Goal: Task Accomplishment & Management: Use online tool/utility

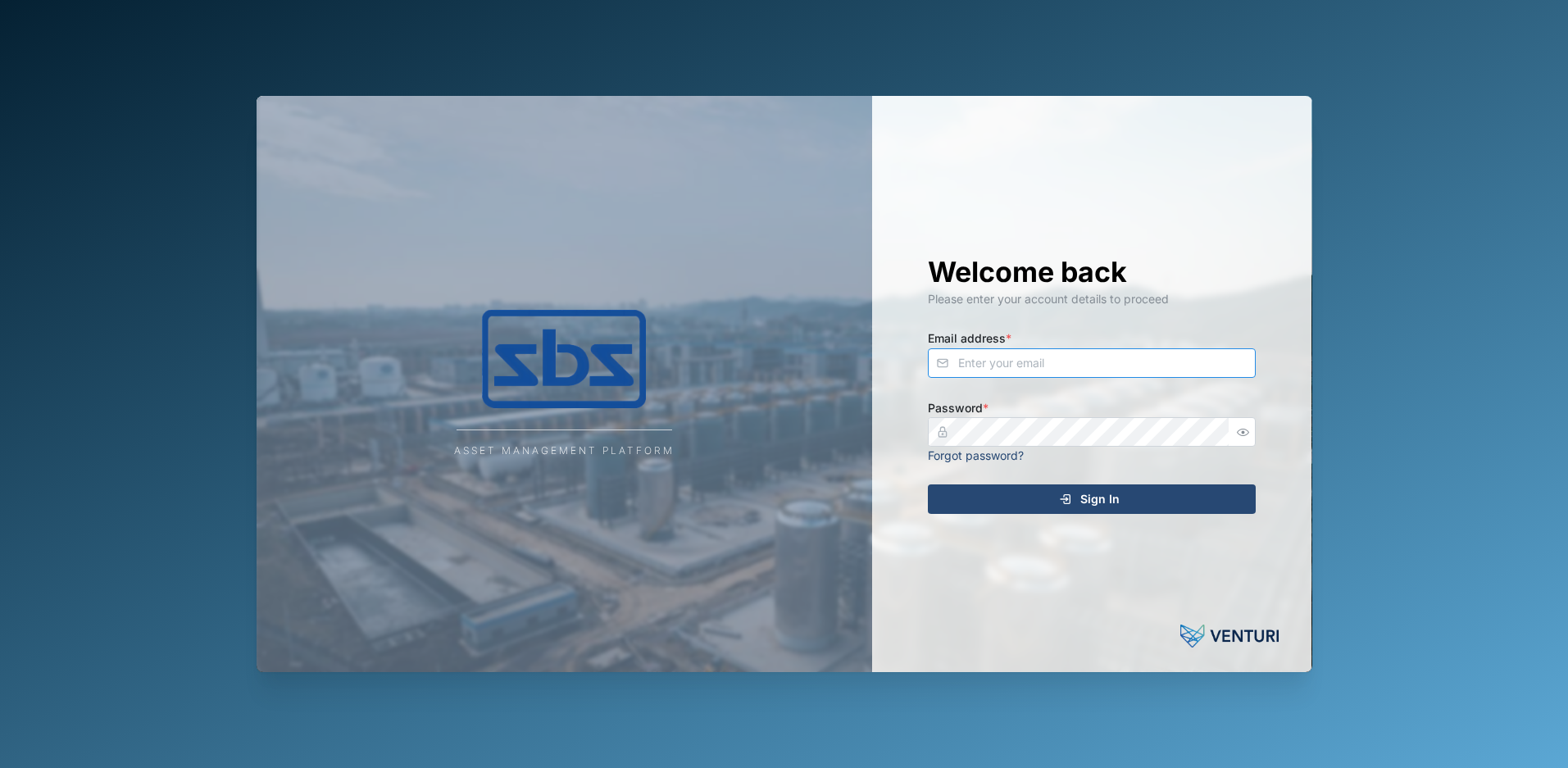
type input "[PERSON_NAME][EMAIL_ADDRESS][DOMAIN_NAME]"
click at [1114, 498] on span "Sign In" at bounding box center [1100, 499] width 39 height 28
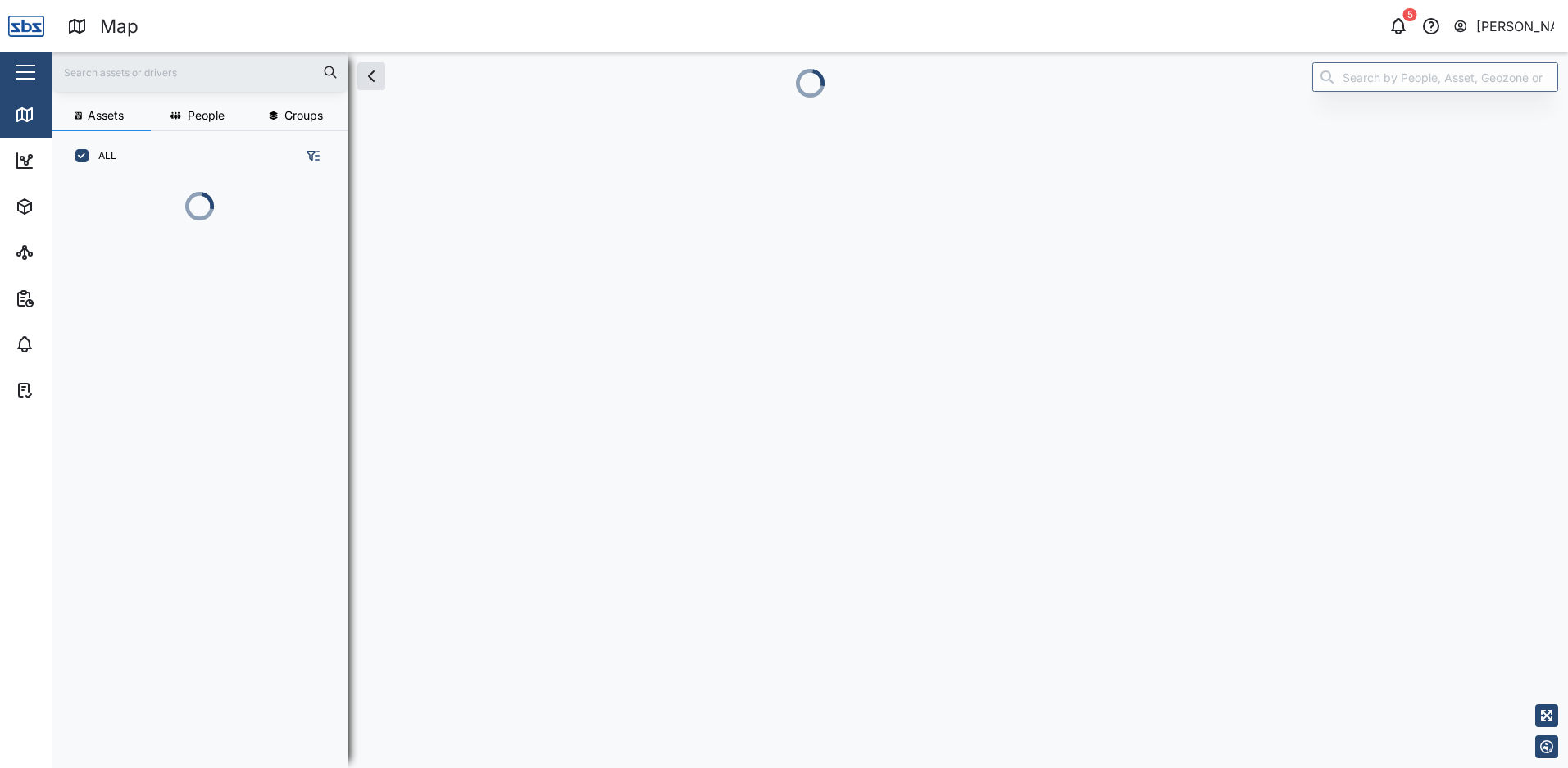
scroll to position [567, 257]
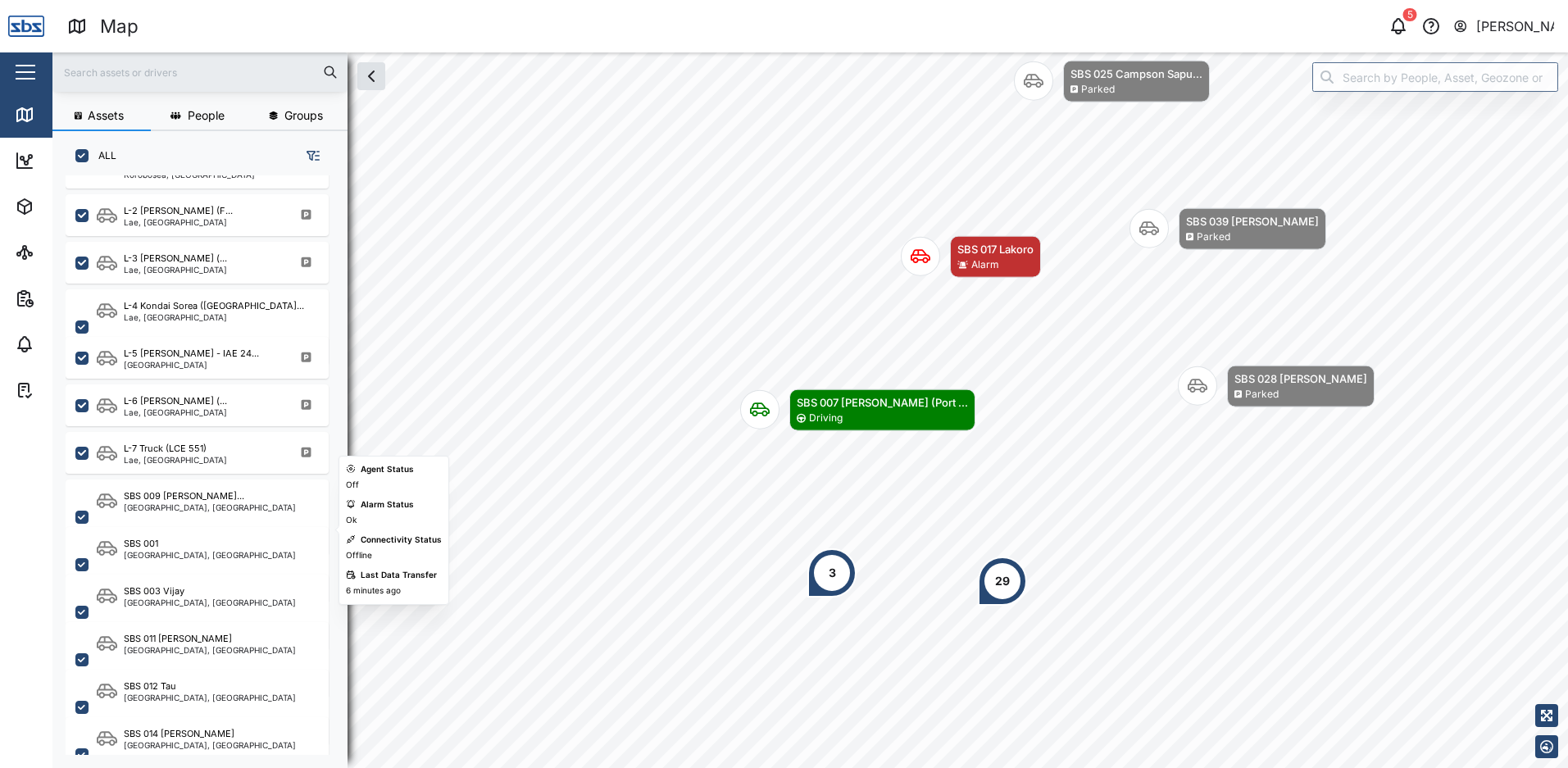
scroll to position [820, 0]
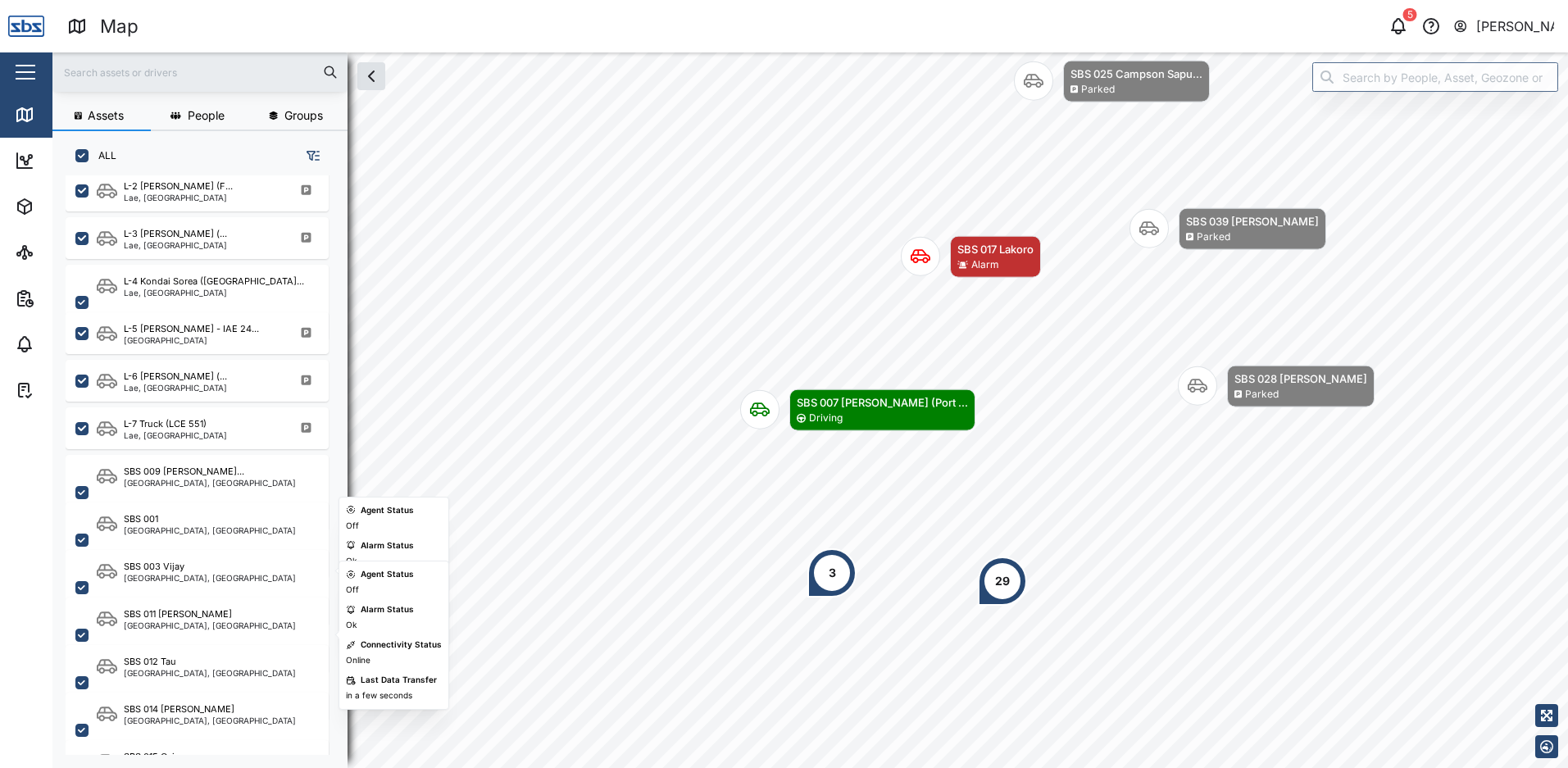
click at [227, 580] on div "[GEOGRAPHIC_DATA], [GEOGRAPHIC_DATA]" at bounding box center [210, 578] width 173 height 8
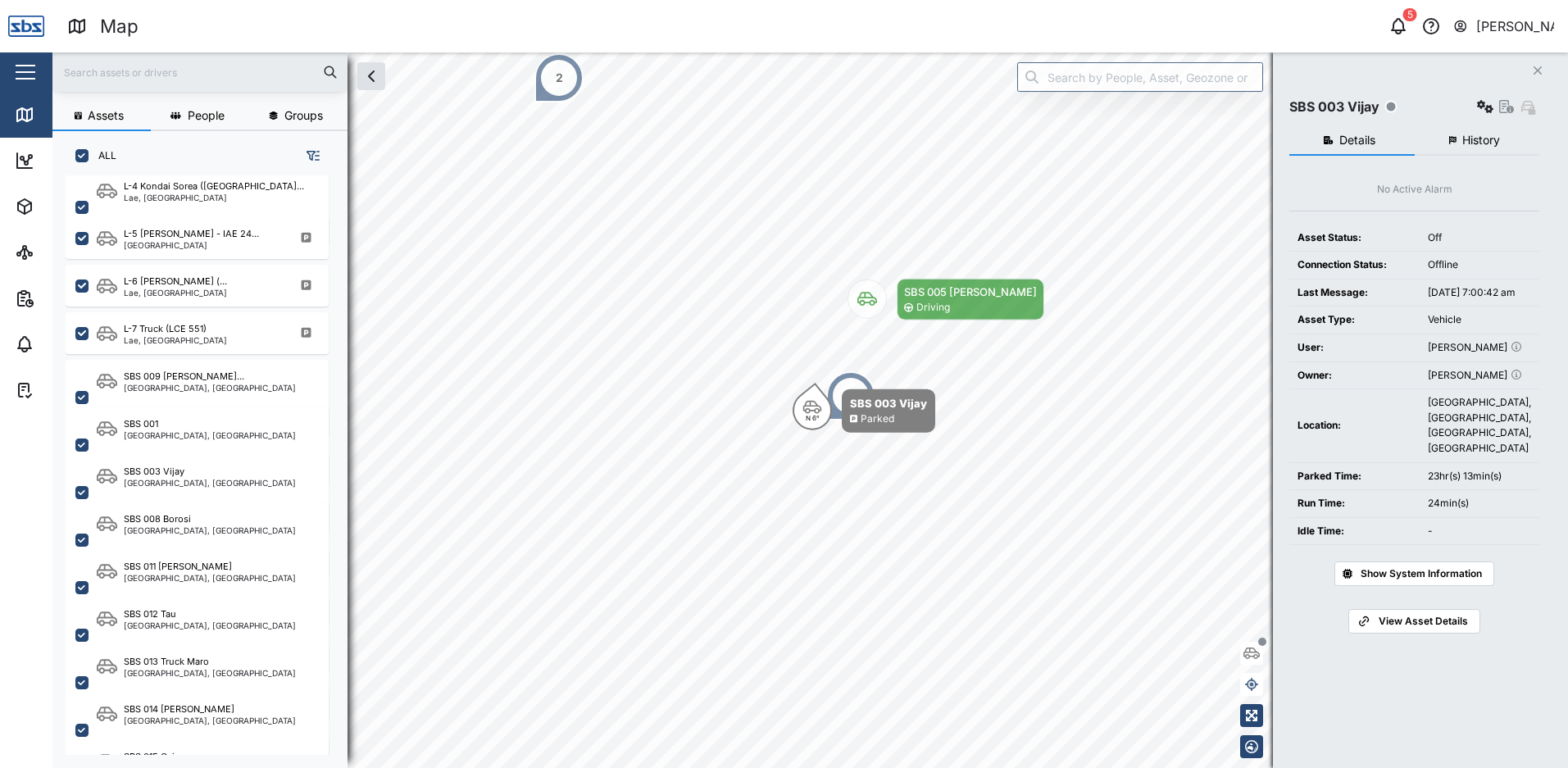
click at [1473, 139] on span "History" at bounding box center [1481, 140] width 37 height 12
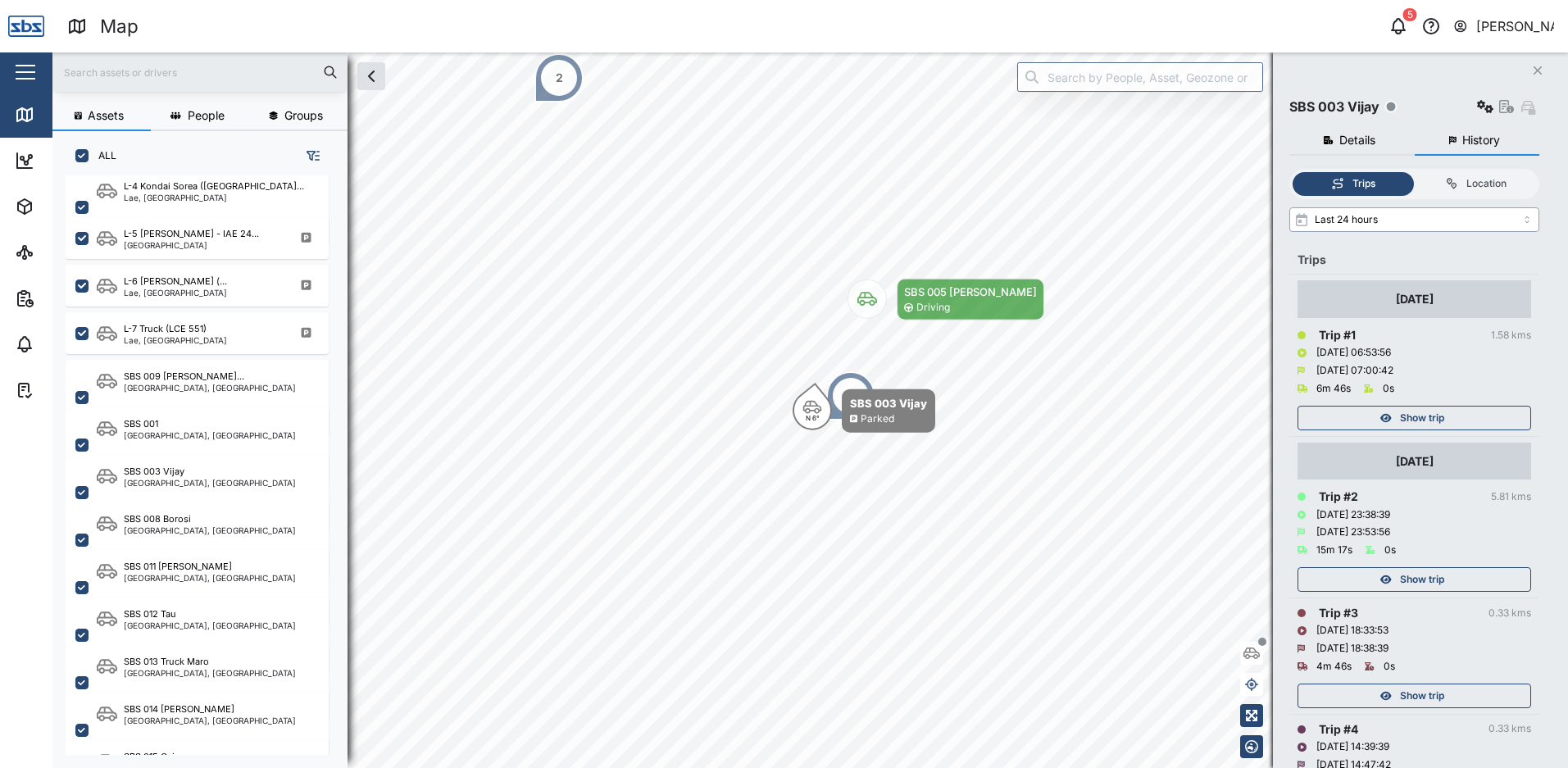
click at [1527, 219] on input "Last 24 hours" at bounding box center [1414, 219] width 250 height 25
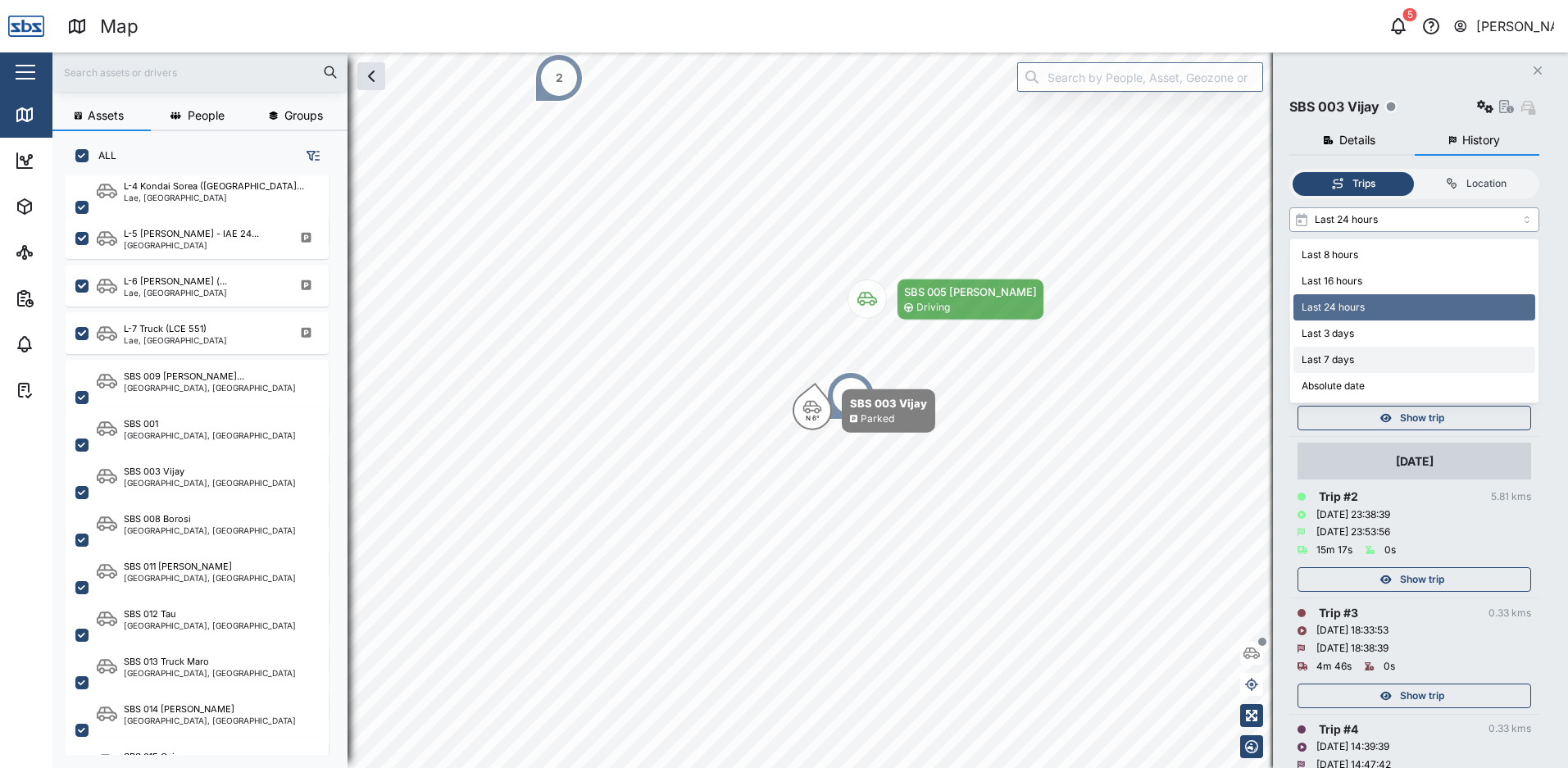
type input "Last 7 days"
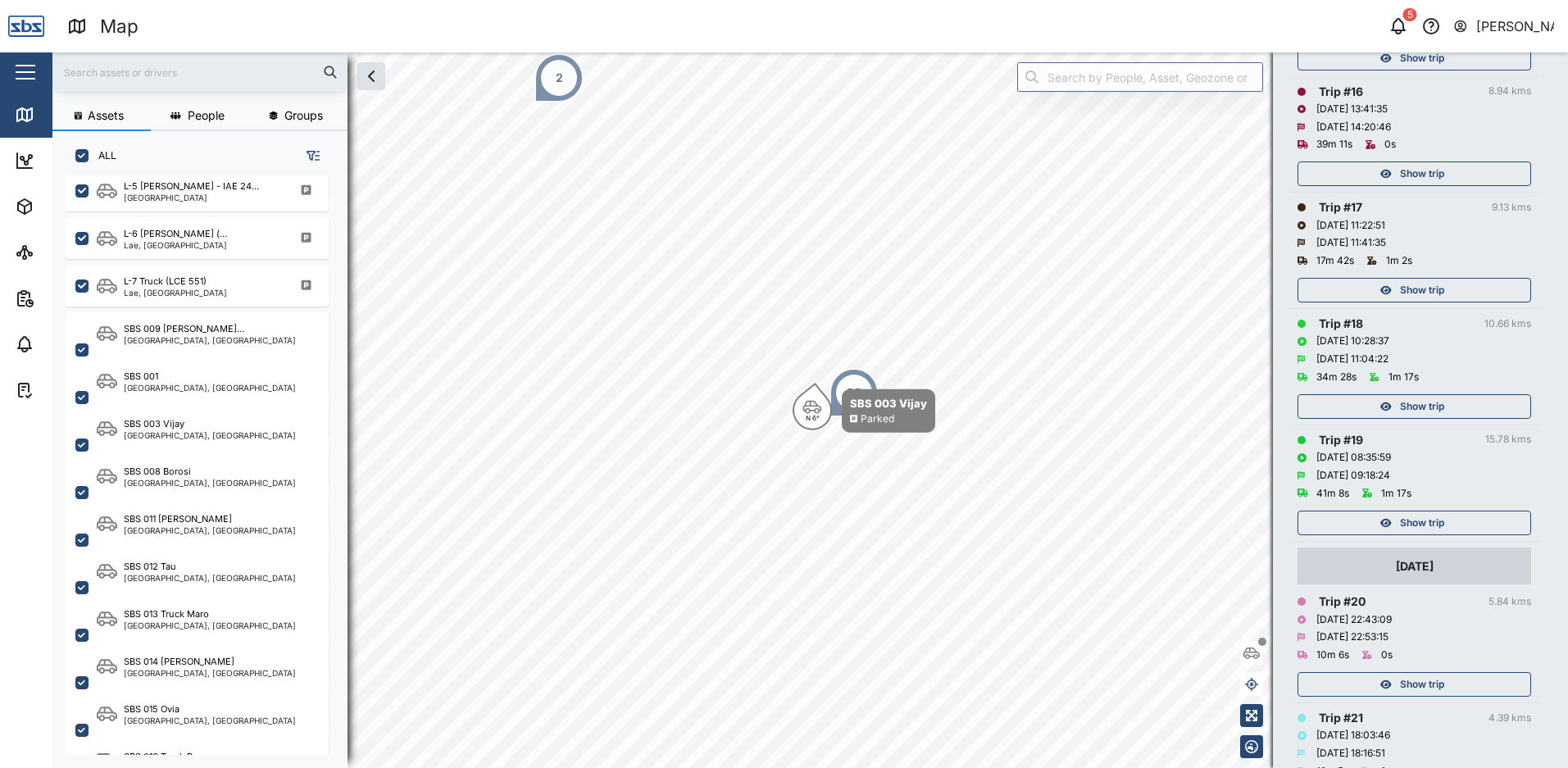
scroll to position [2212, 0]
click at [1409, 517] on span "Show trip" at bounding box center [1422, 524] width 44 height 23
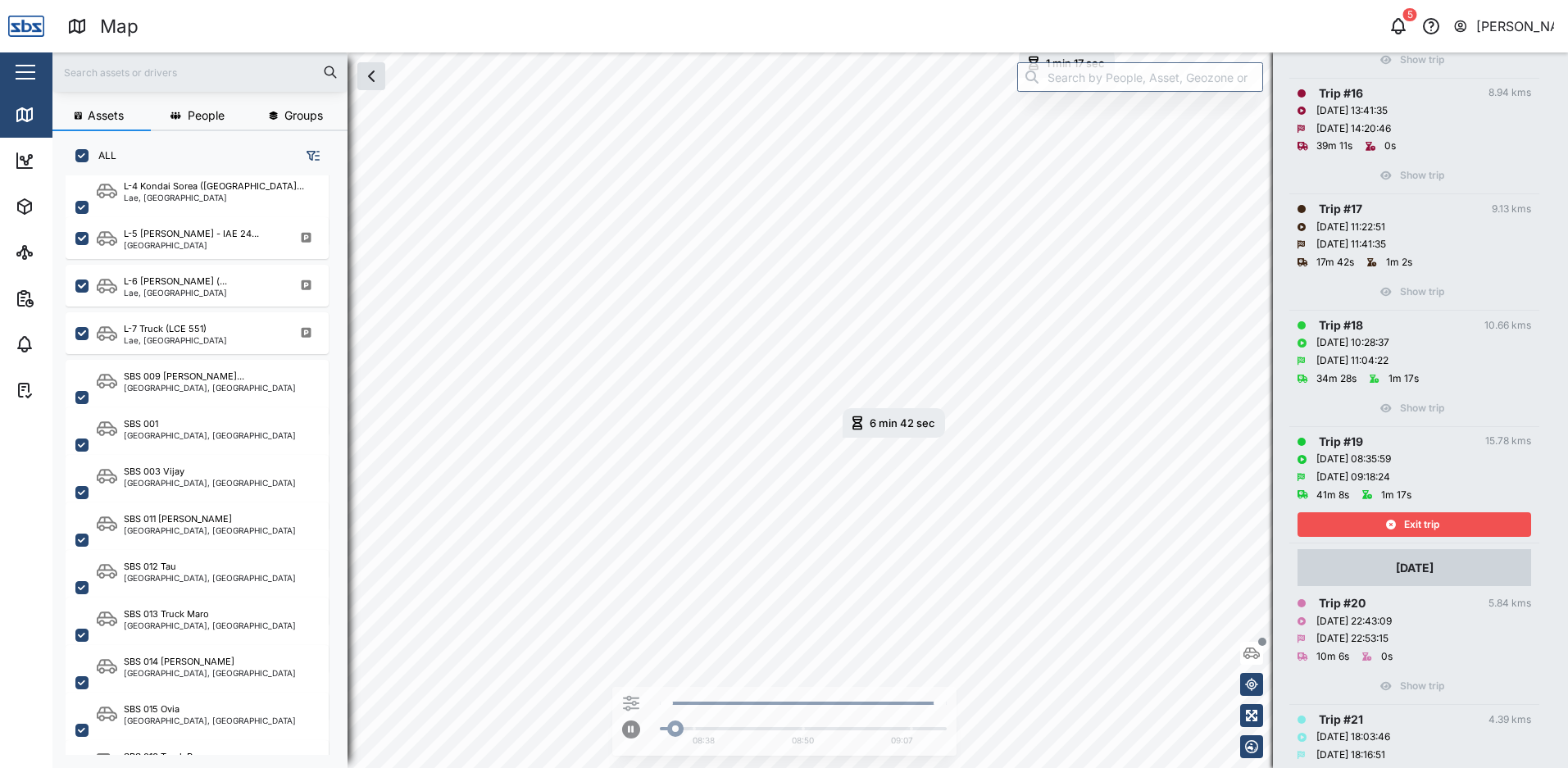
click at [1407, 513] on span "Exit trip" at bounding box center [1421, 524] width 35 height 23
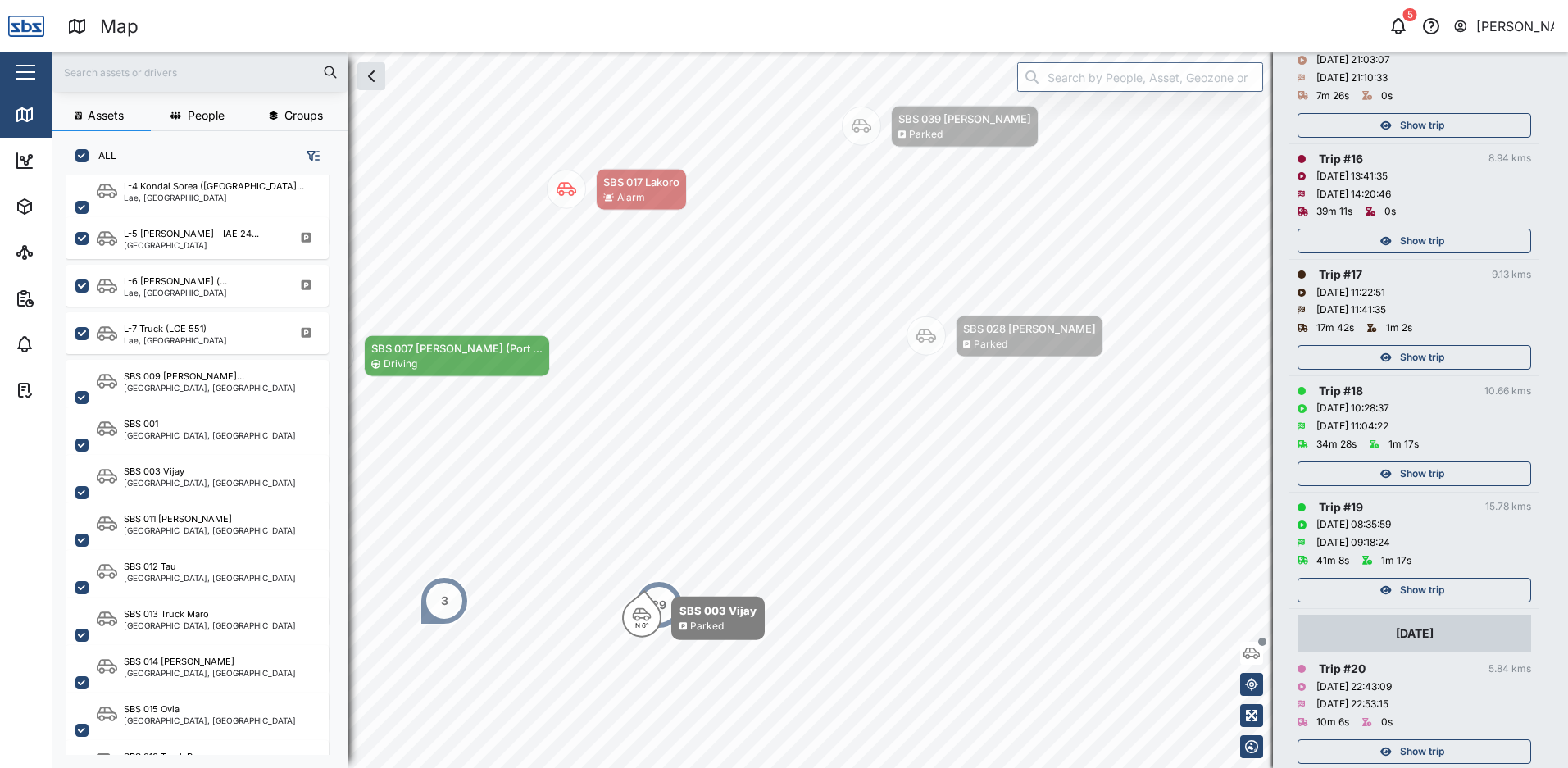
scroll to position [2131, 0]
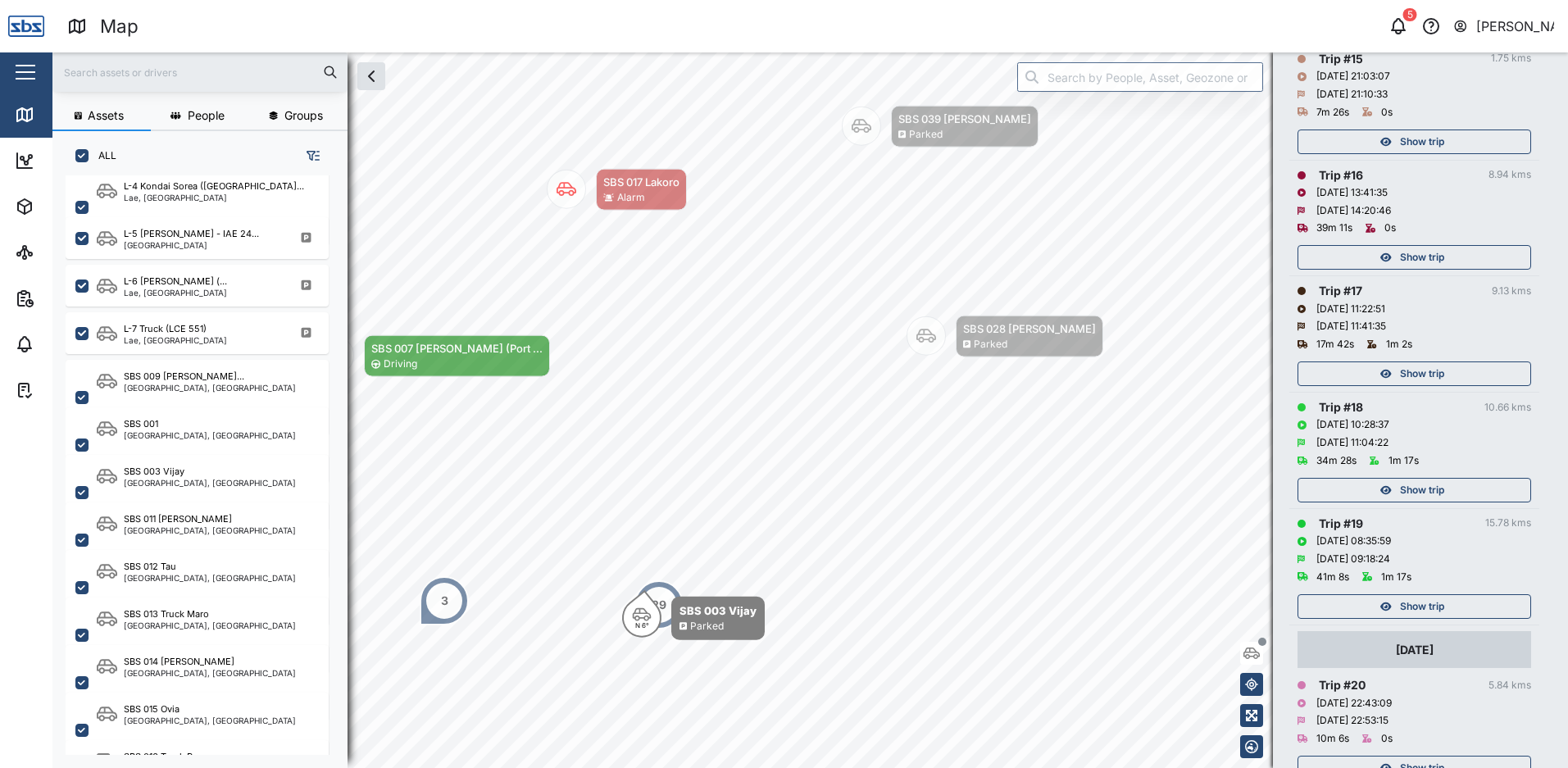
click at [1416, 259] on span "Show trip" at bounding box center [1422, 257] width 44 height 23
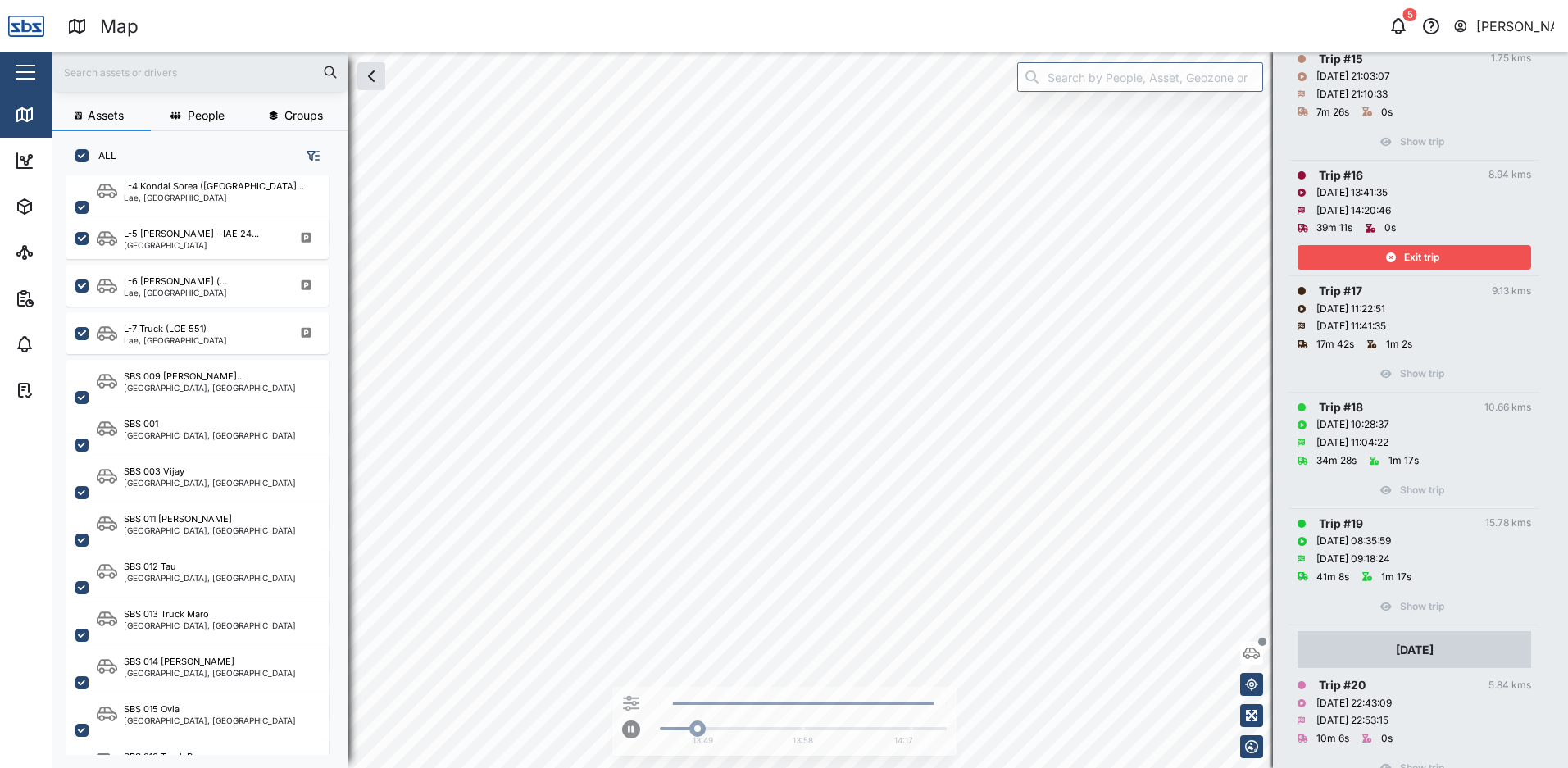
click at [1416, 259] on span "Exit trip" at bounding box center [1421, 257] width 35 height 23
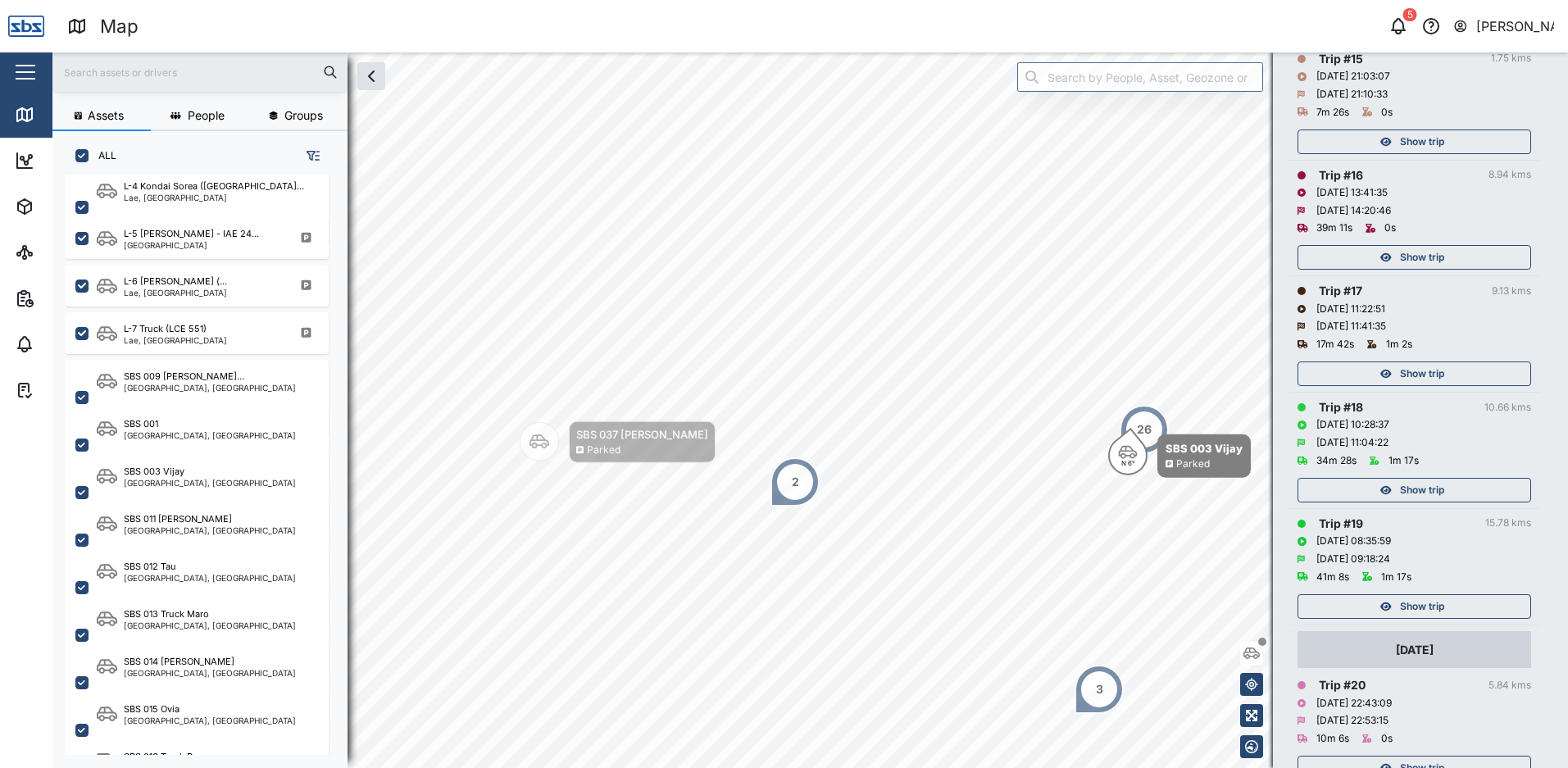
click at [1421, 143] on span "Show trip" at bounding box center [1422, 141] width 44 height 23
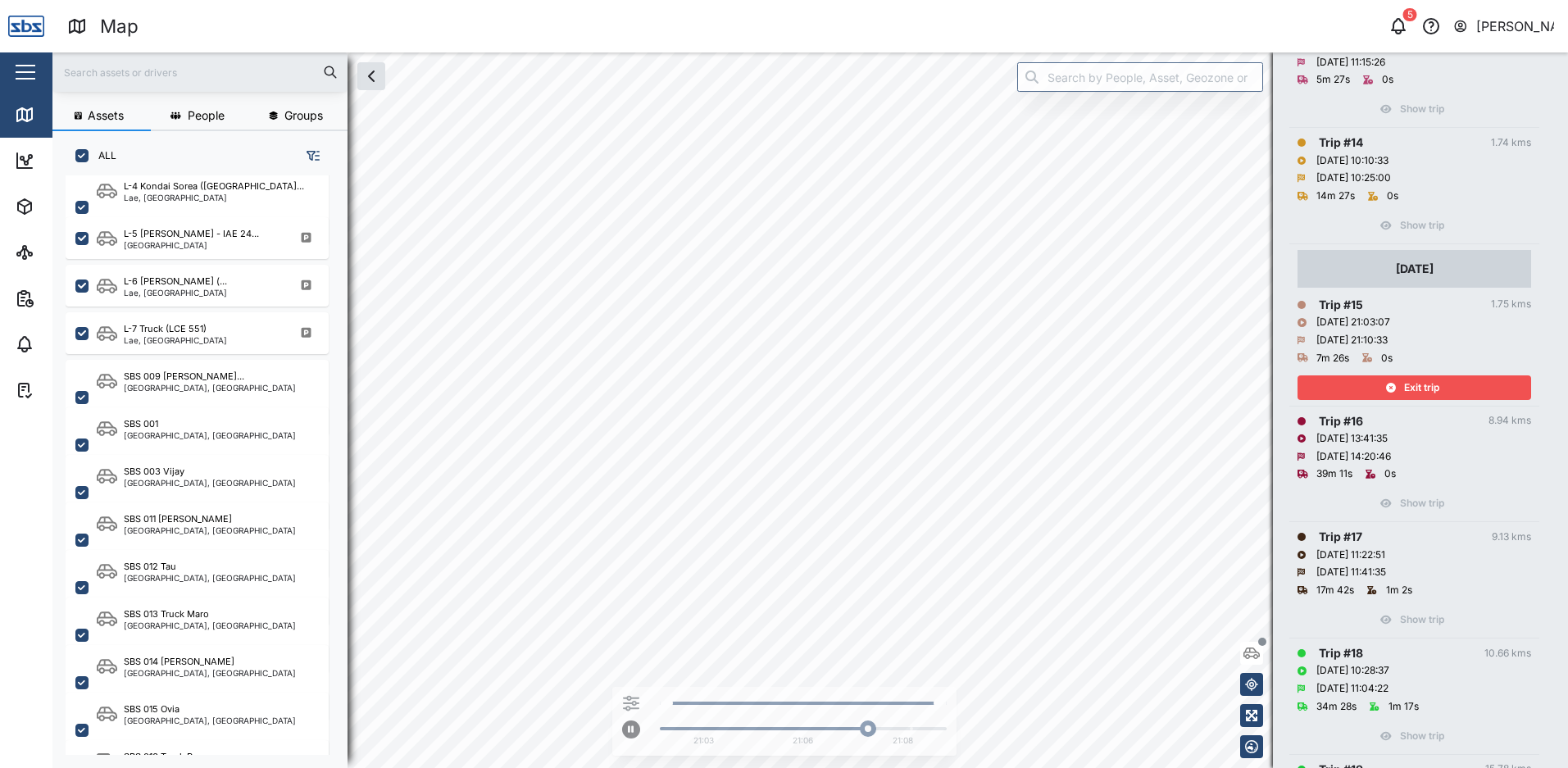
scroll to position [1803, 0]
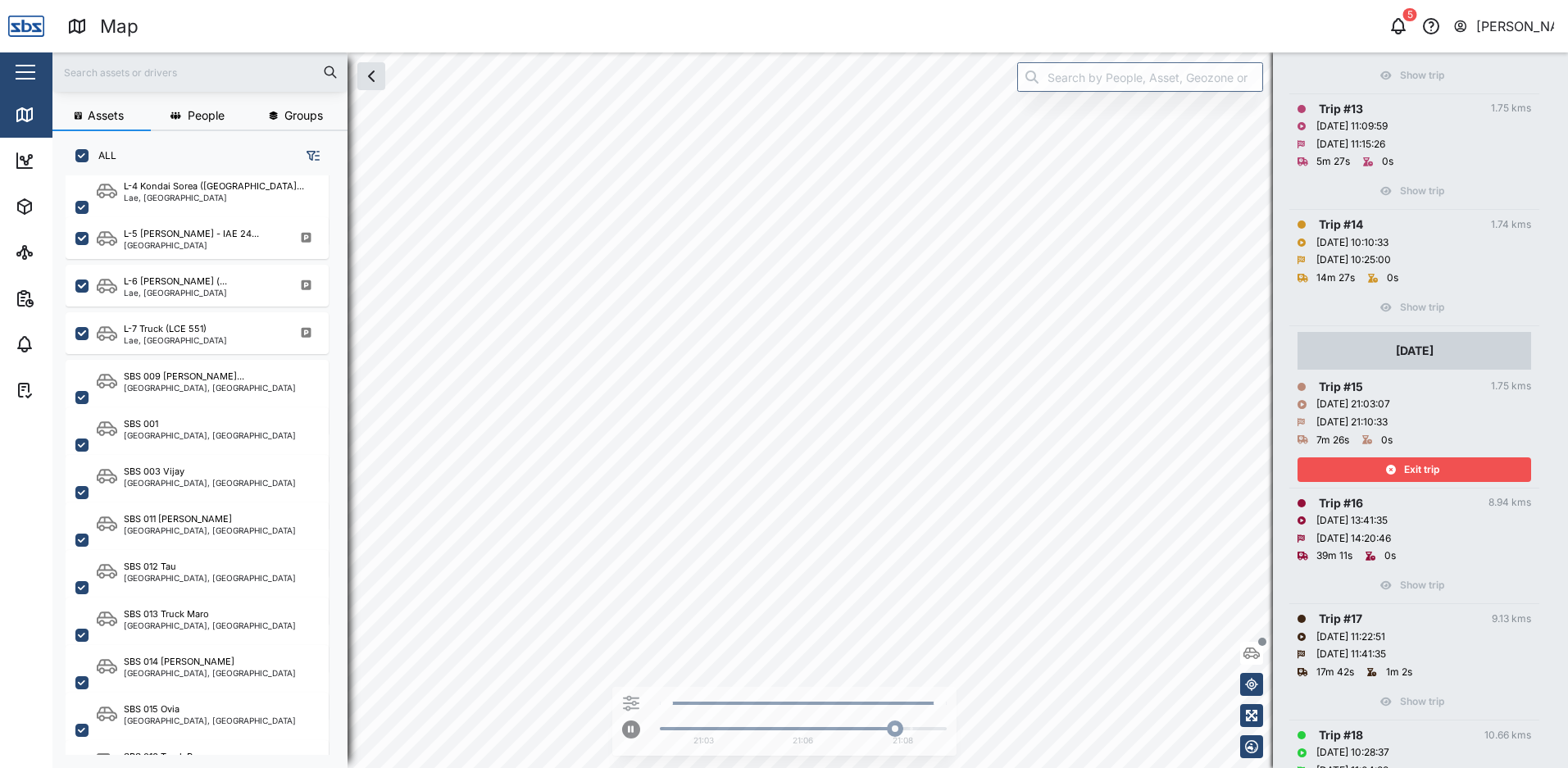
click at [1423, 473] on span "Exit trip" at bounding box center [1421, 469] width 35 height 23
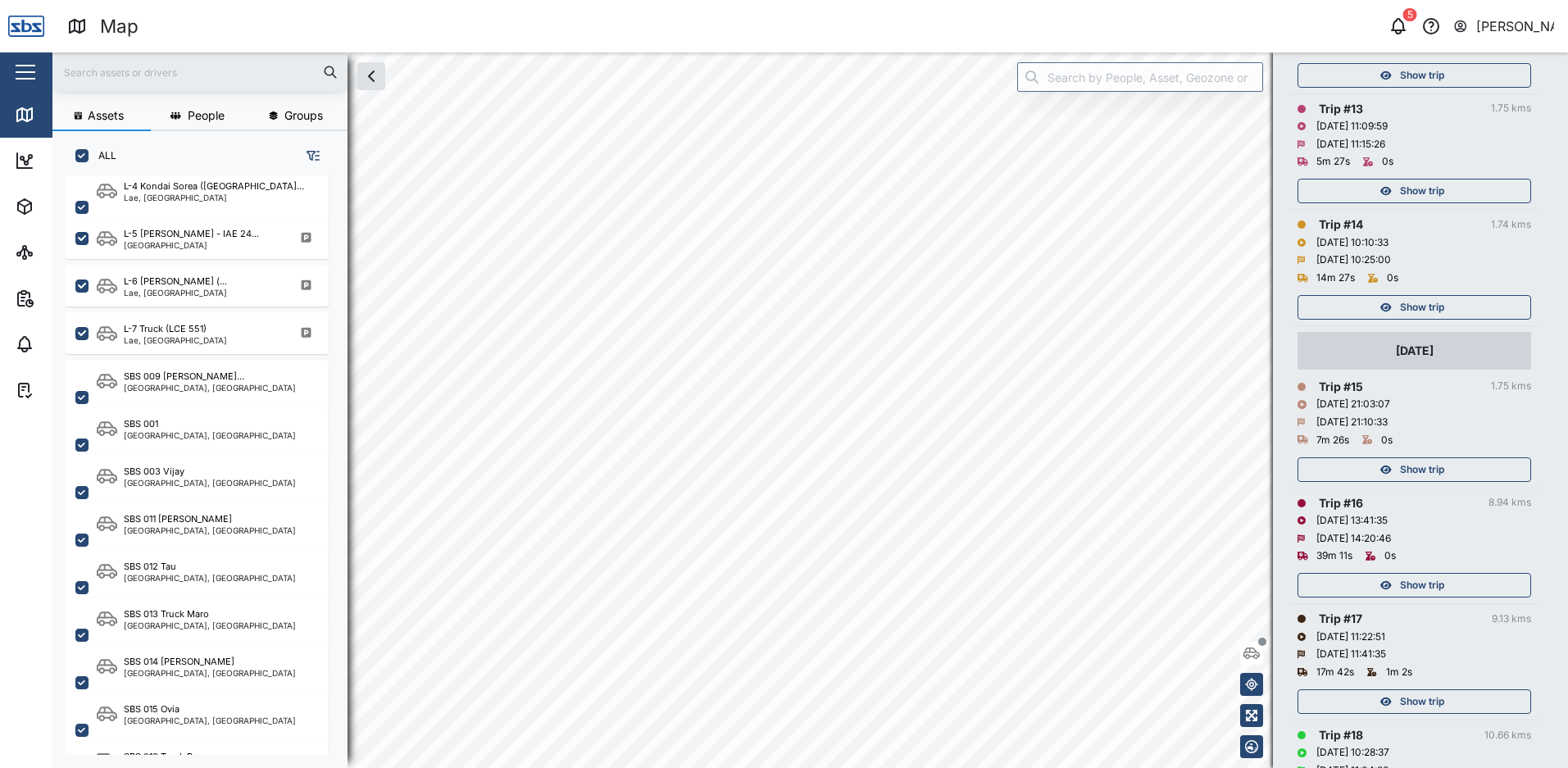
click at [1413, 302] on span "Show trip" at bounding box center [1422, 307] width 44 height 23
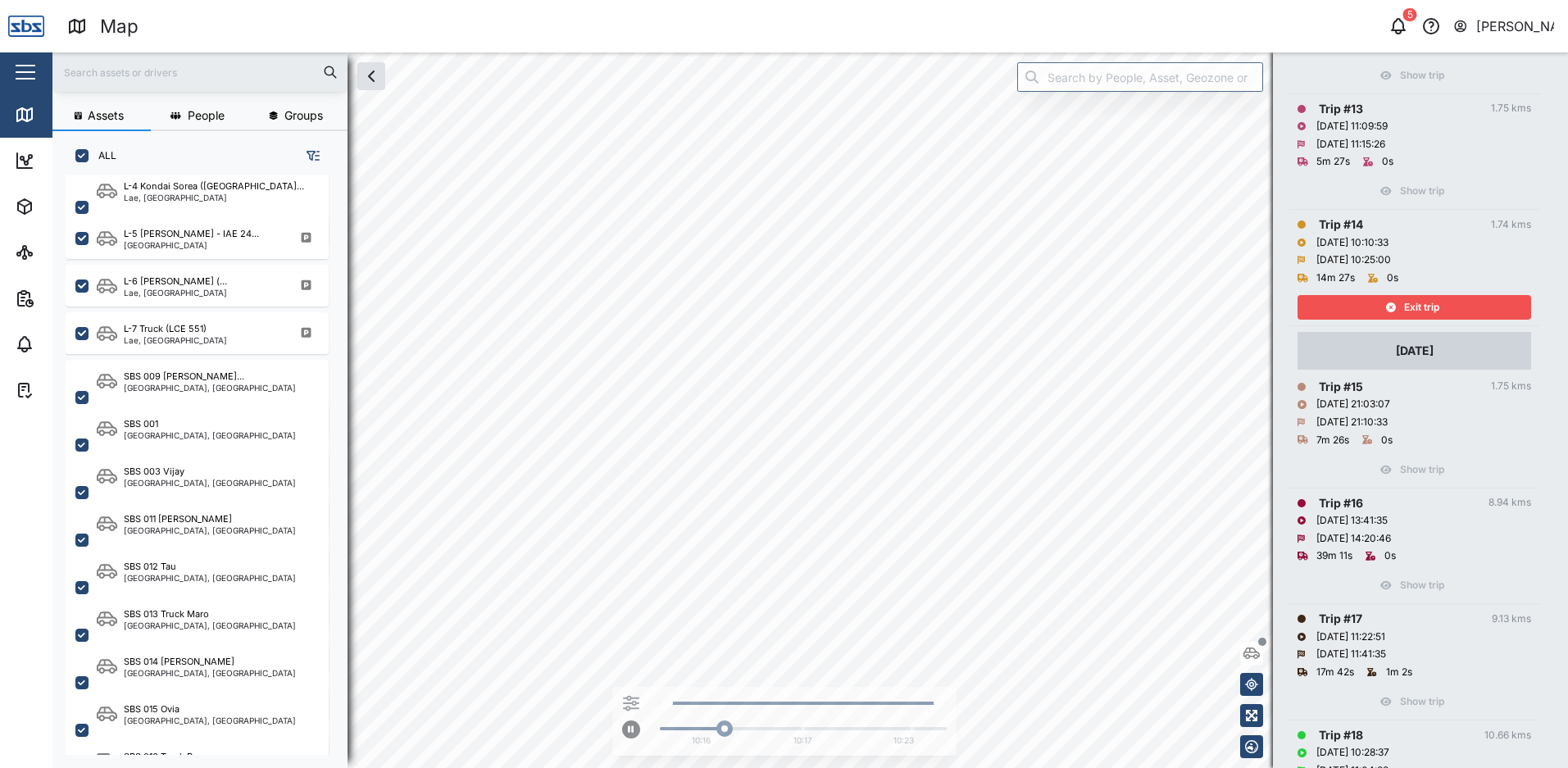
click at [1412, 303] on span "Exit trip" at bounding box center [1421, 307] width 35 height 23
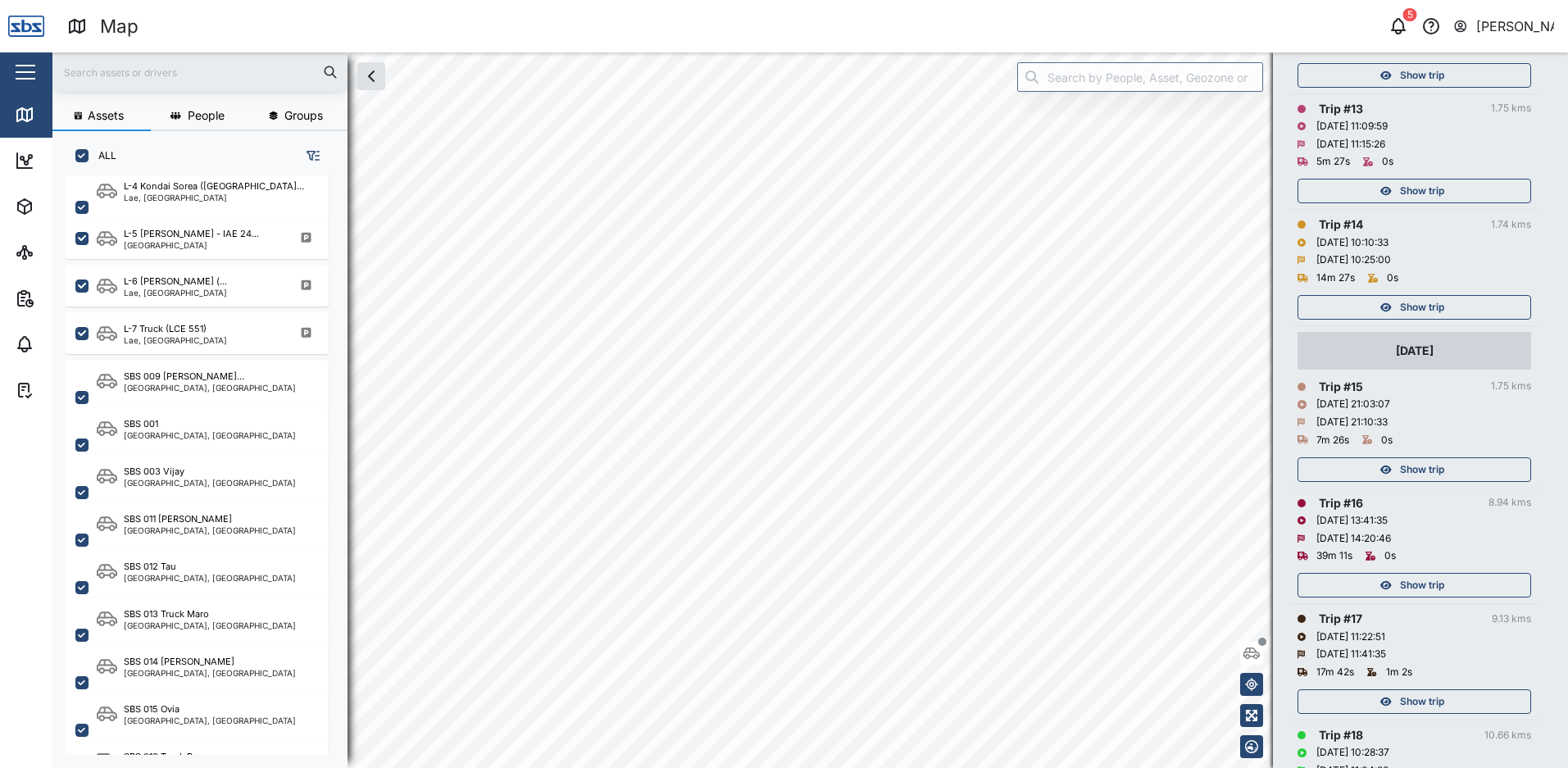
click at [1397, 196] on div "Show trip" at bounding box center [1412, 190] width 213 height 23
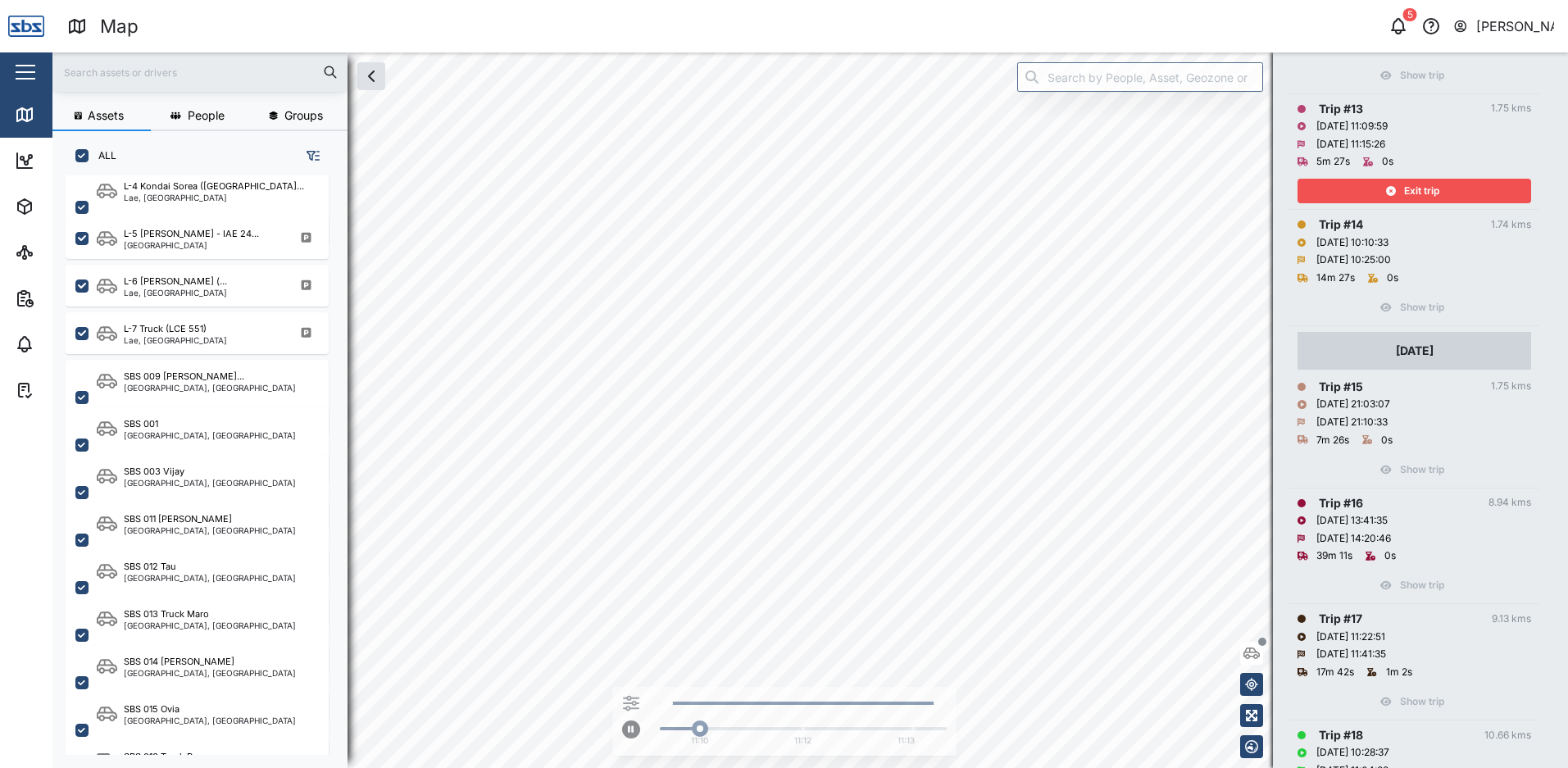
click at [1397, 196] on div "Exit trip" at bounding box center [1412, 190] width 213 height 23
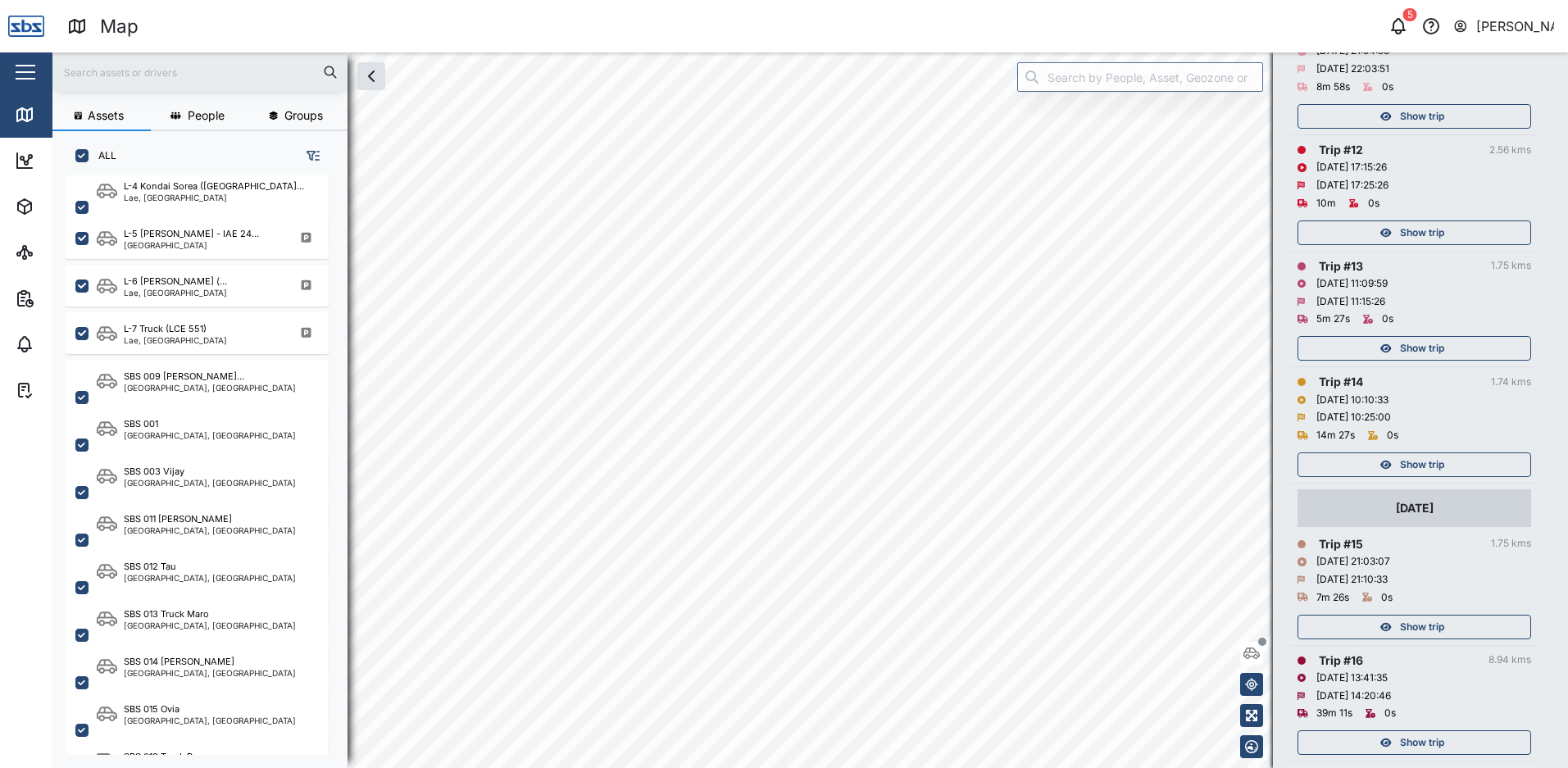
scroll to position [1639, 0]
click at [1398, 232] on div "Show trip" at bounding box center [1412, 239] width 213 height 23
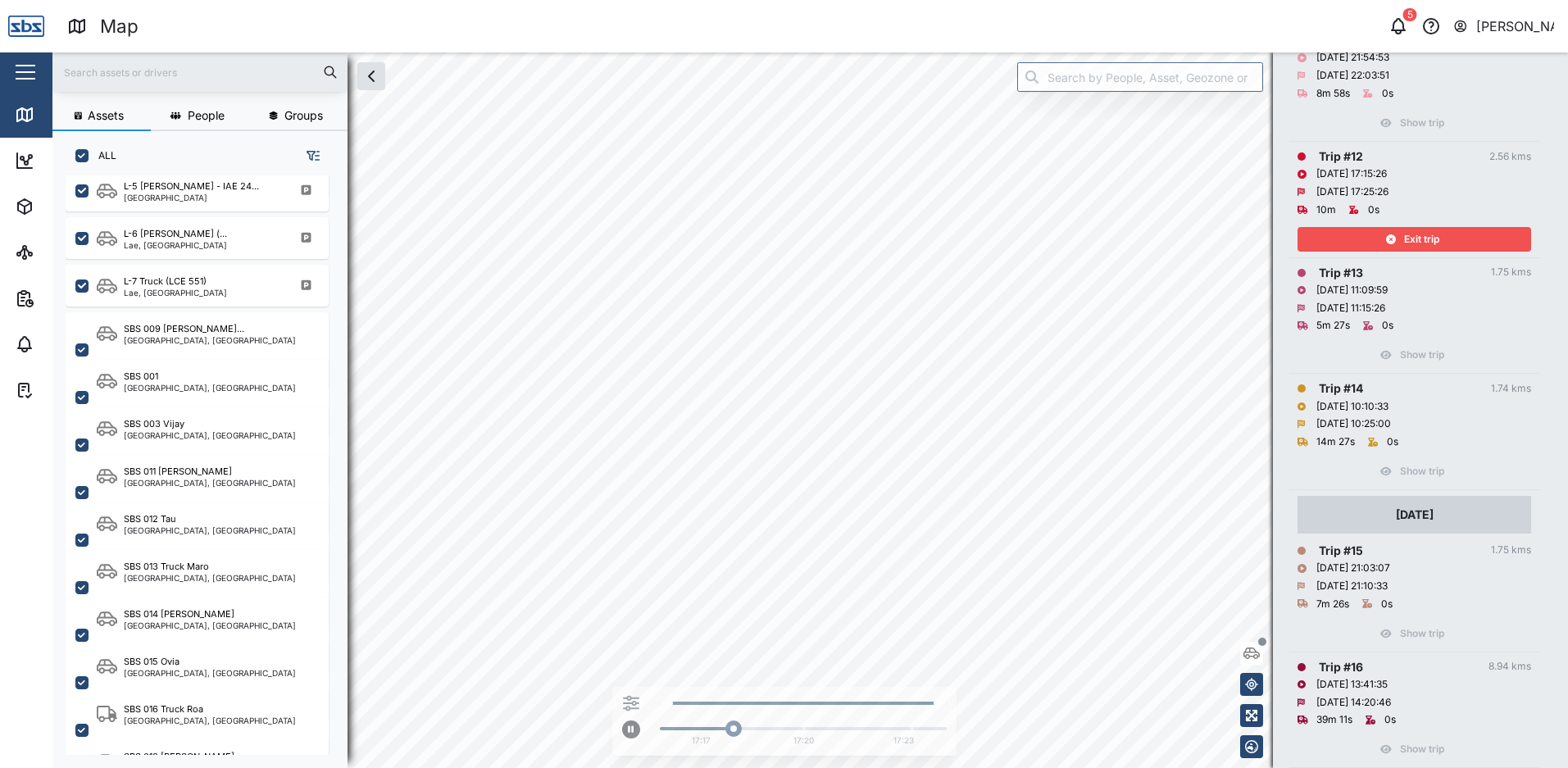
click at [1398, 232] on div "Exit trip" at bounding box center [1412, 239] width 213 height 23
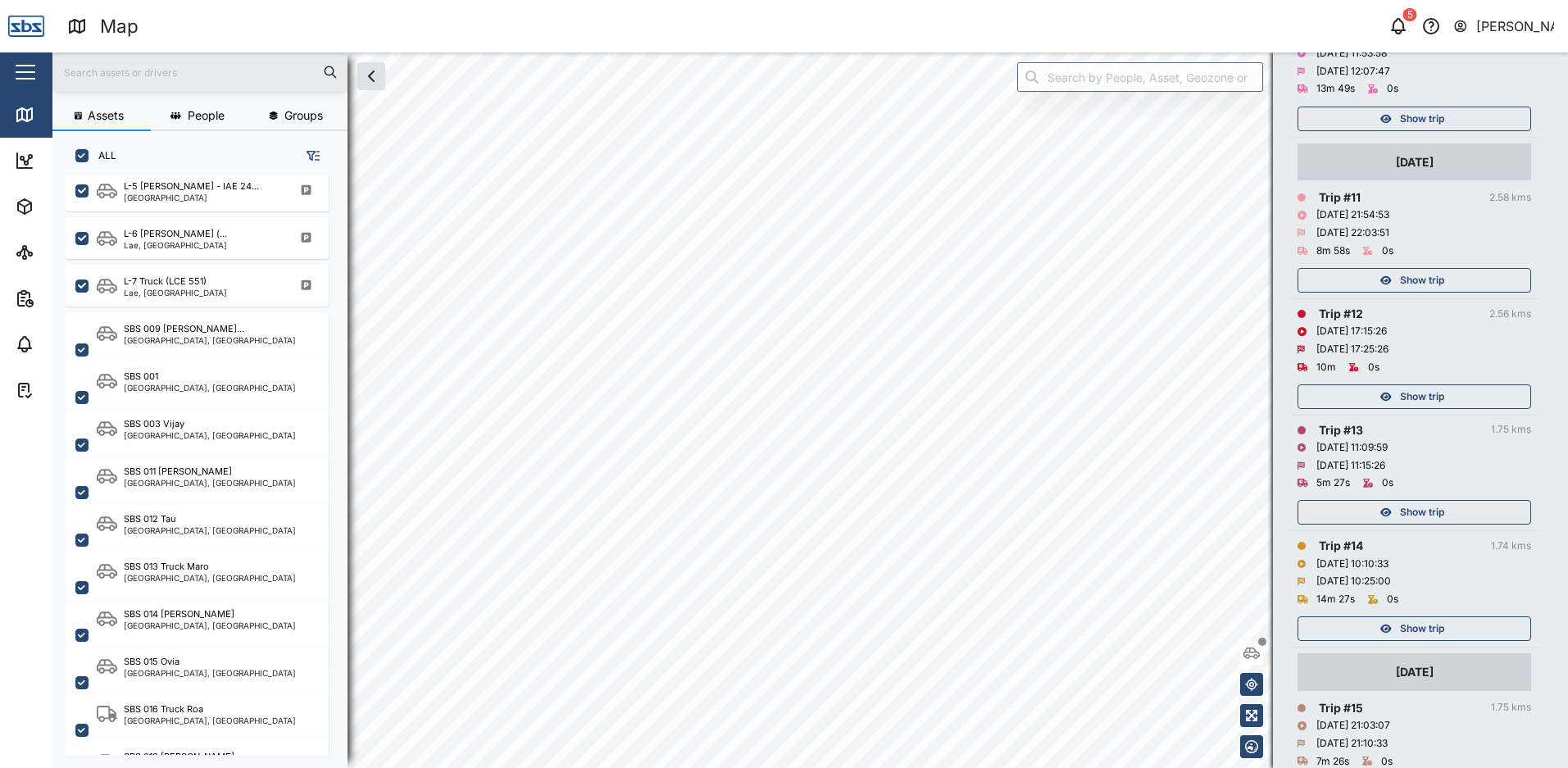
scroll to position [1475, 0]
click at [1397, 281] on div "Show trip" at bounding box center [1412, 286] width 213 height 23
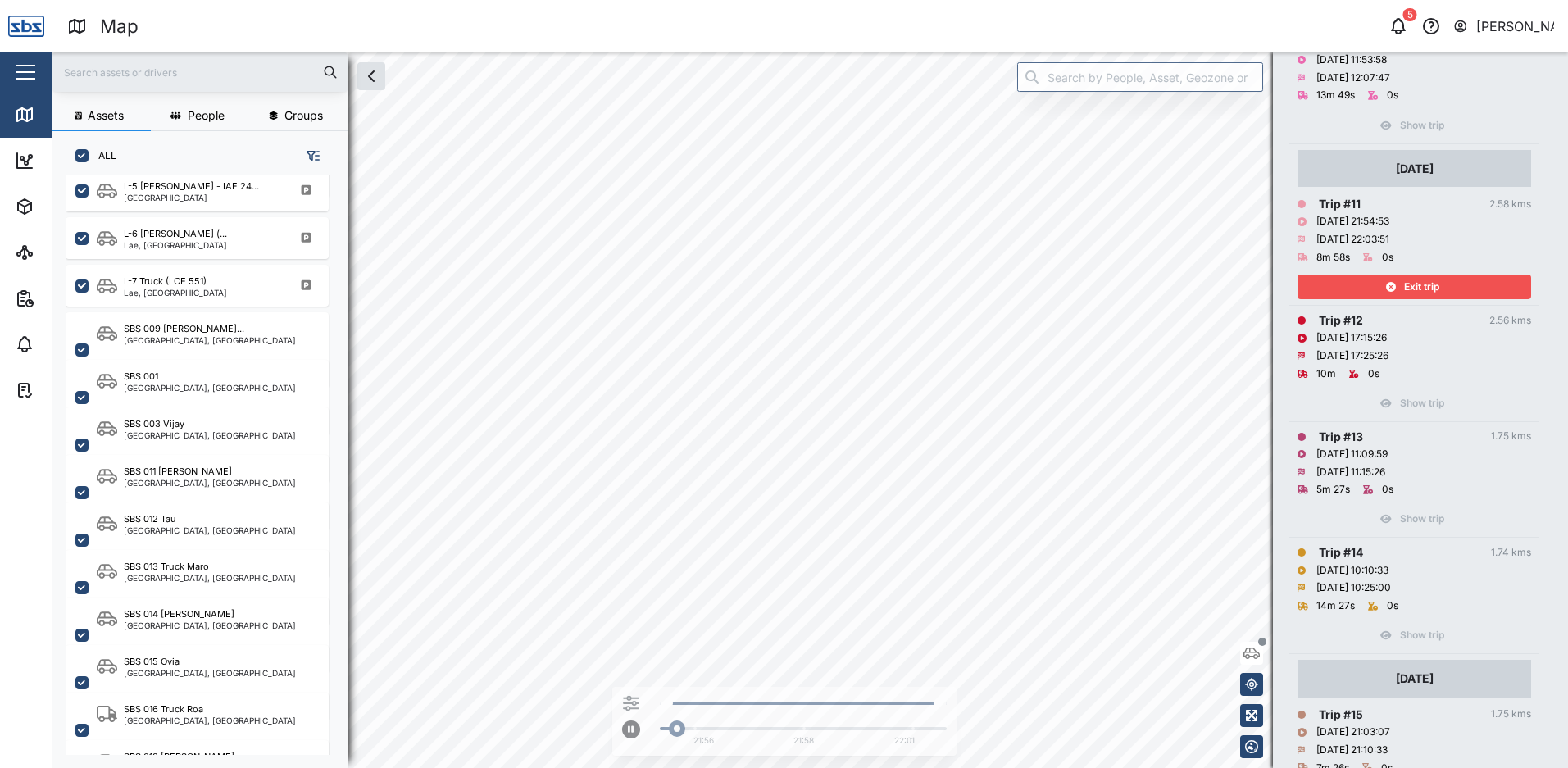
click at [1397, 281] on div "Exit trip" at bounding box center [1412, 286] width 213 height 23
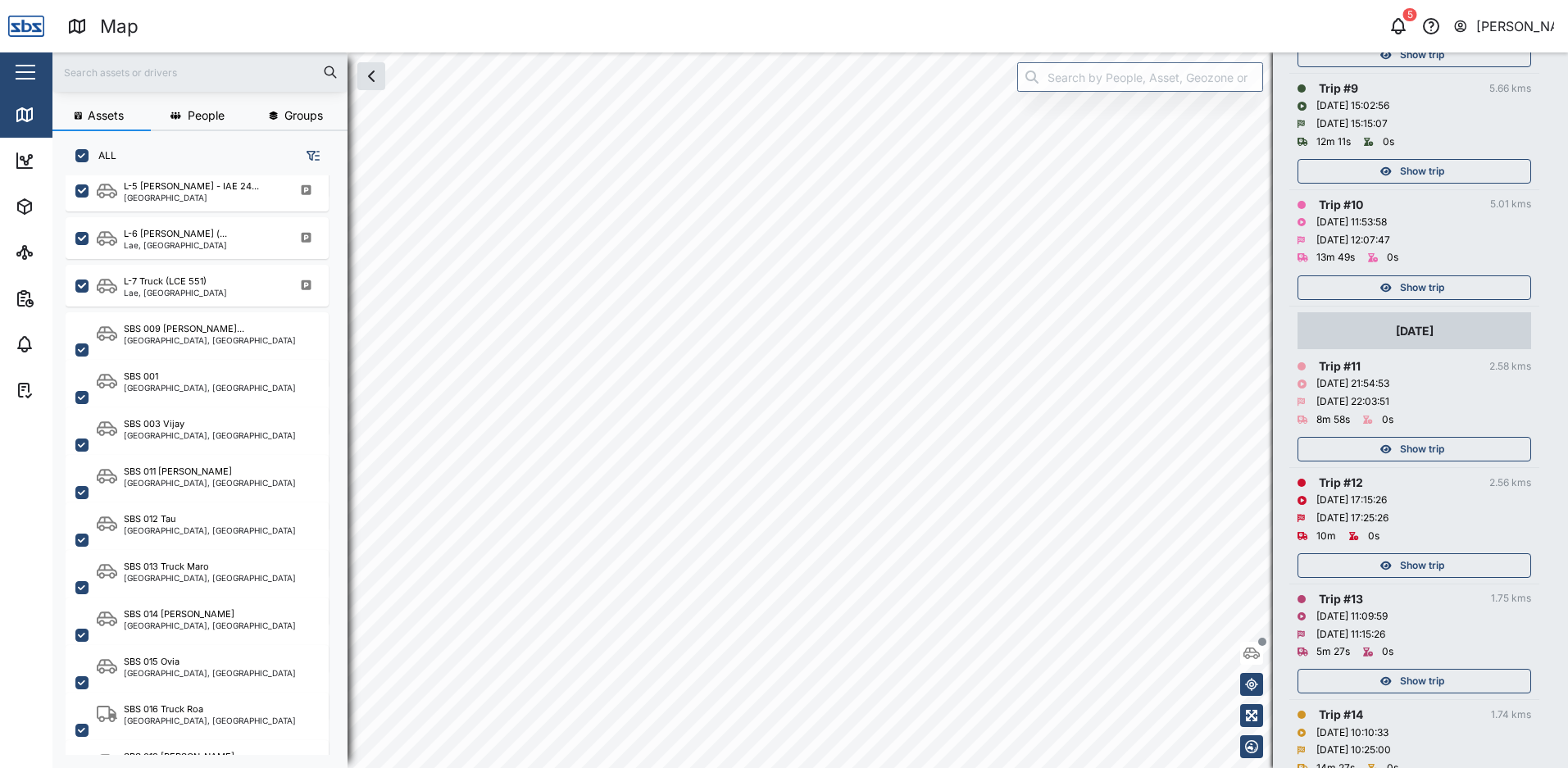
scroll to position [1311, 0]
click at [1397, 281] on div "Show trip" at bounding box center [1412, 289] width 213 height 23
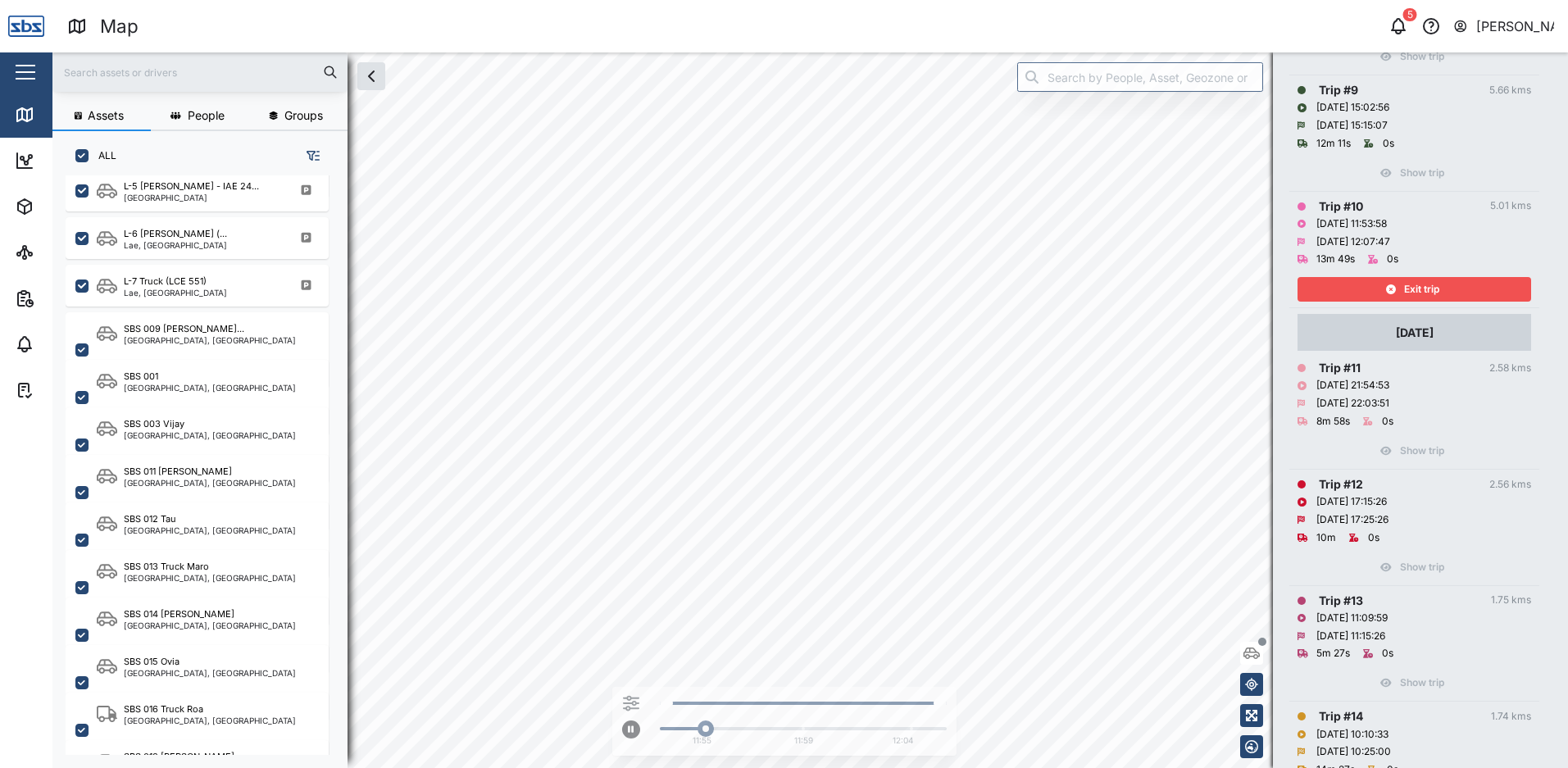
click at [1397, 281] on div "Exit trip" at bounding box center [1412, 289] width 213 height 23
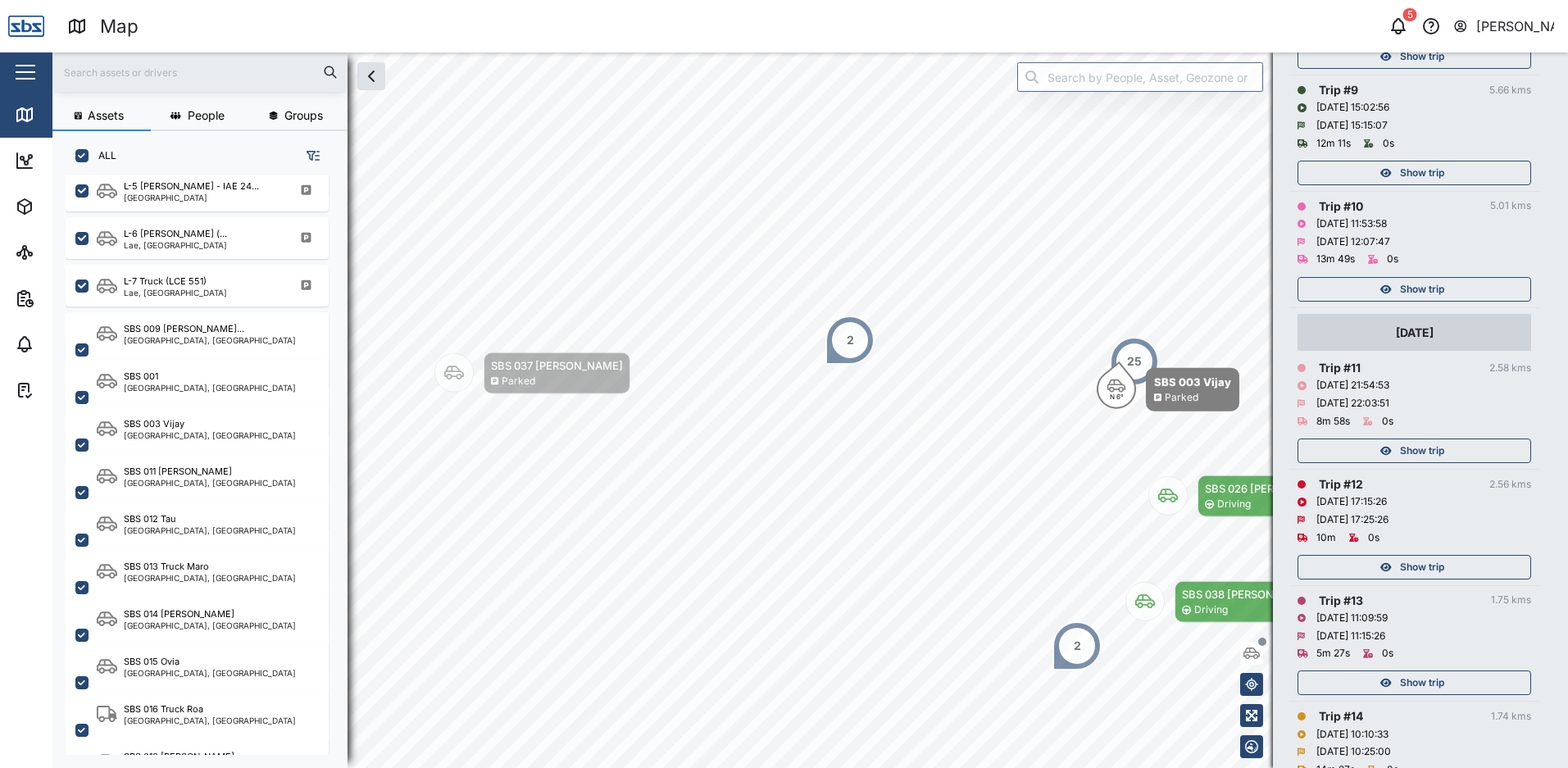
click at [1385, 172] on icon "button" at bounding box center [1386, 173] width 12 height 10
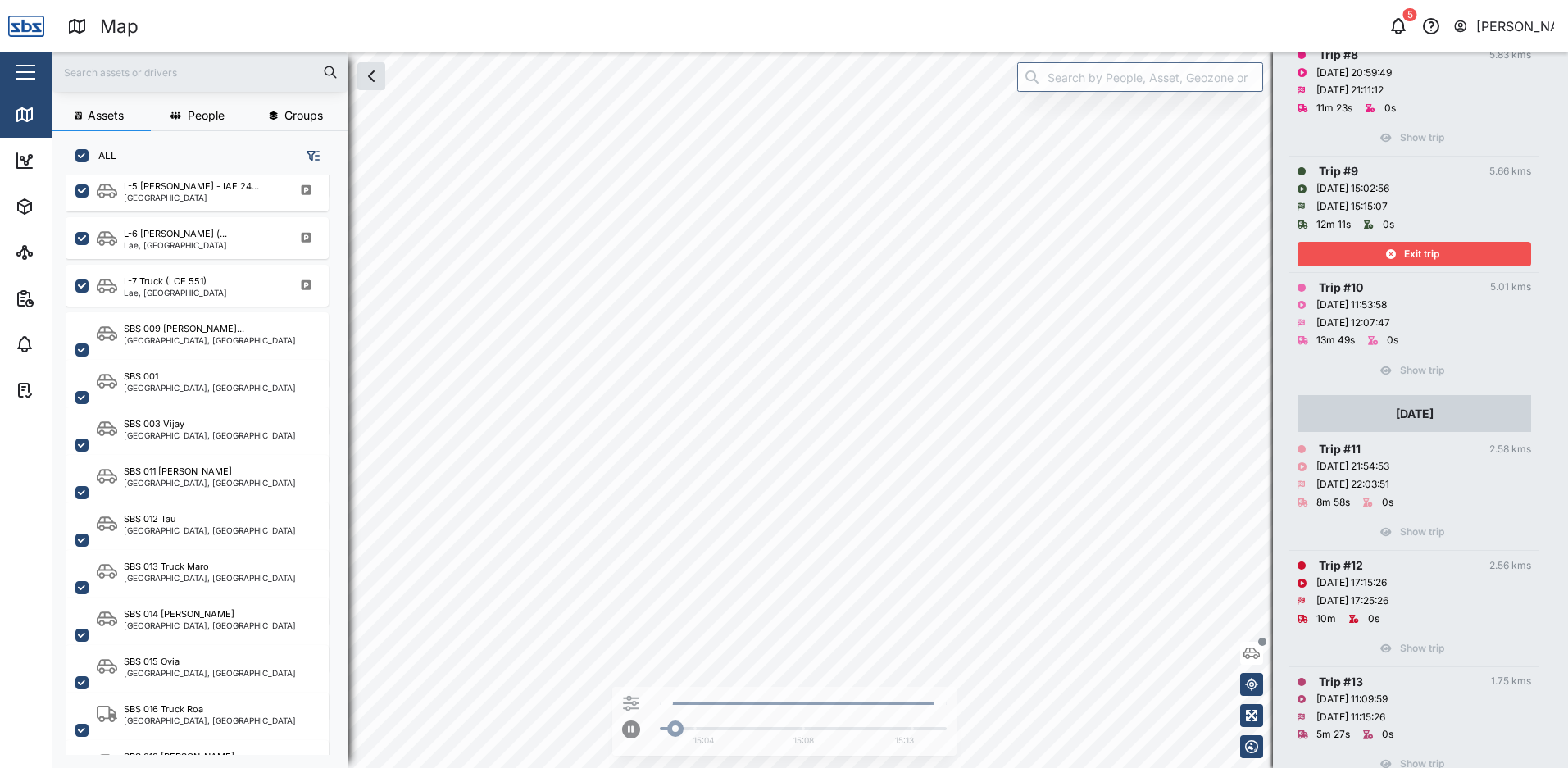
scroll to position [1229, 0]
click at [1391, 251] on icon "button" at bounding box center [1391, 255] width 10 height 10
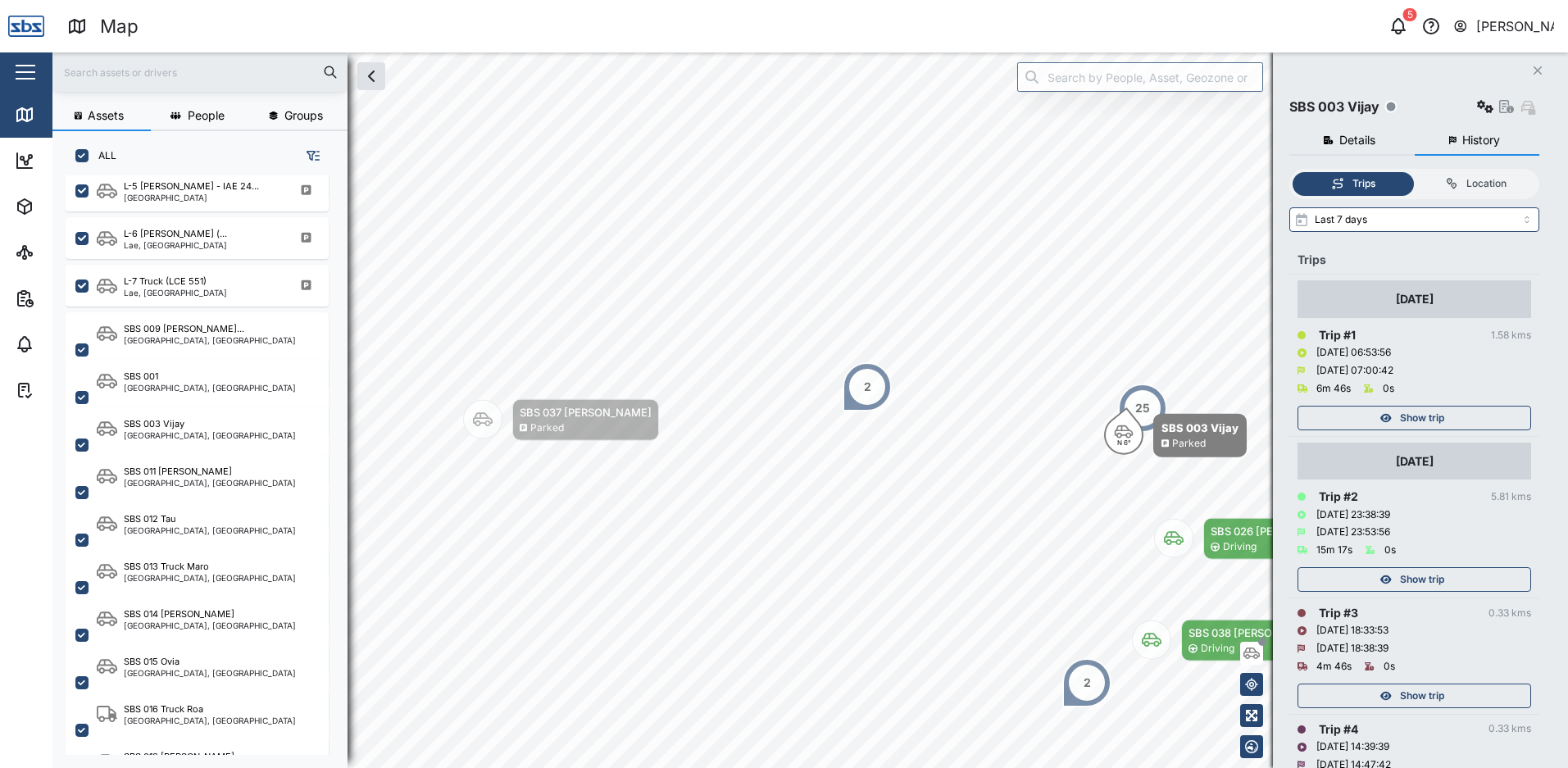
click at [1531, 71] on button "Close" at bounding box center [1537, 70] width 23 height 23
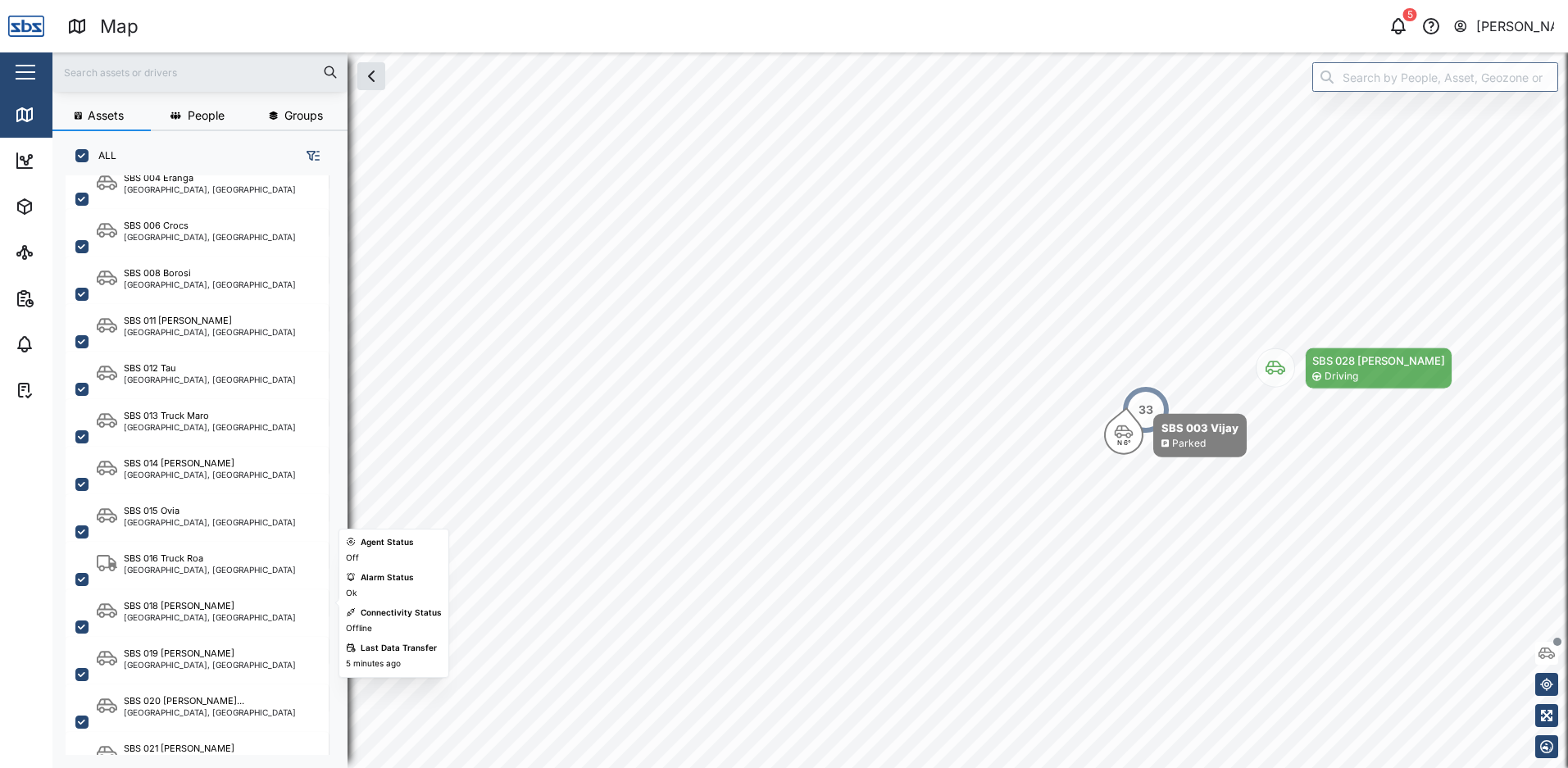
scroll to position [1147, 0]
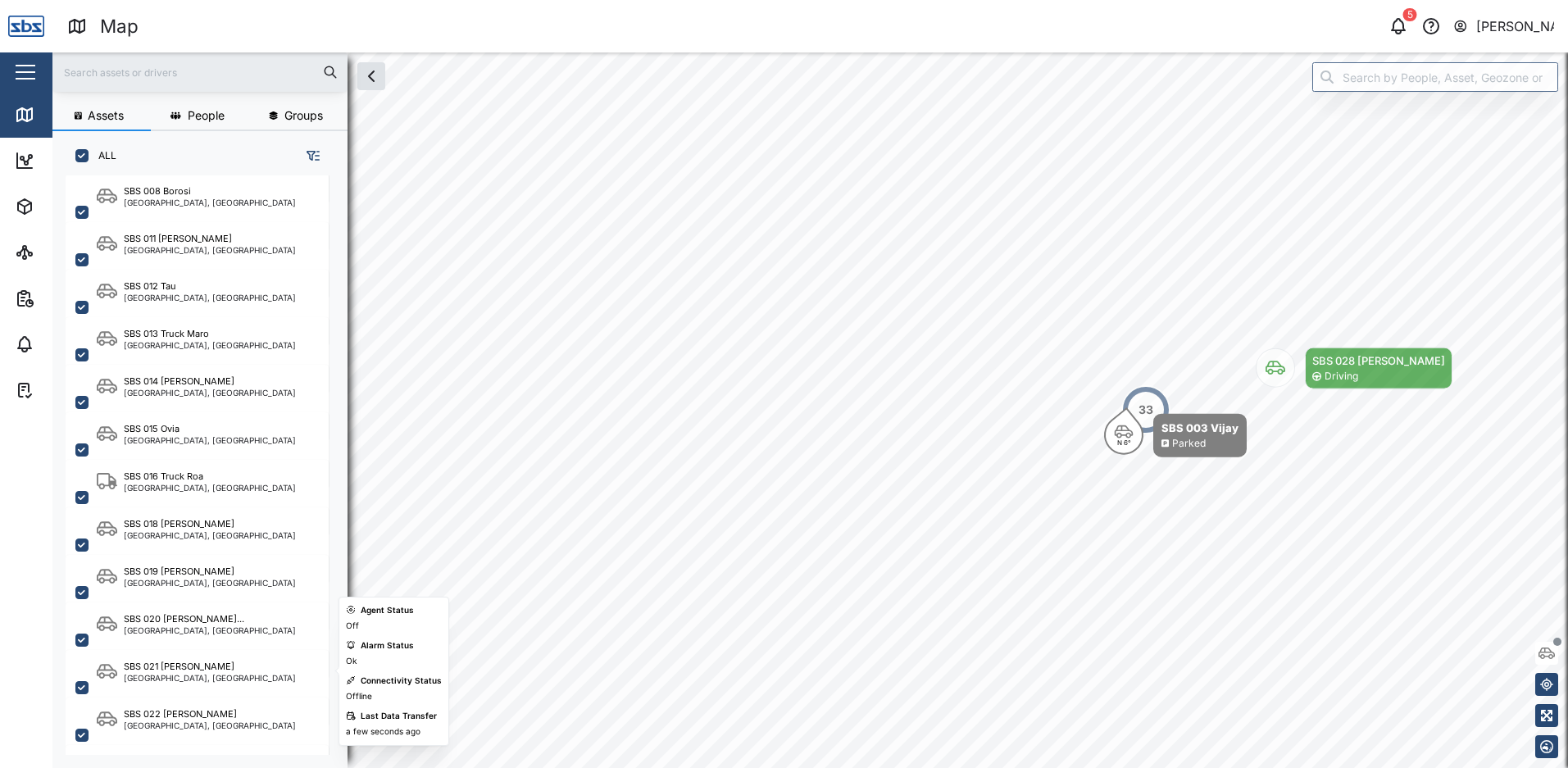
click at [214, 663] on div "SBS 021 [PERSON_NAME]" at bounding box center [210, 666] width 173 height 14
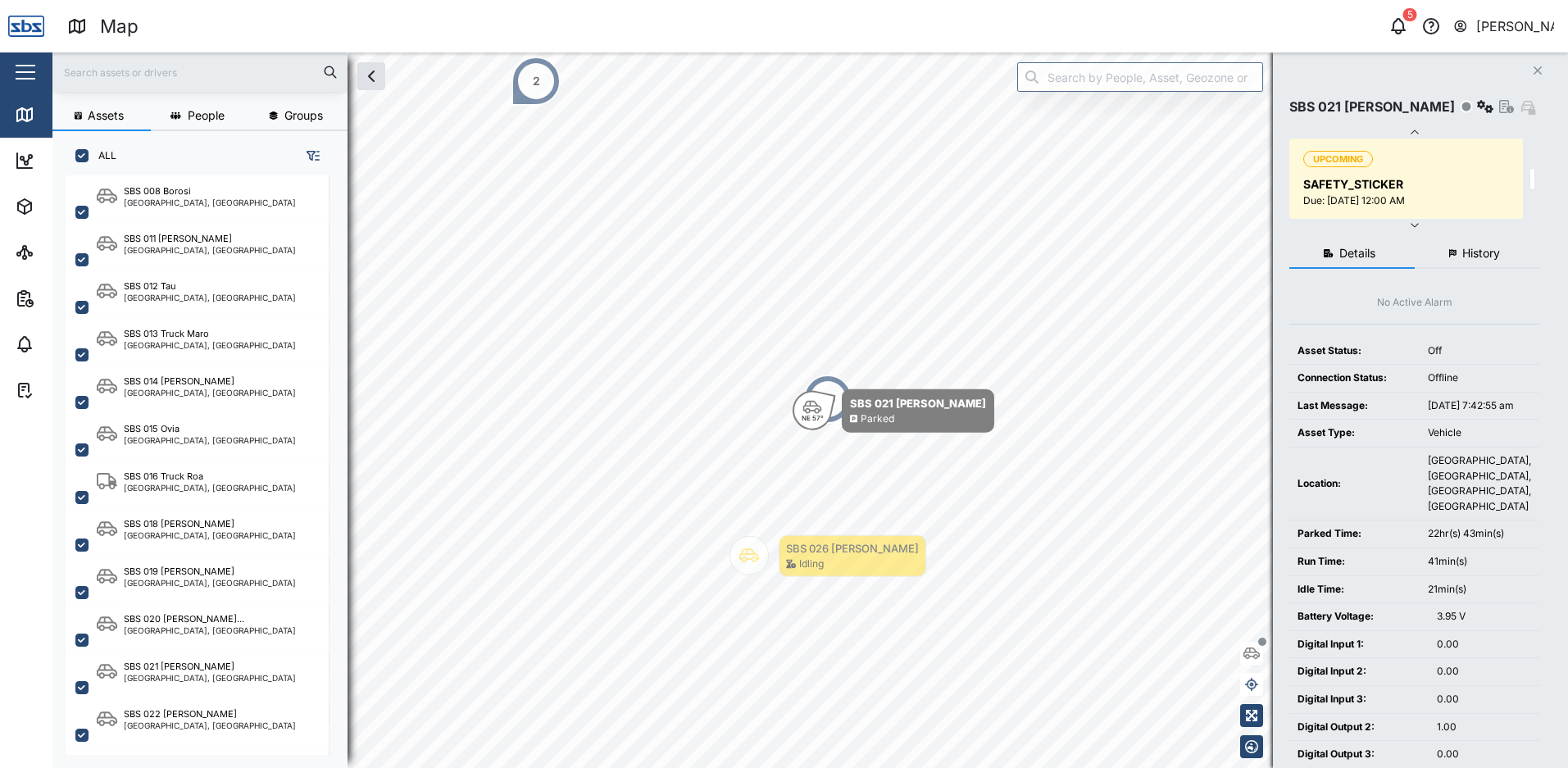
click at [1469, 247] on span "History" at bounding box center [1481, 253] width 37 height 12
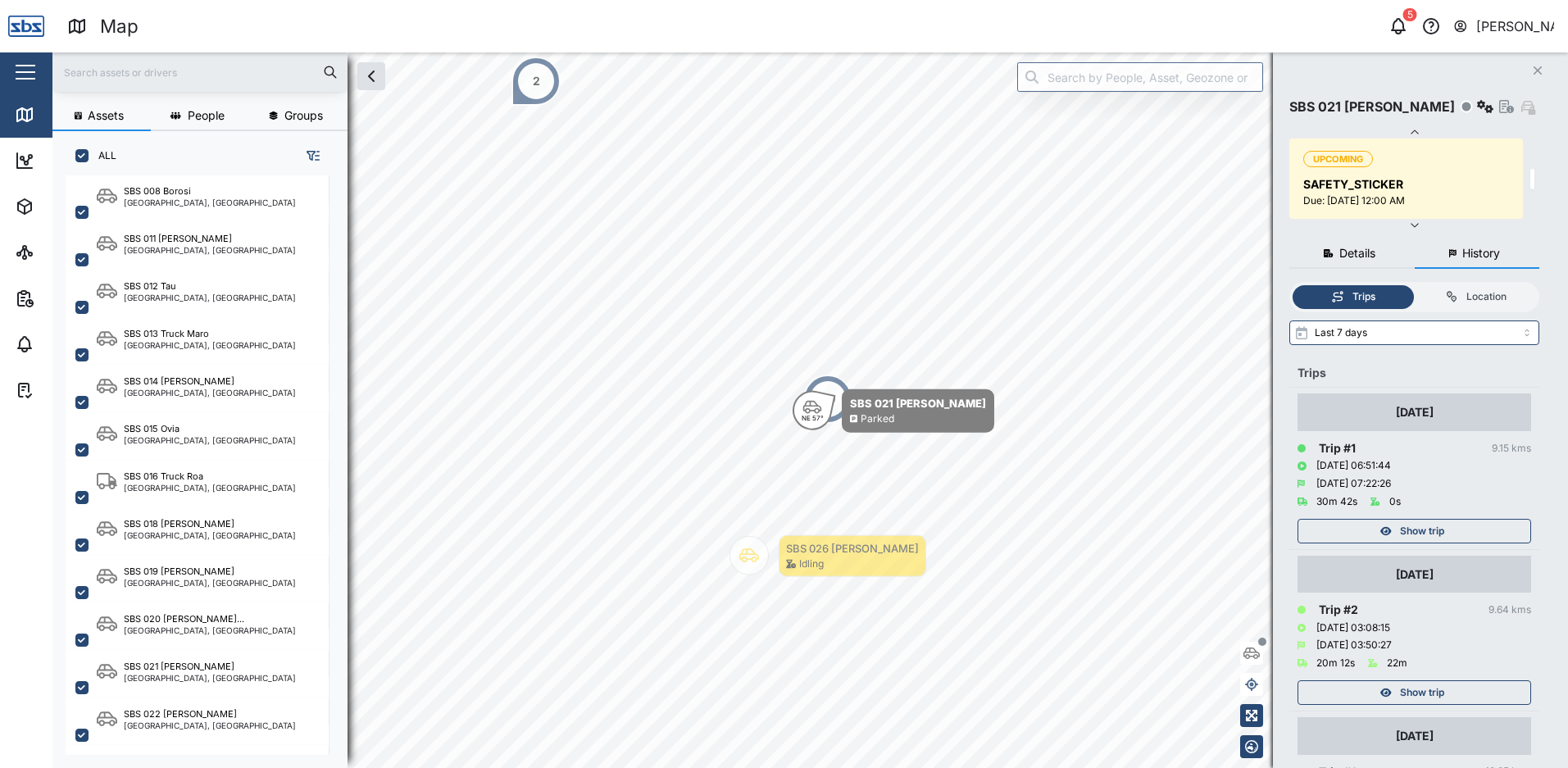
click at [1422, 528] on span "Show trip" at bounding box center [1422, 531] width 44 height 23
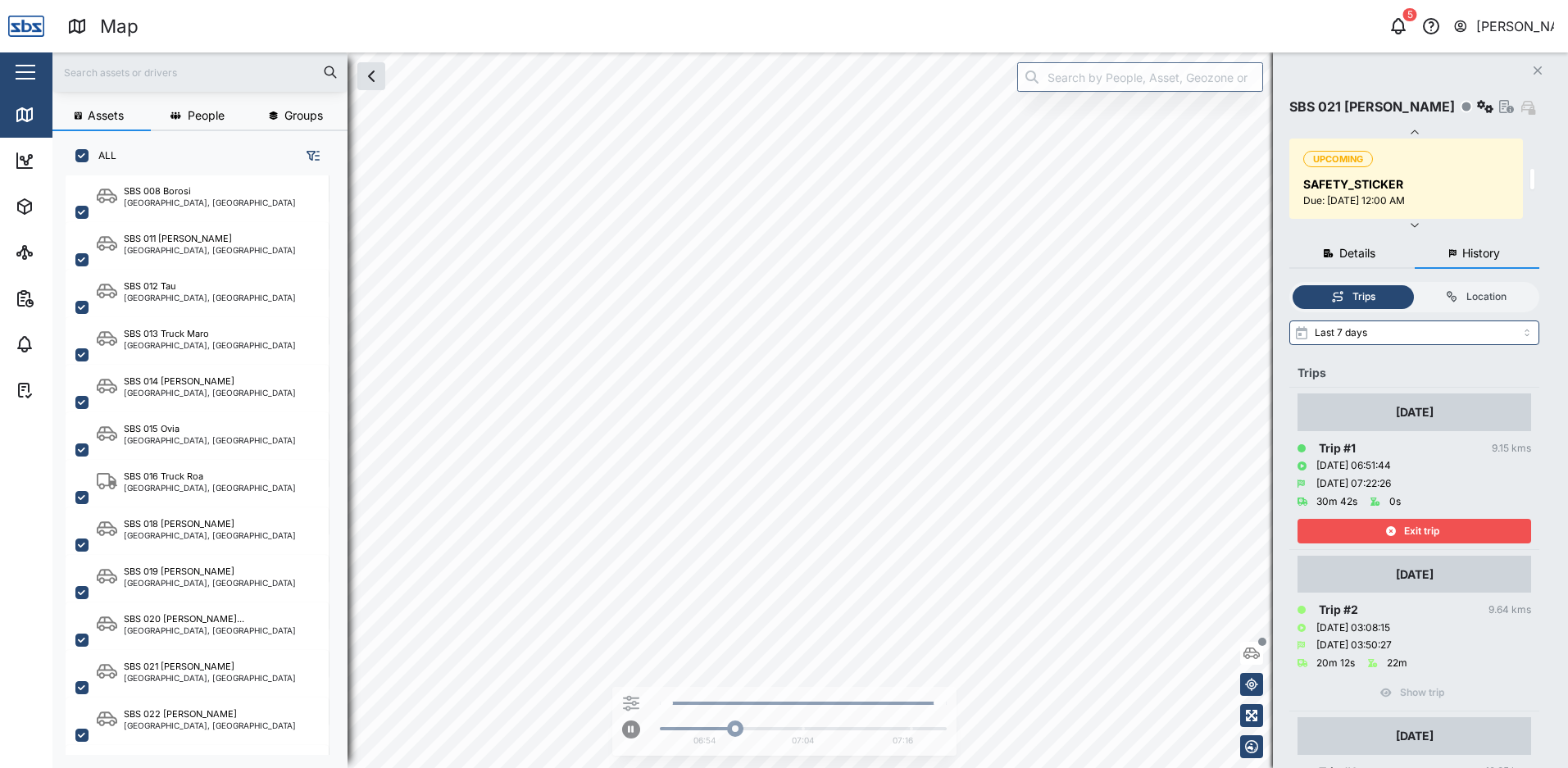
click at [1422, 522] on span "Exit trip" at bounding box center [1421, 531] width 35 height 23
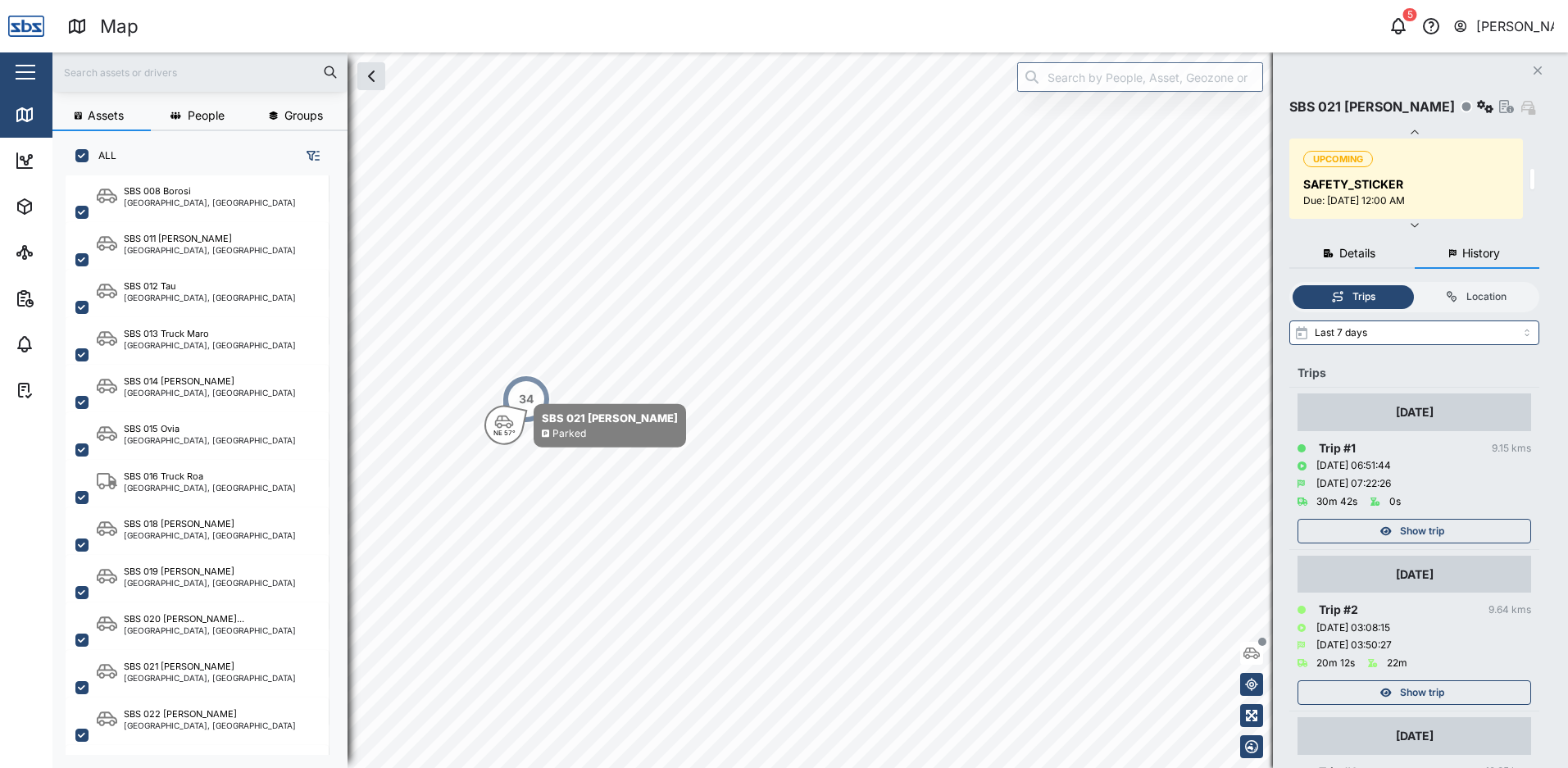
click at [1435, 691] on span "Show trip" at bounding box center [1422, 692] width 44 height 23
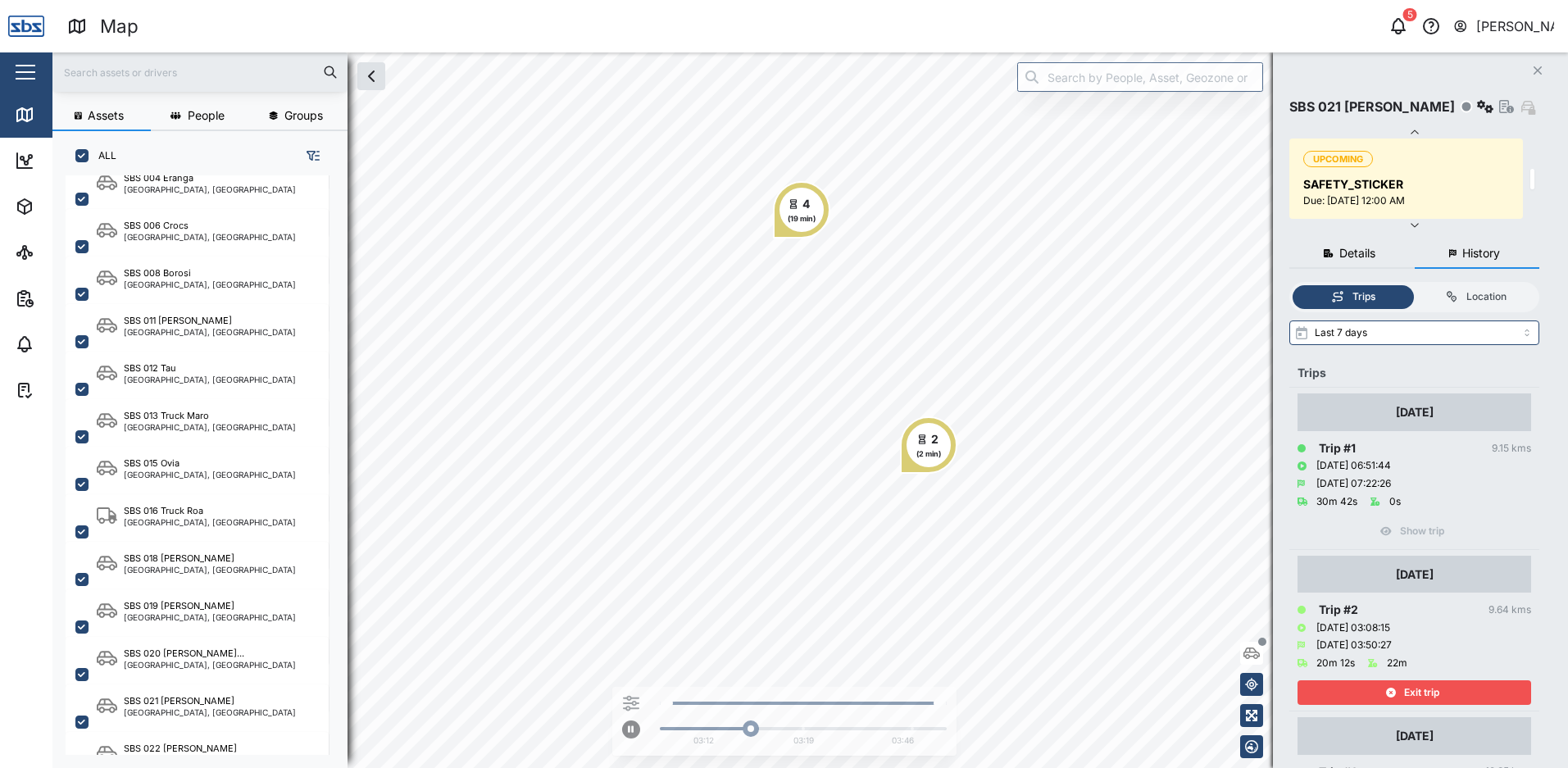
click at [1426, 699] on span "Exit trip" at bounding box center [1421, 692] width 35 height 23
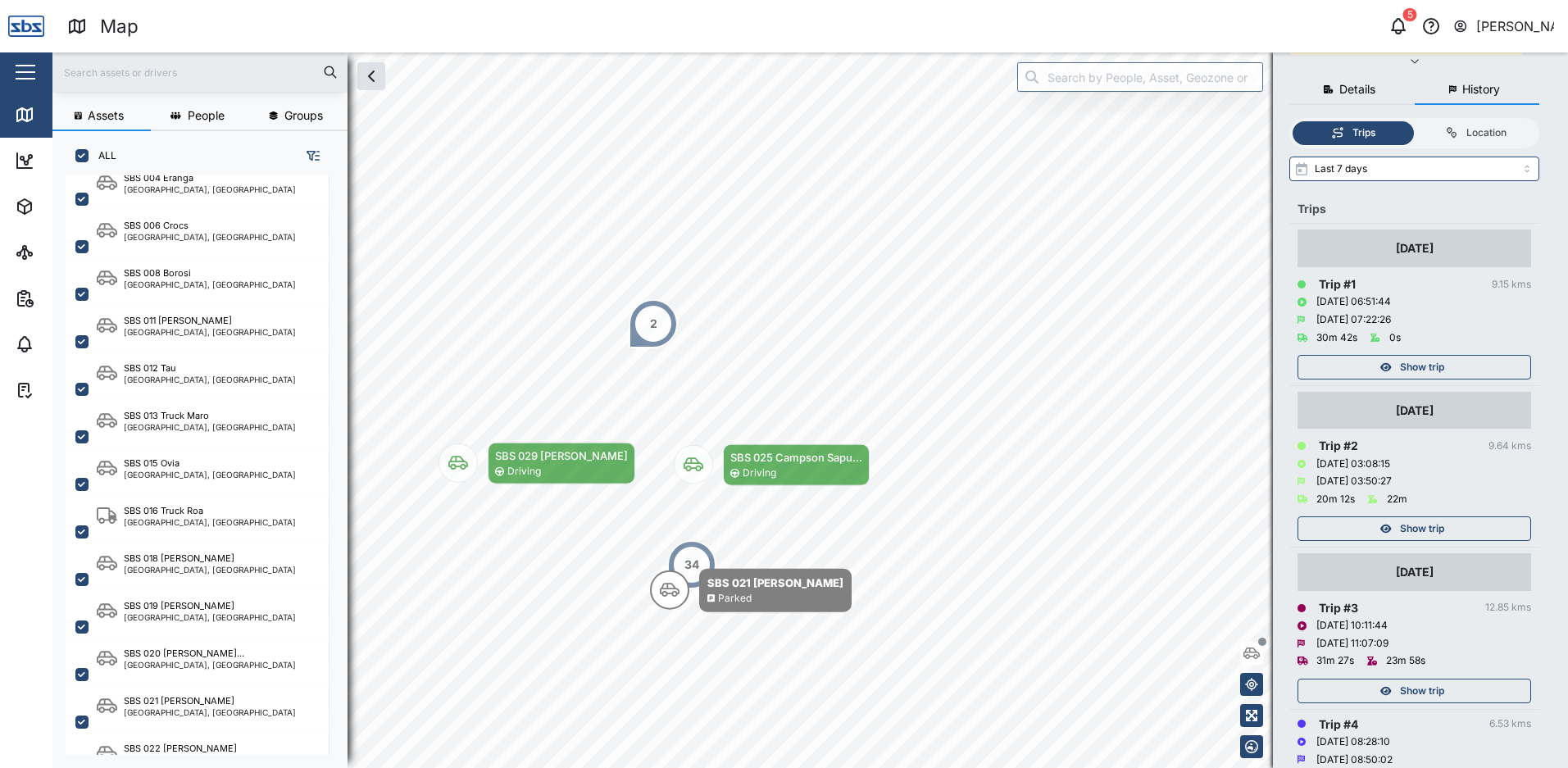
scroll to position [246, 0]
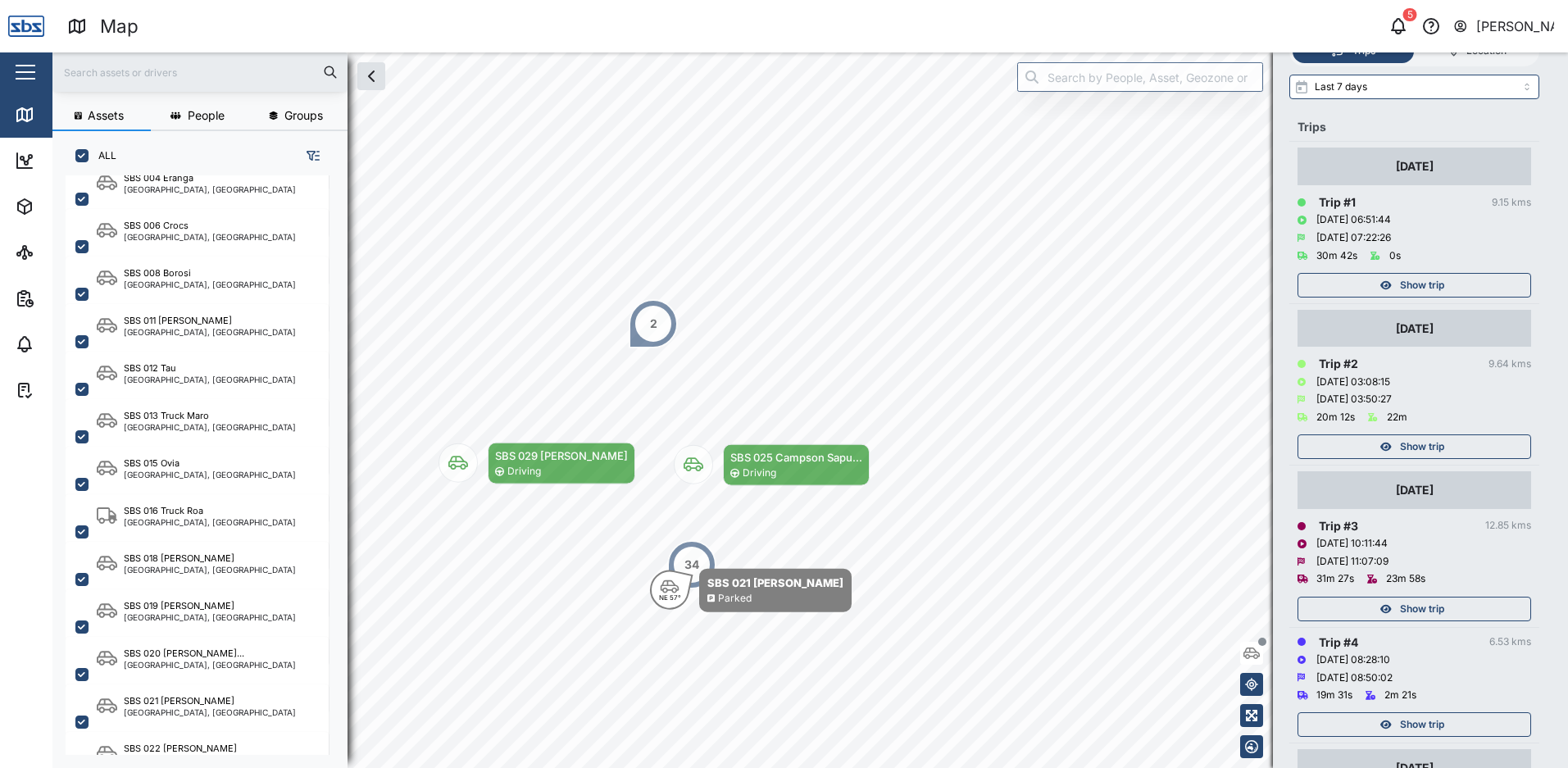
click at [1429, 729] on span "Show trip" at bounding box center [1422, 724] width 44 height 23
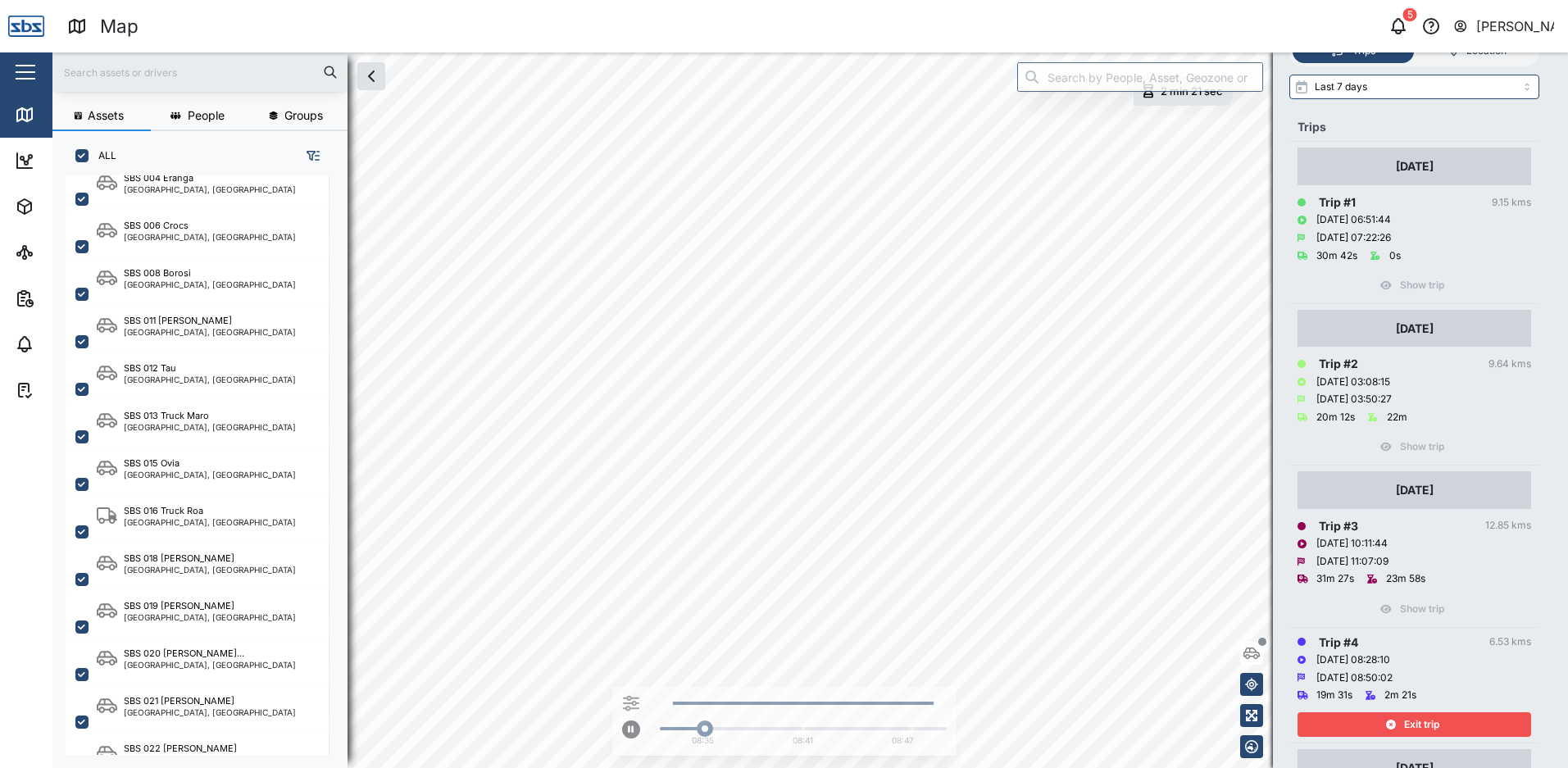
click at [1422, 722] on span "Exit trip" at bounding box center [1421, 724] width 35 height 23
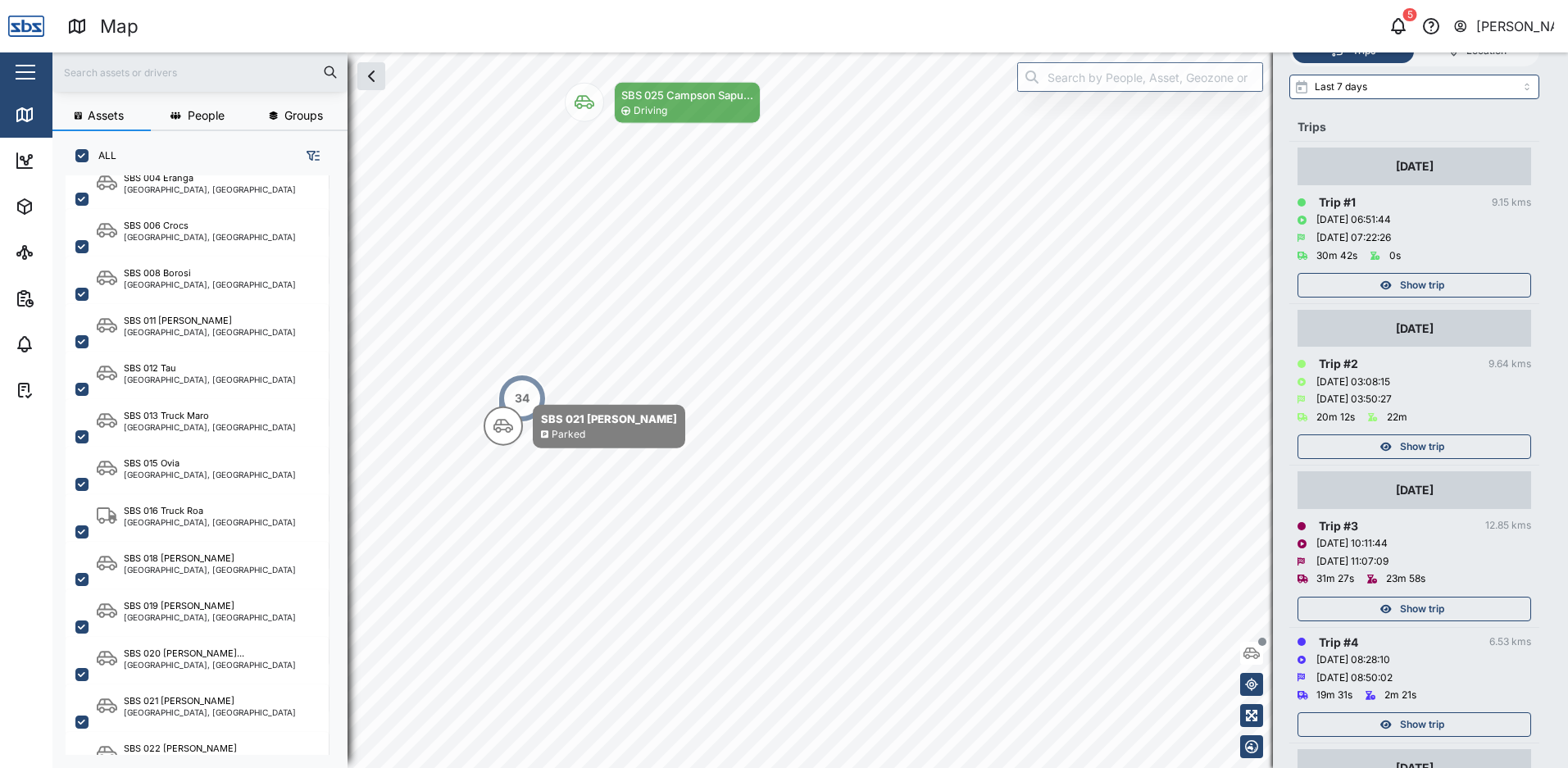
click at [1405, 609] on span "Show trip" at bounding box center [1422, 608] width 44 height 23
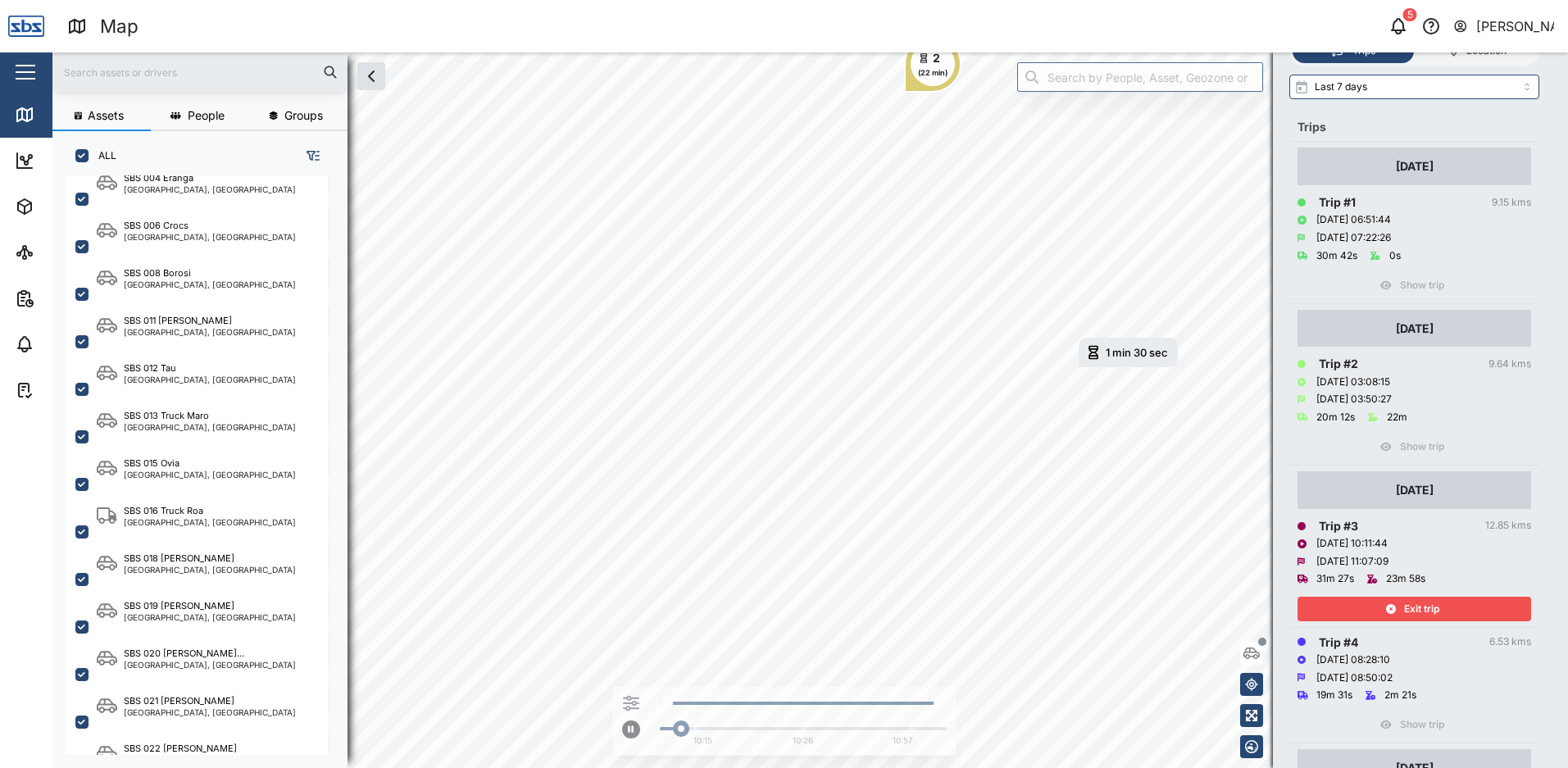
click at [1405, 609] on span "Exit trip" at bounding box center [1421, 608] width 35 height 23
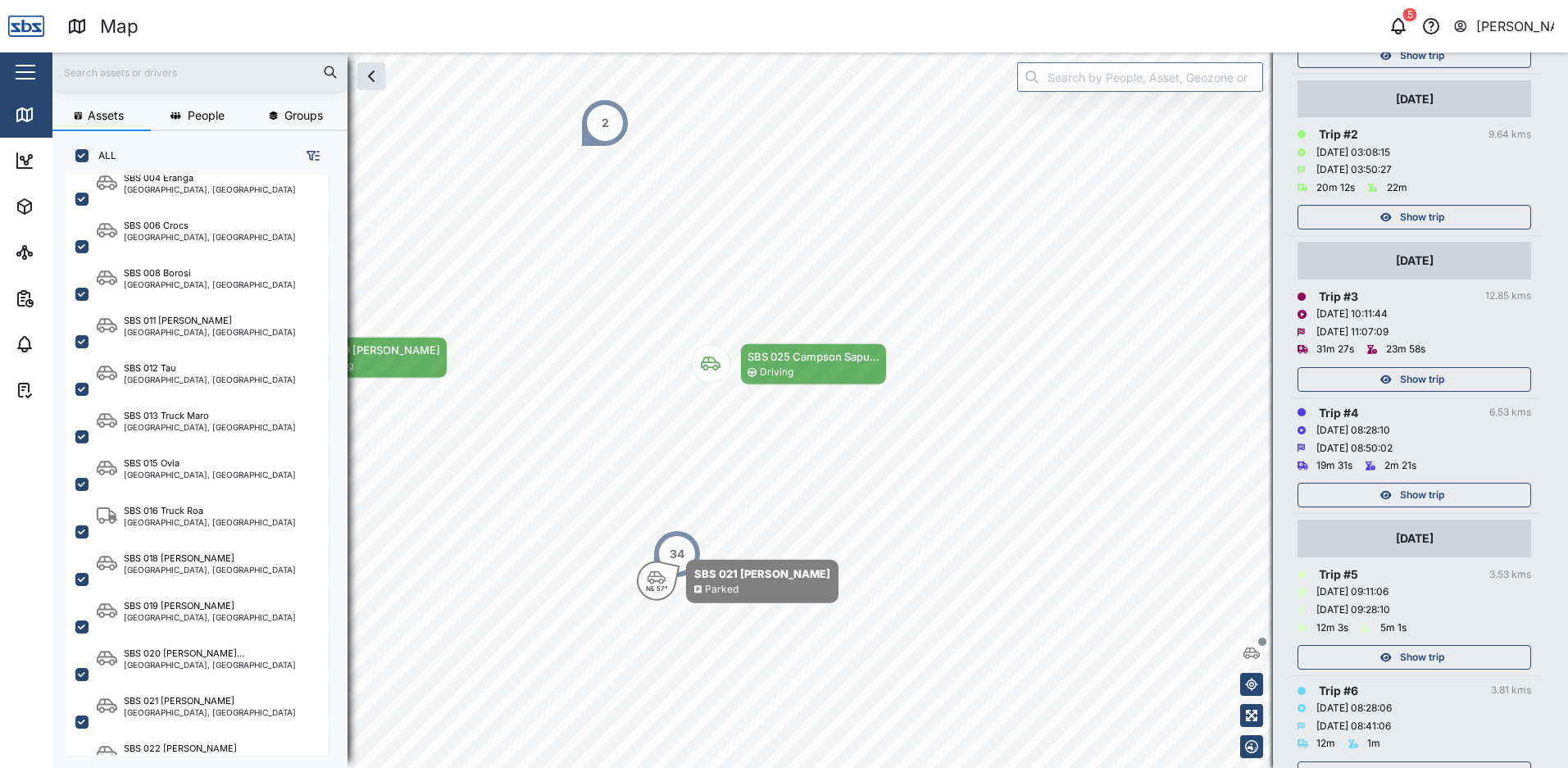
scroll to position [573, 0]
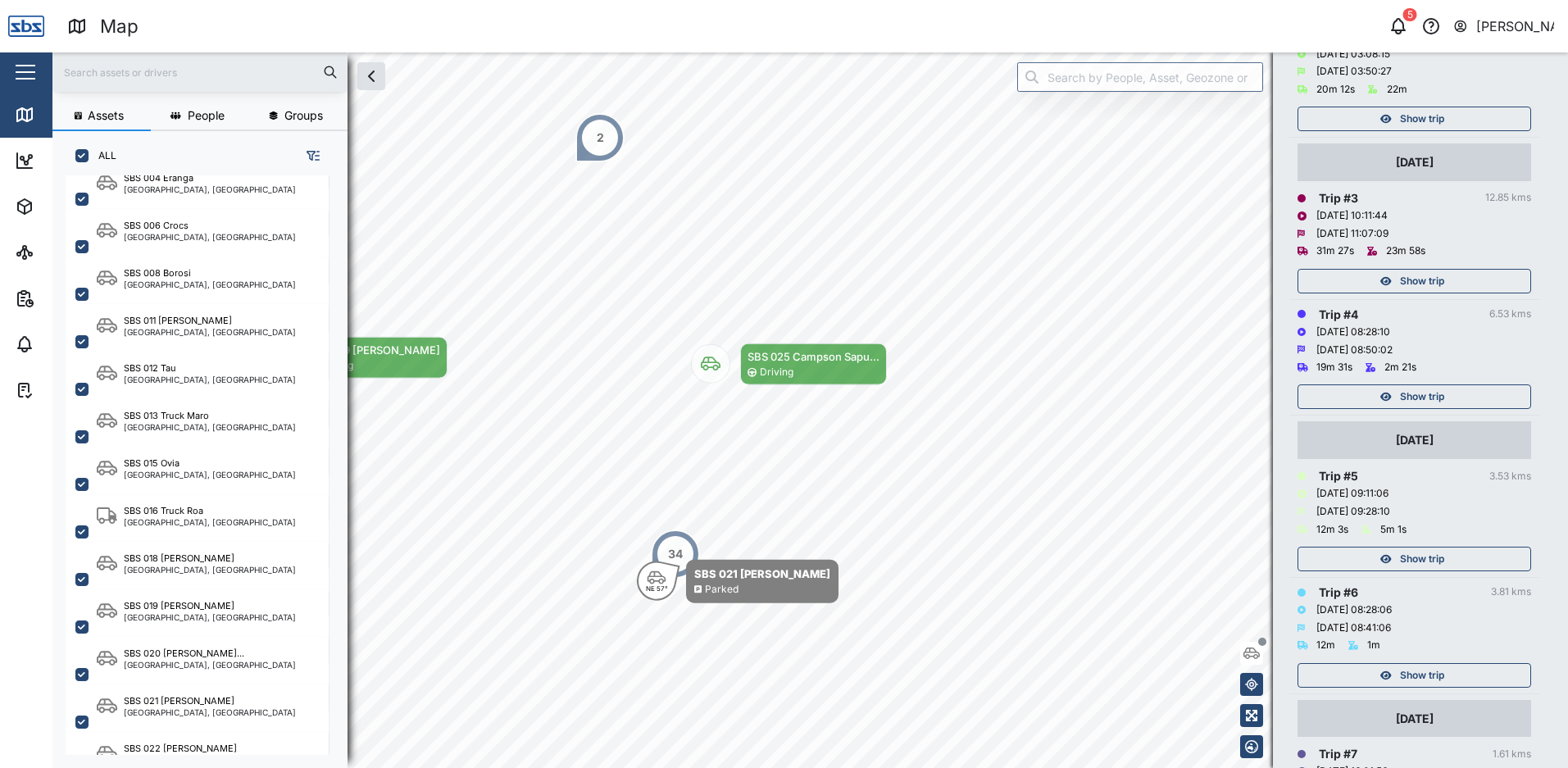
click at [1402, 677] on span "Show trip" at bounding box center [1422, 675] width 44 height 23
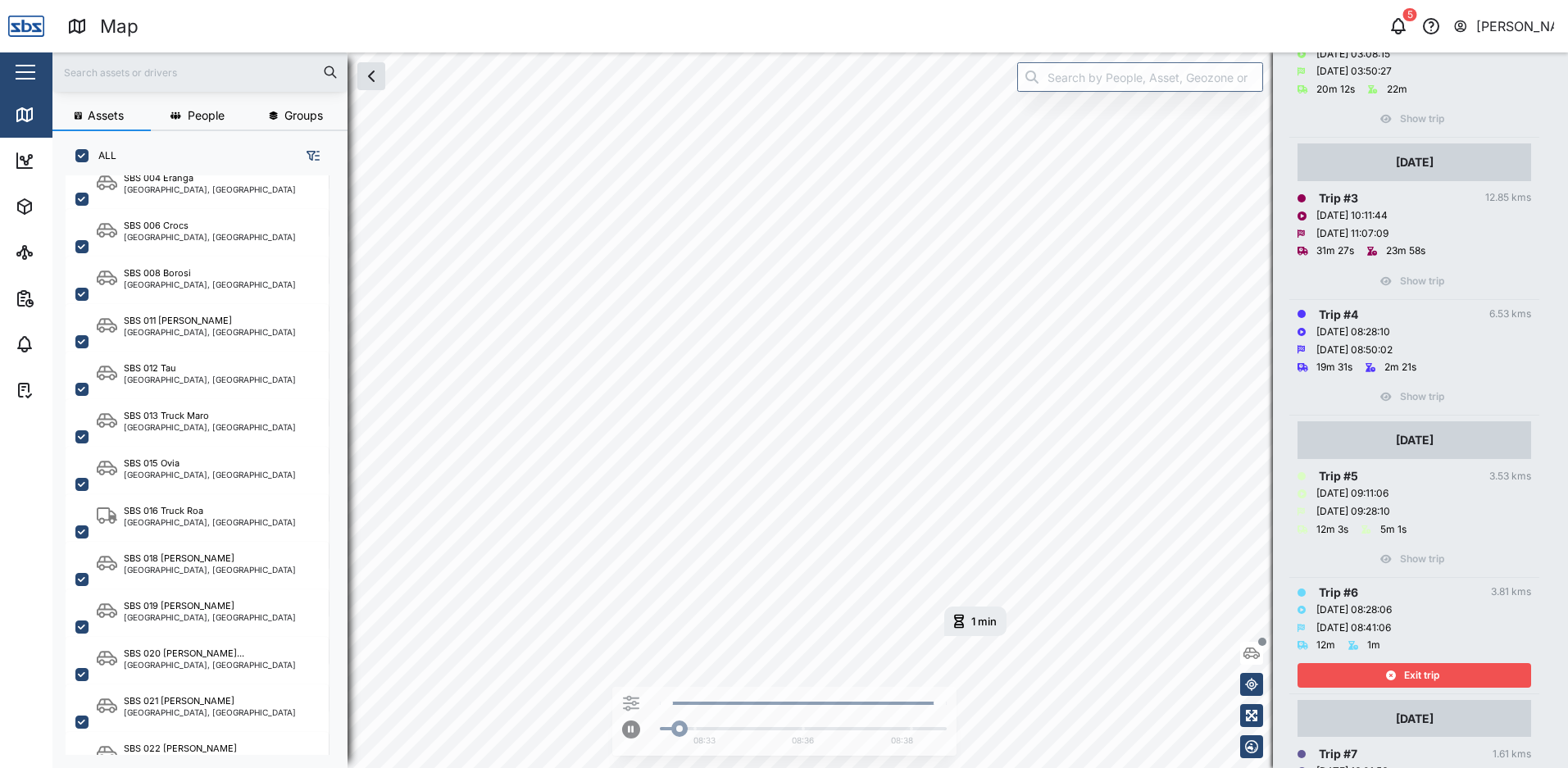
click at [1402, 677] on div "Exit trip" at bounding box center [1412, 675] width 213 height 23
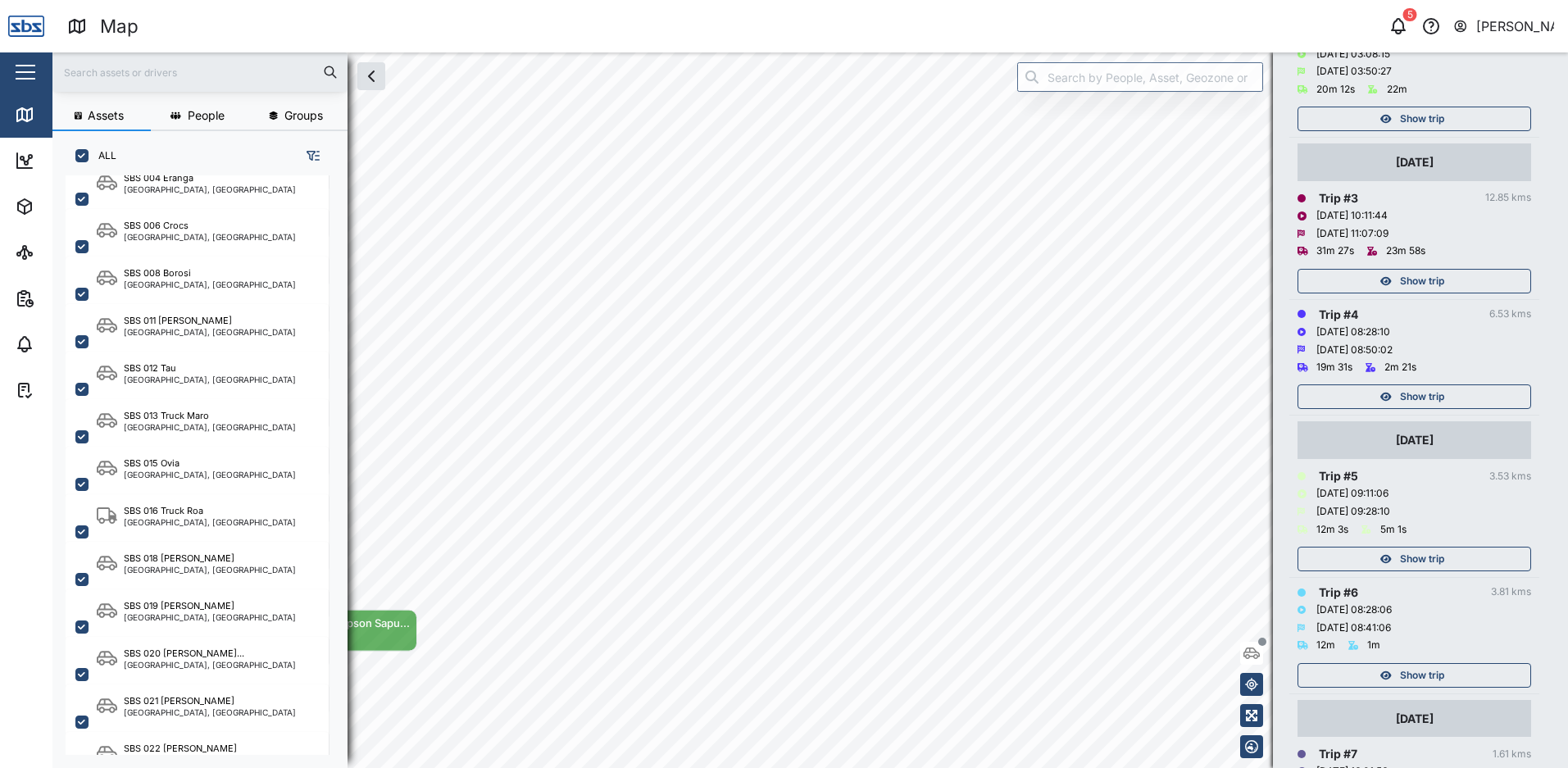
click at [1401, 557] on span "Show trip" at bounding box center [1422, 558] width 44 height 23
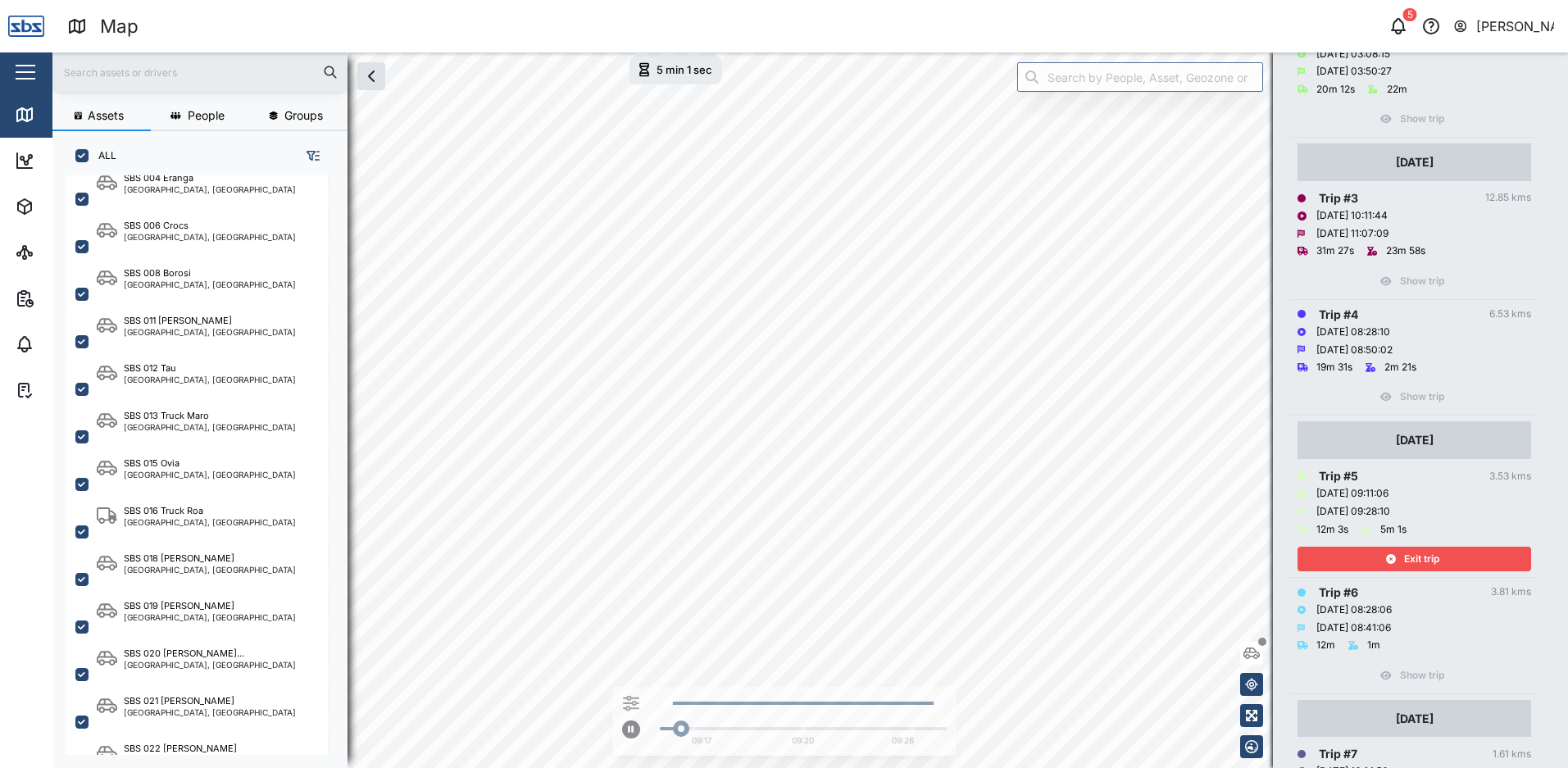
click at [1401, 557] on div "Exit trip" at bounding box center [1412, 558] width 213 height 23
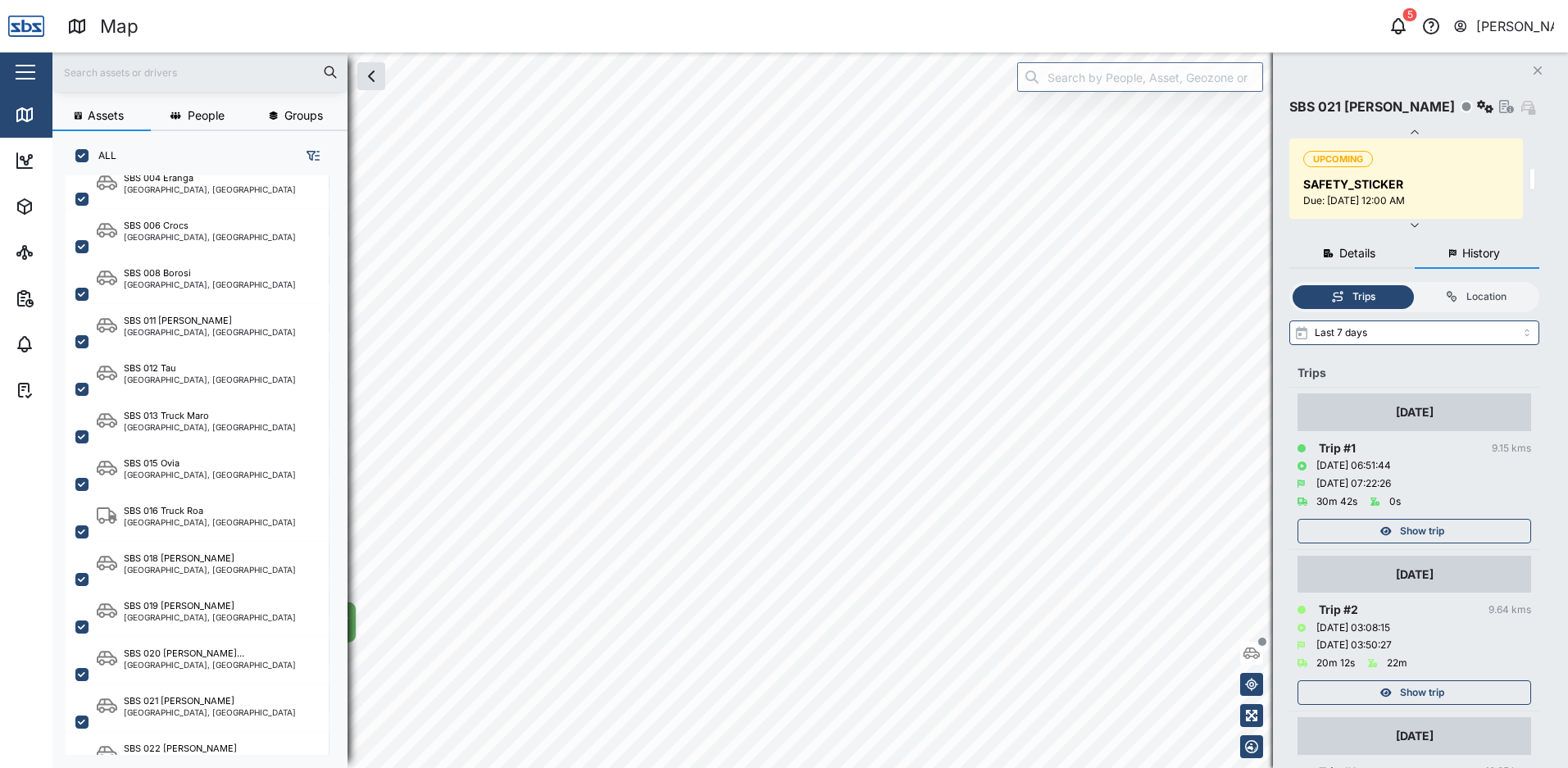
click at [1424, 526] on span "Show trip" at bounding box center [1422, 531] width 44 height 23
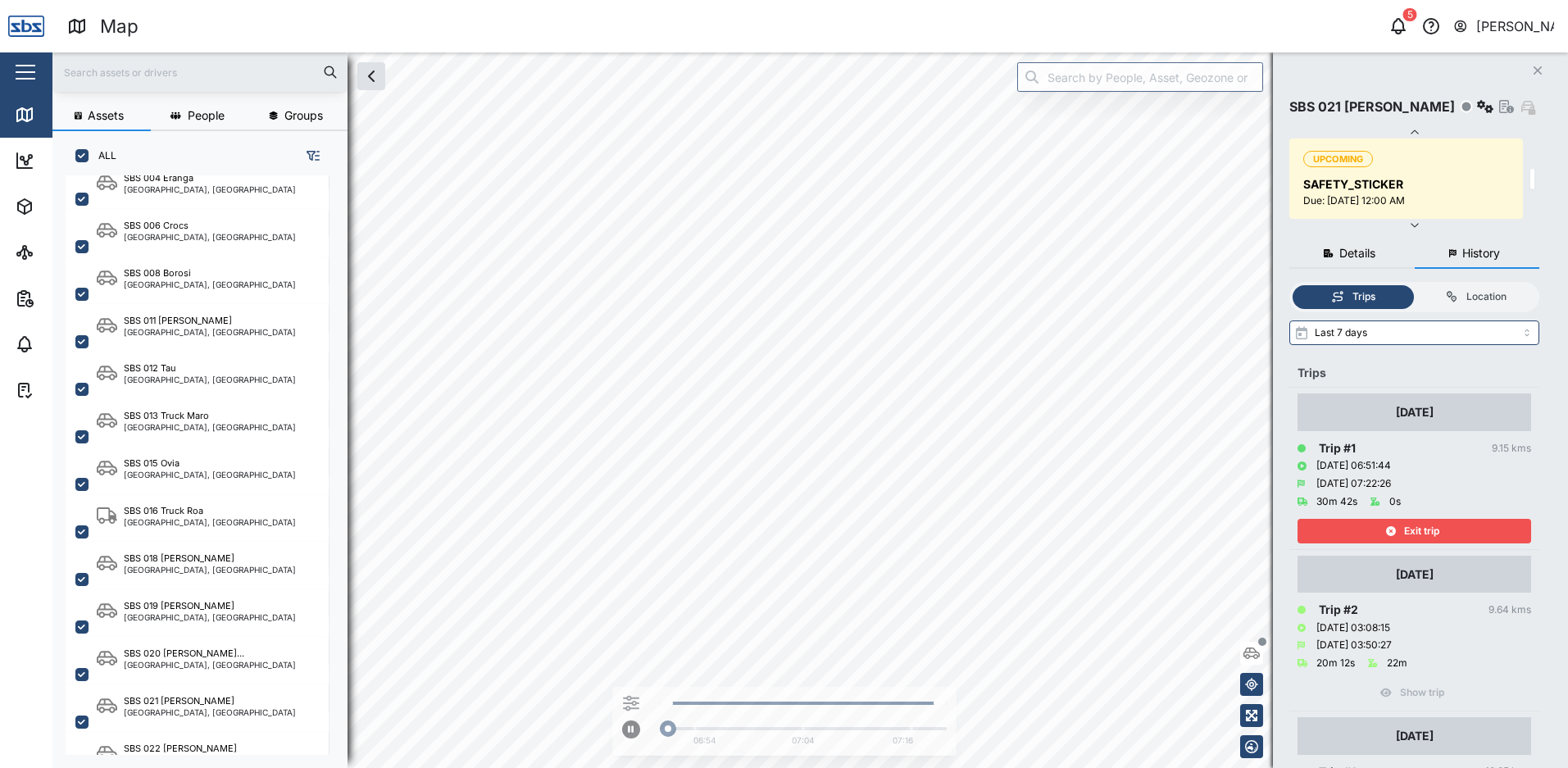
click at [1431, 528] on span "Exit trip" at bounding box center [1421, 531] width 35 height 23
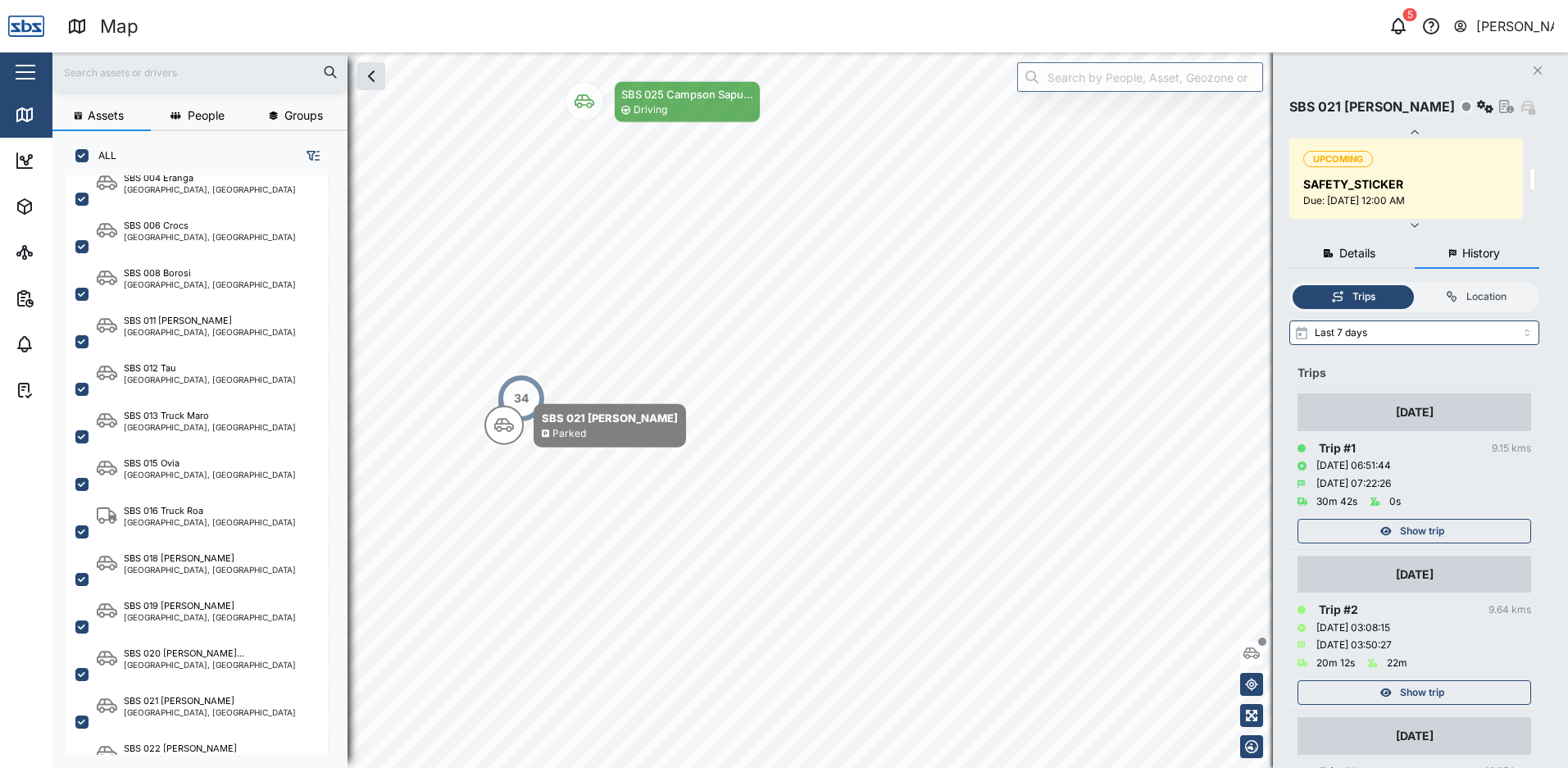
click at [1431, 528] on span "Show trip" at bounding box center [1422, 531] width 44 height 23
click at [1431, 528] on div "Show trip" at bounding box center [1414, 527] width 234 height 33
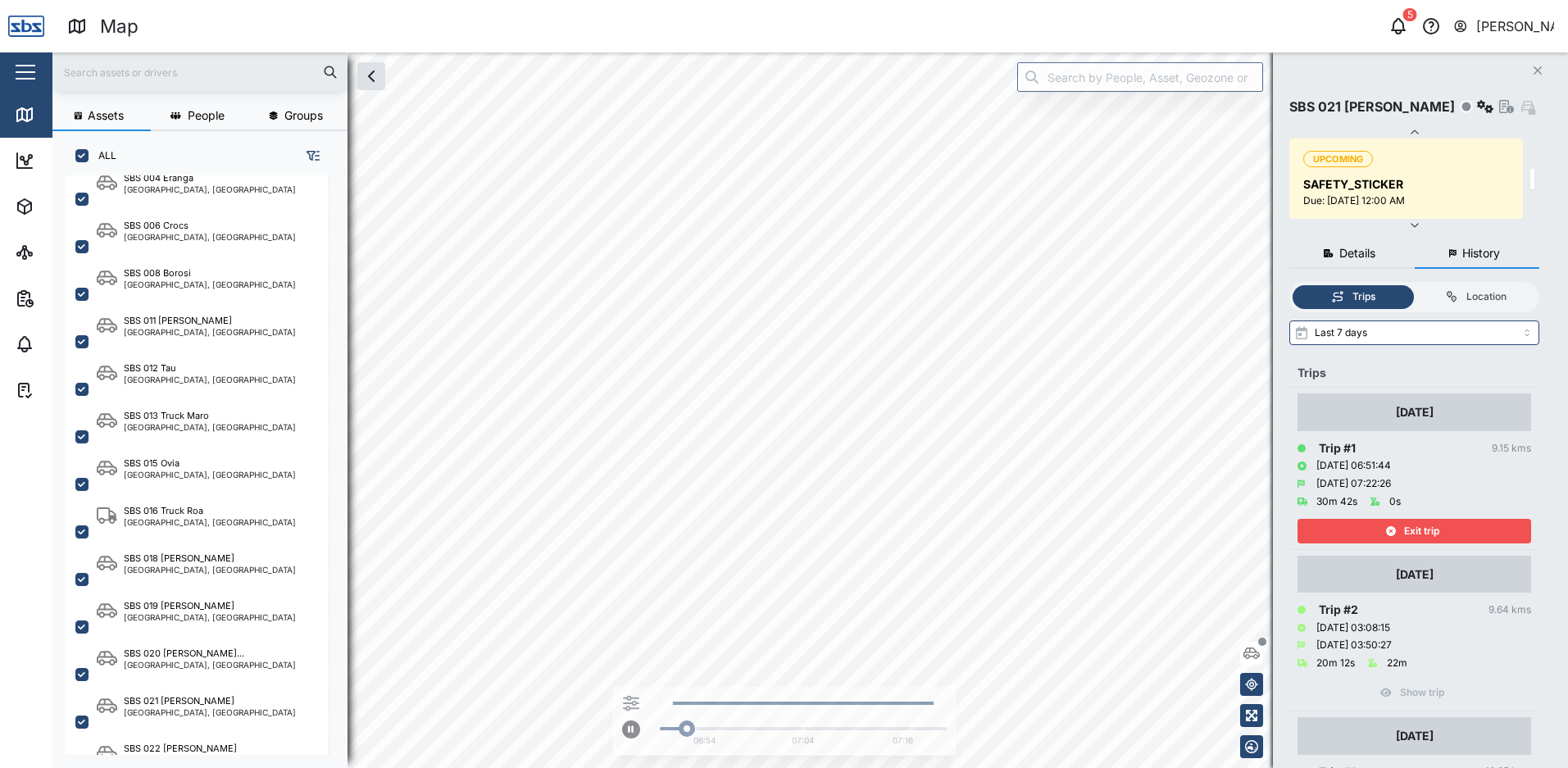
click at [1537, 62] on button "Close" at bounding box center [1537, 70] width 23 height 23
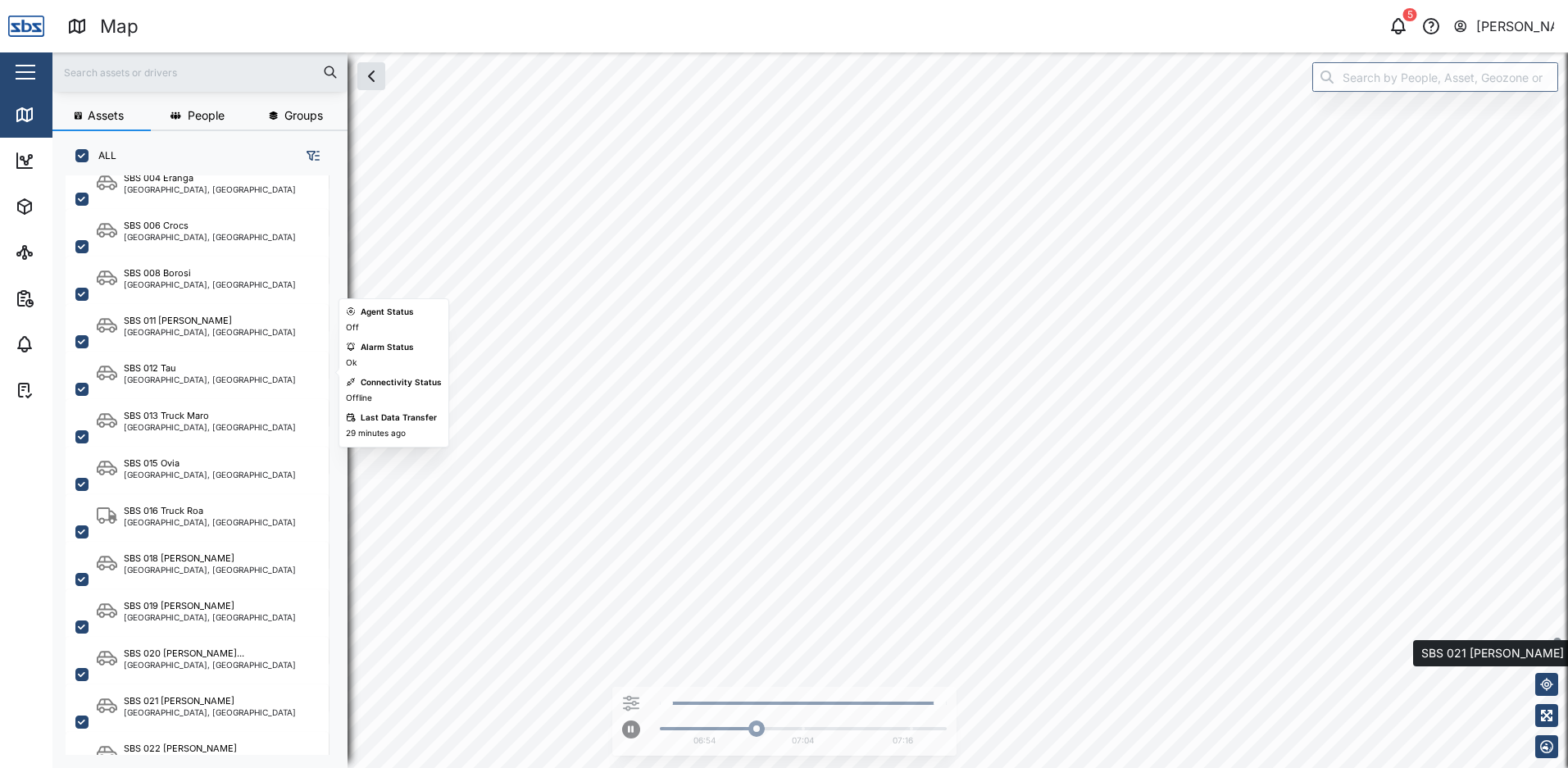
click at [1544, 648] on icon "button" at bounding box center [1546, 653] width 16 height 12
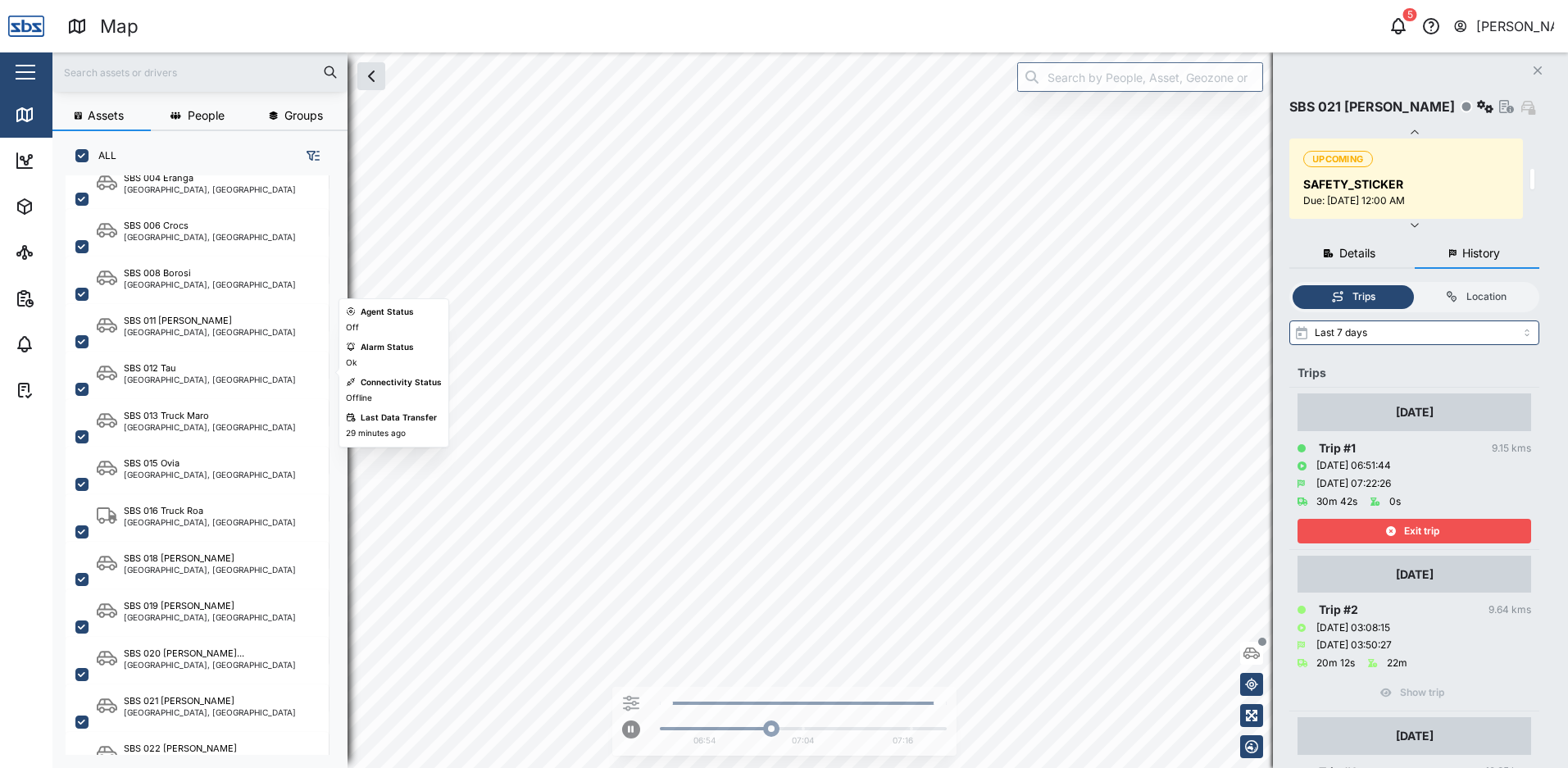
click at [1444, 539] on div "Exit trip" at bounding box center [1412, 531] width 213 height 23
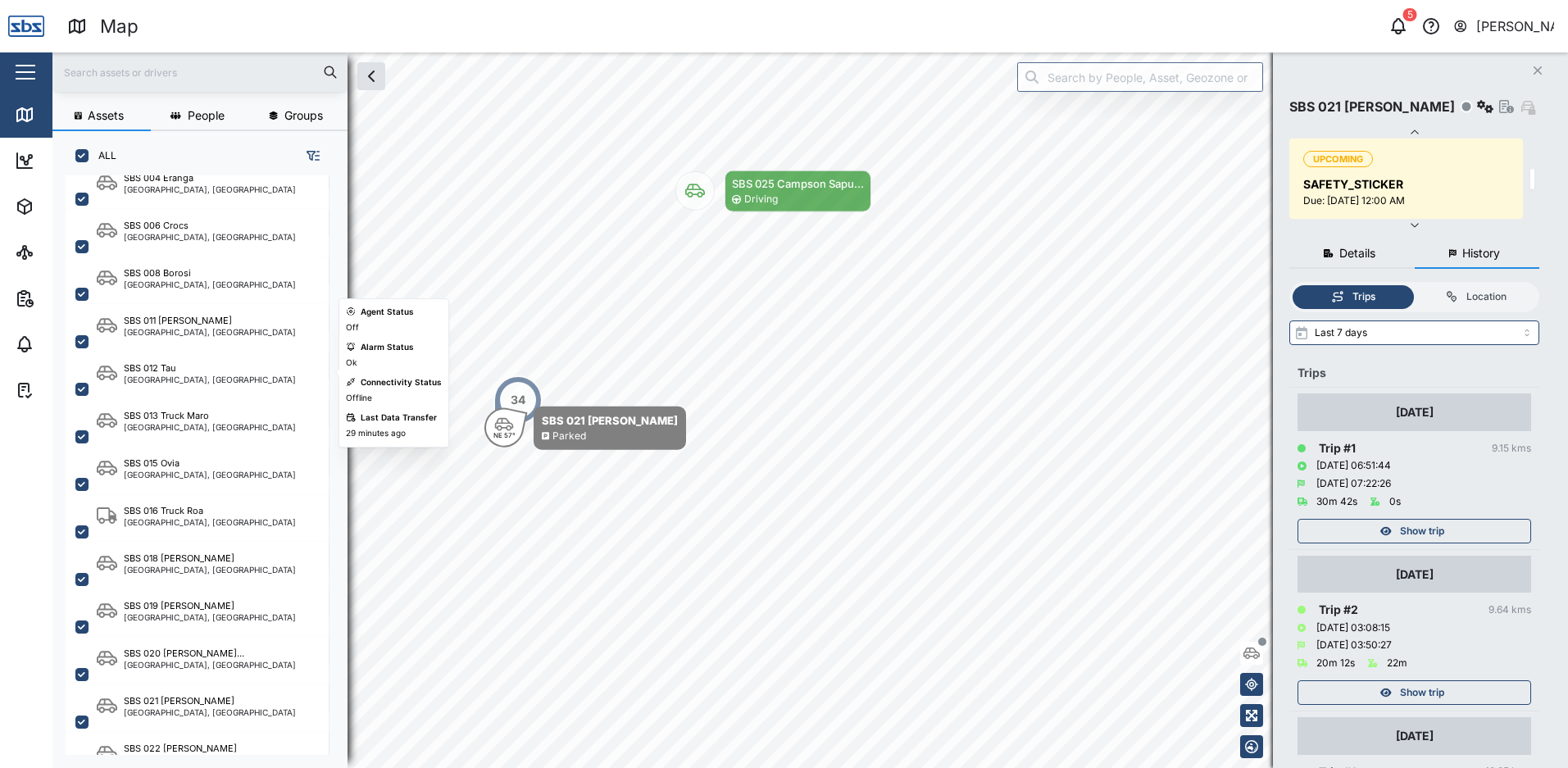
click at [1537, 65] on icon "Close" at bounding box center [1538, 70] width 10 height 13
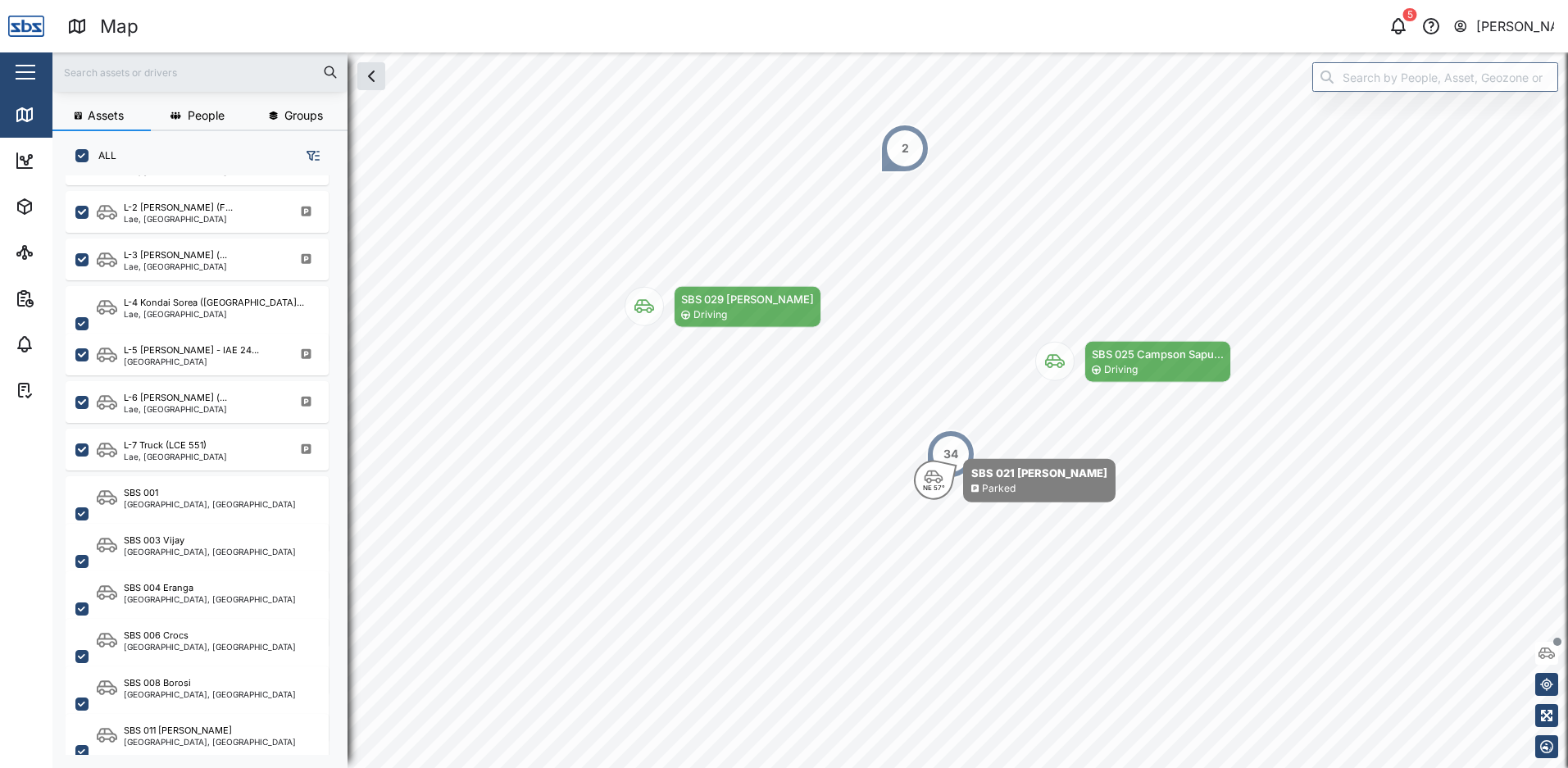
scroll to position [737, 0]
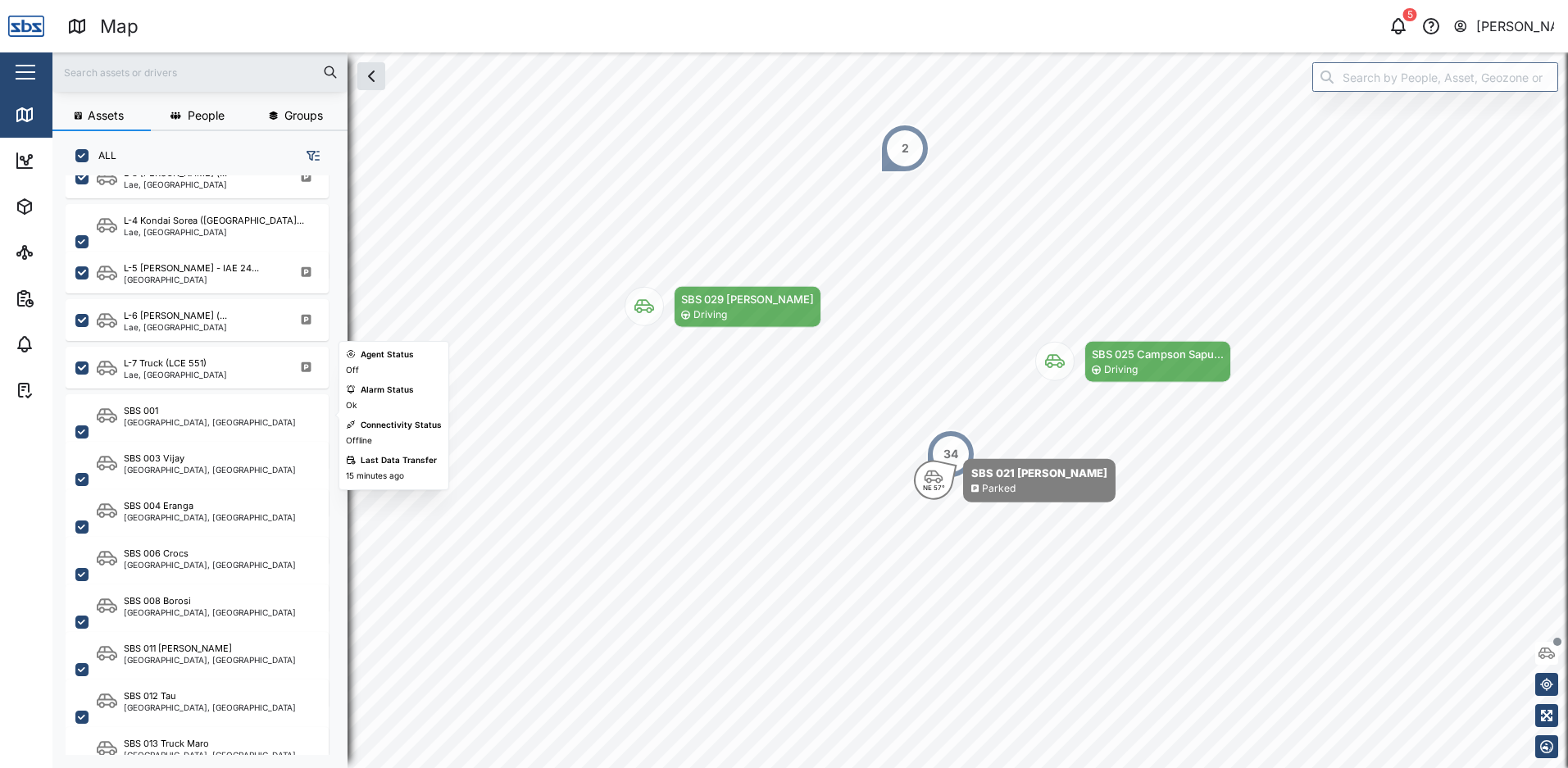
click at [171, 415] on div "SBS 001" at bounding box center [210, 411] width 173 height 14
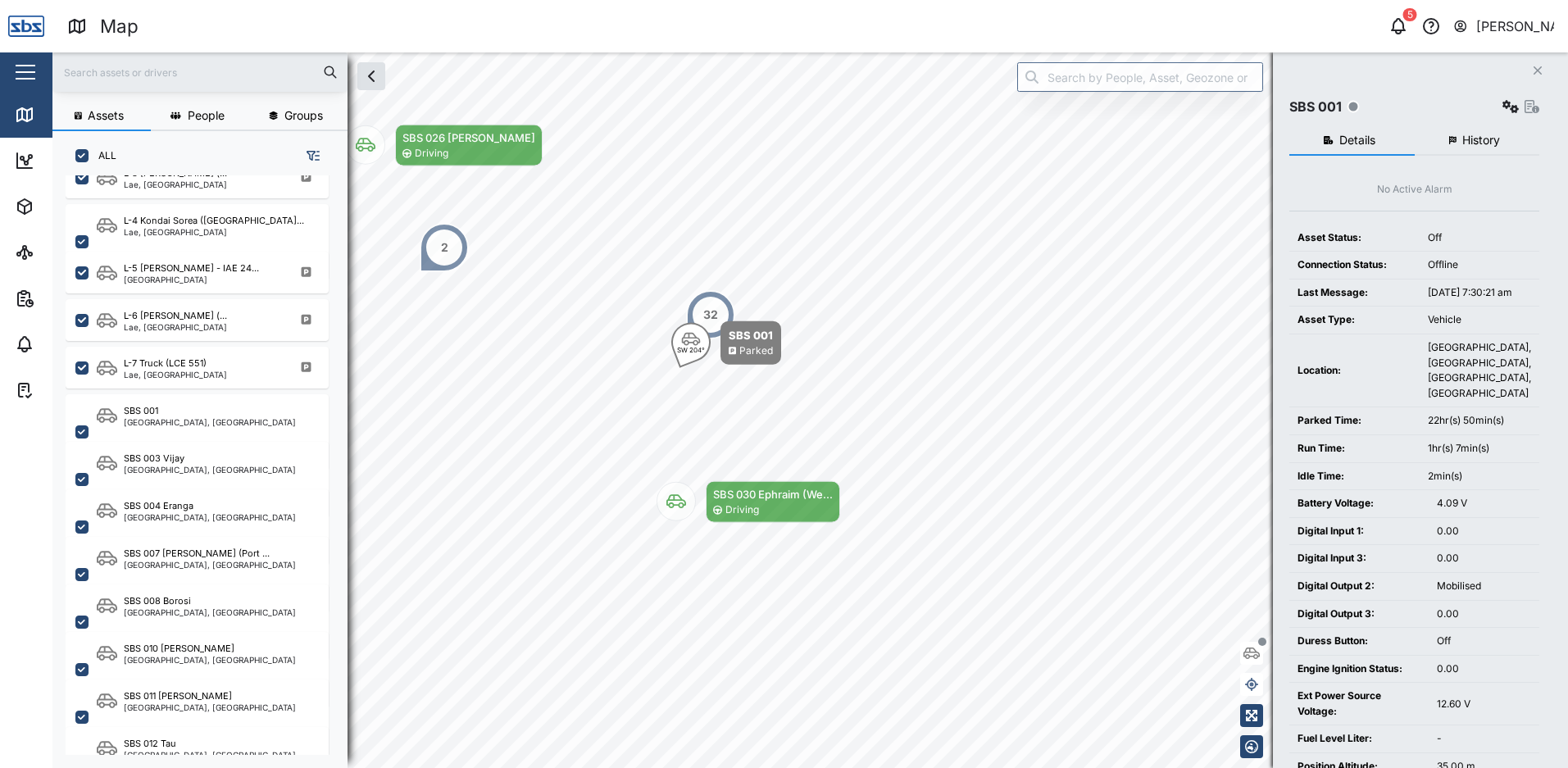
click at [1537, 76] on icon "Close" at bounding box center [1538, 70] width 10 height 13
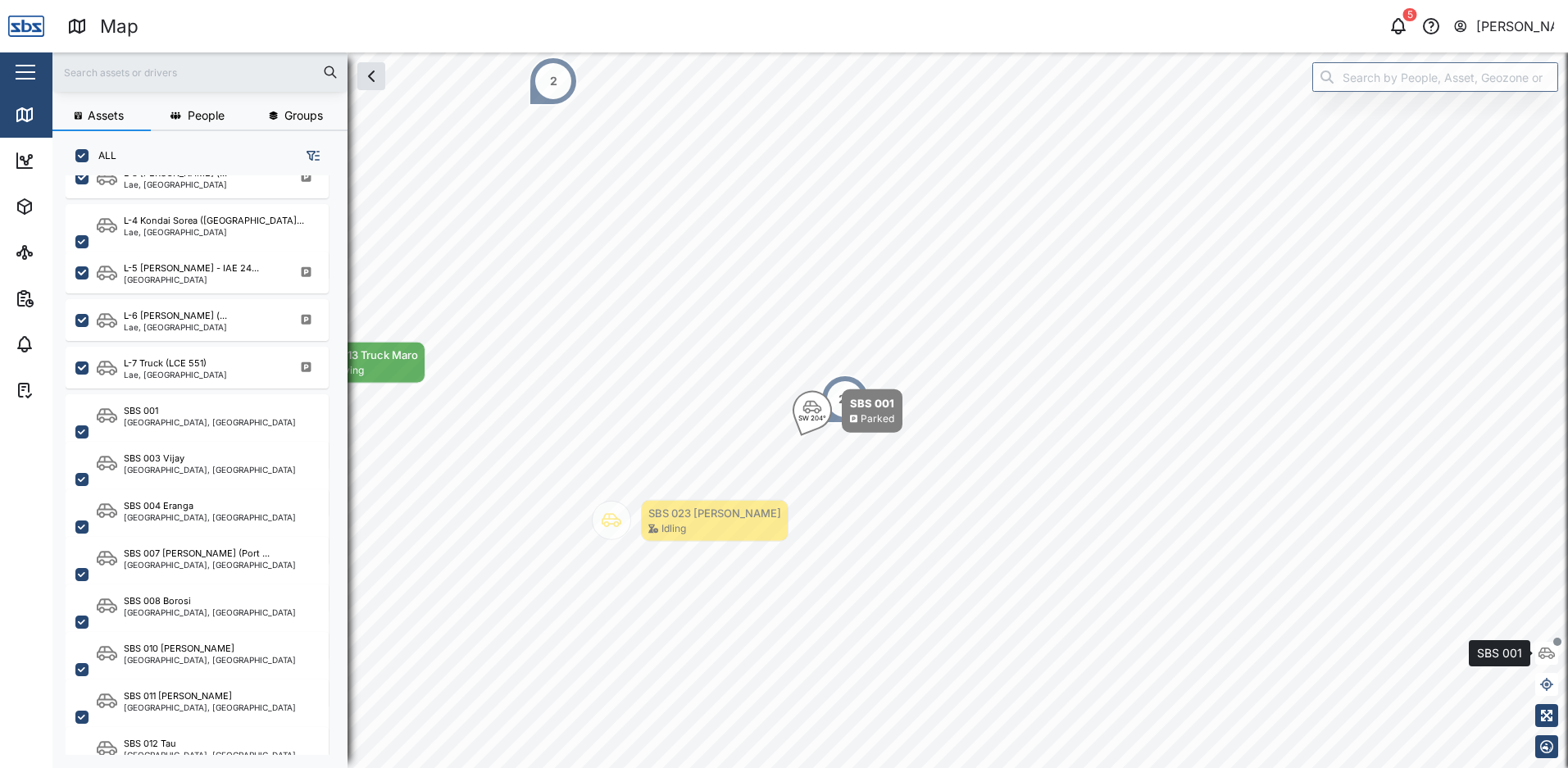
click at [1552, 652] on icon "button" at bounding box center [1546, 652] width 16 height 13
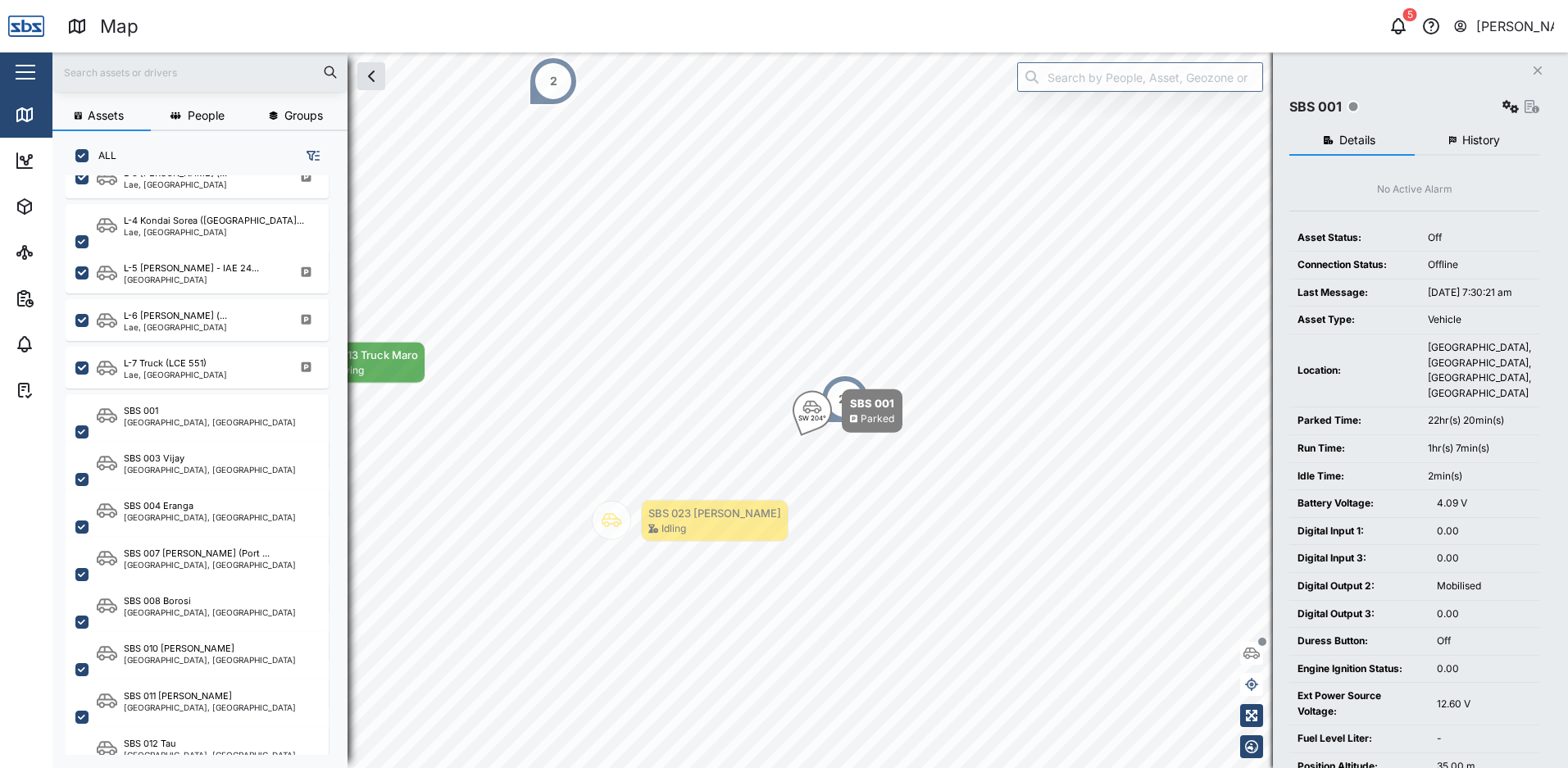
click at [1460, 138] on button "History" at bounding box center [1478, 141] width 126 height 30
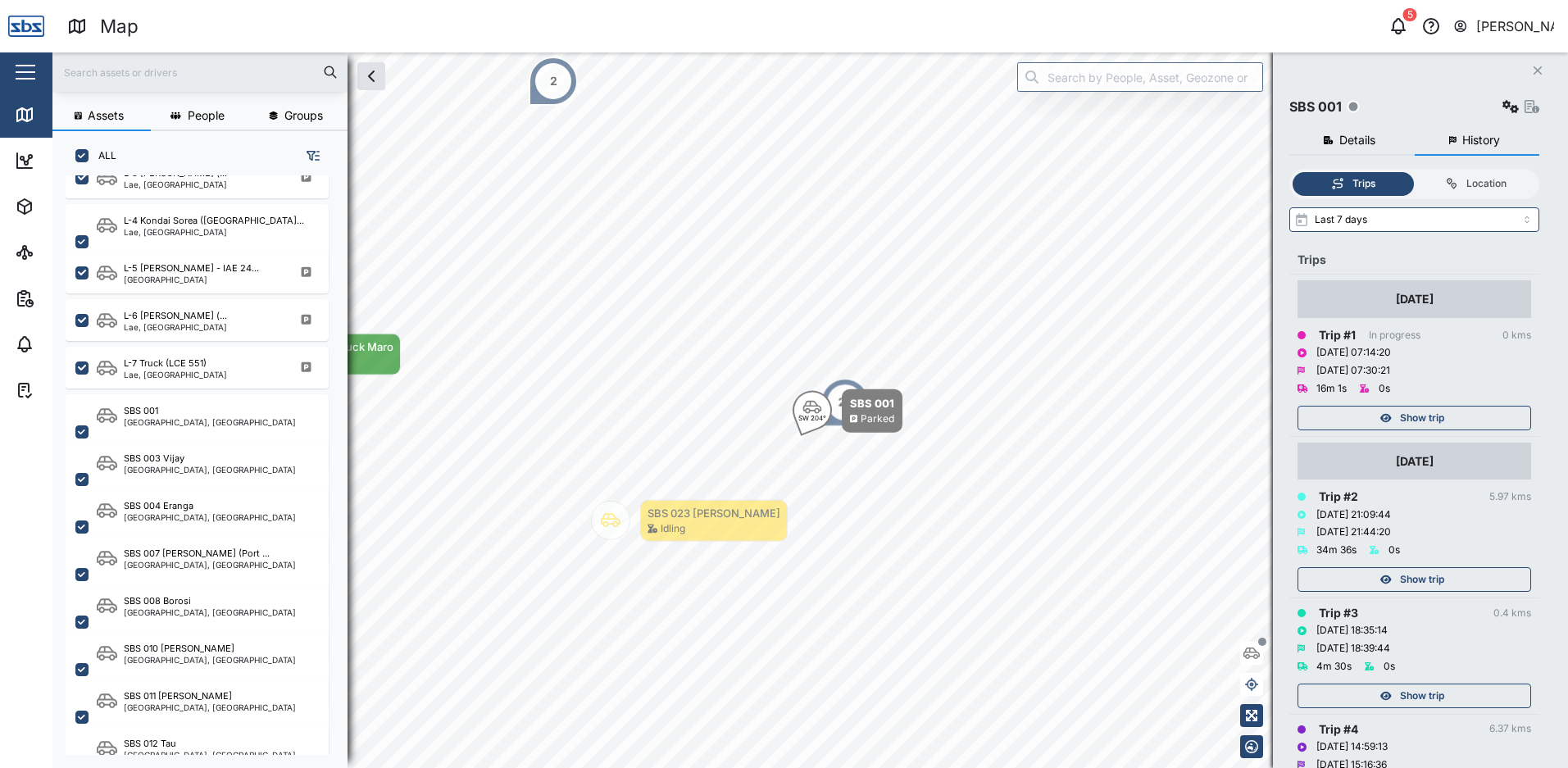
click at [1540, 71] on icon "Close" at bounding box center [1538, 70] width 10 height 13
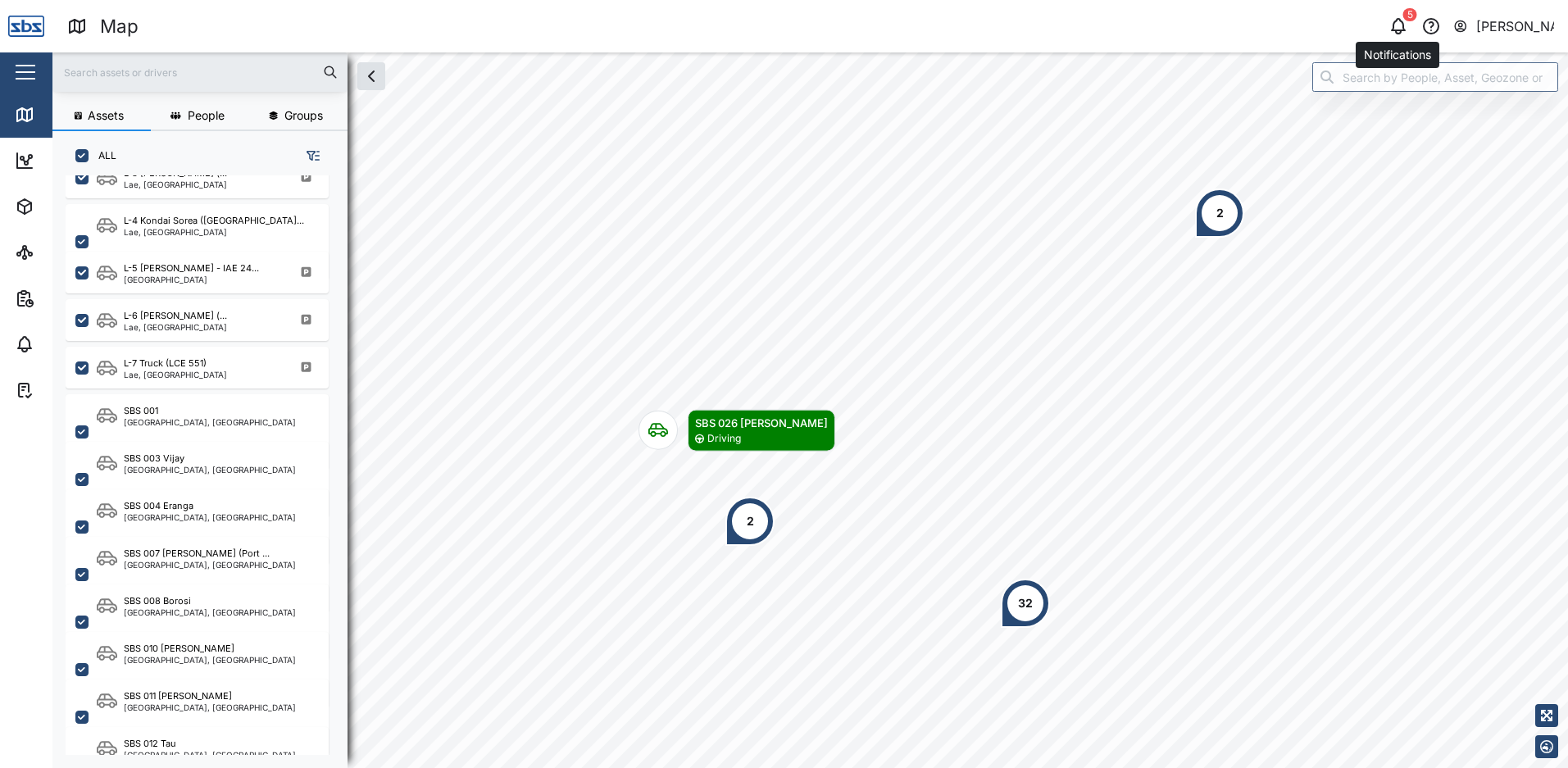
click at [1400, 29] on icon "button" at bounding box center [1398, 25] width 20 height 20
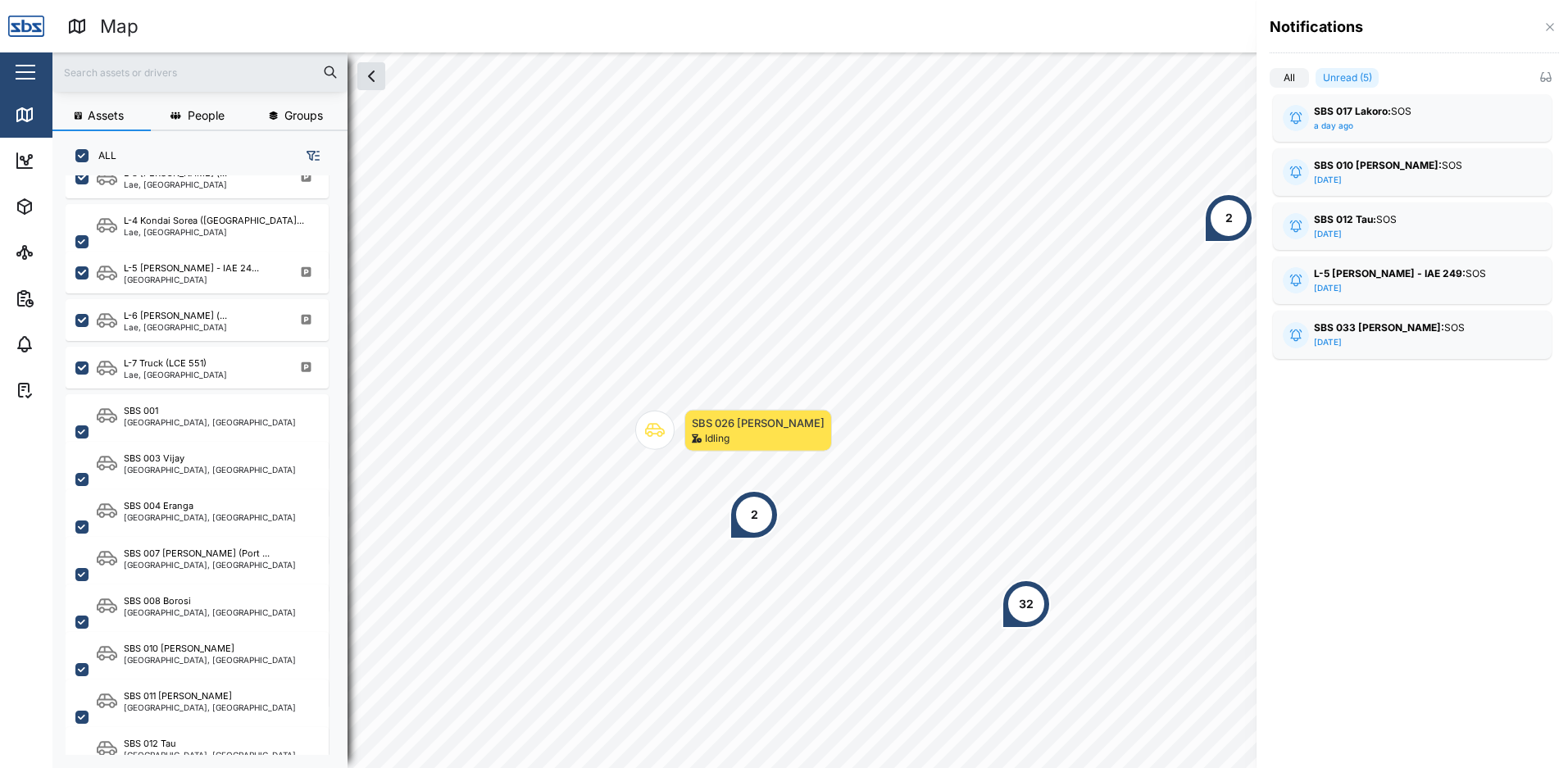
click at [1293, 79] on label "All" at bounding box center [1289, 77] width 39 height 20
click at [1270, 81] on input "All" at bounding box center [1270, 81] width 0 height 0
click at [1341, 73] on label "Unread (5)" at bounding box center [1340, 77] width 77 height 20
click at [1302, 81] on input "Unread (5)" at bounding box center [1302, 81] width 0 height 0
click at [1319, 116] on strong "SBS 017 Lakoro:" at bounding box center [1352, 110] width 77 height 12
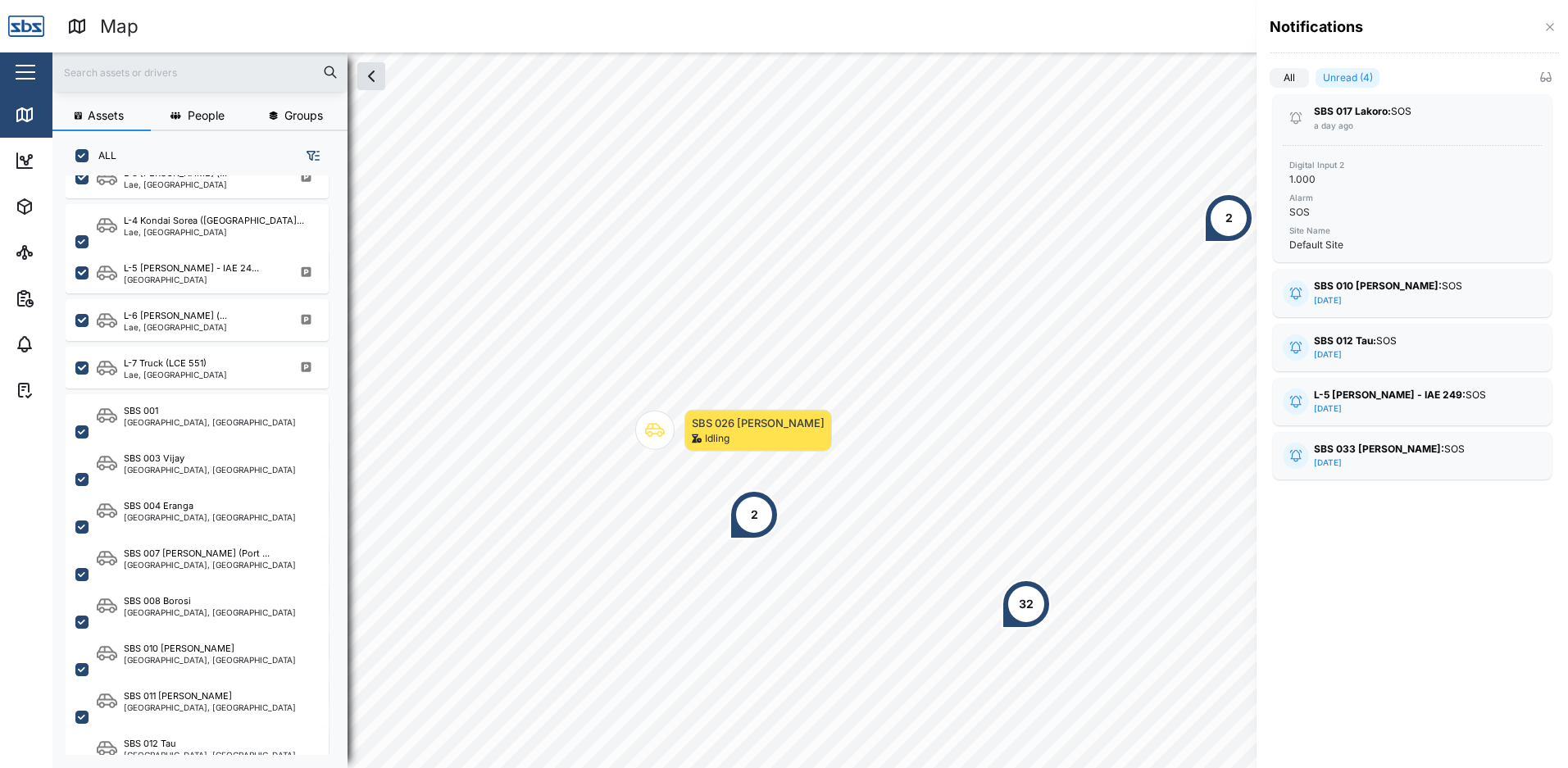
click at [1351, 284] on strong "SBS 010 [PERSON_NAME]:" at bounding box center [1378, 285] width 127 height 12
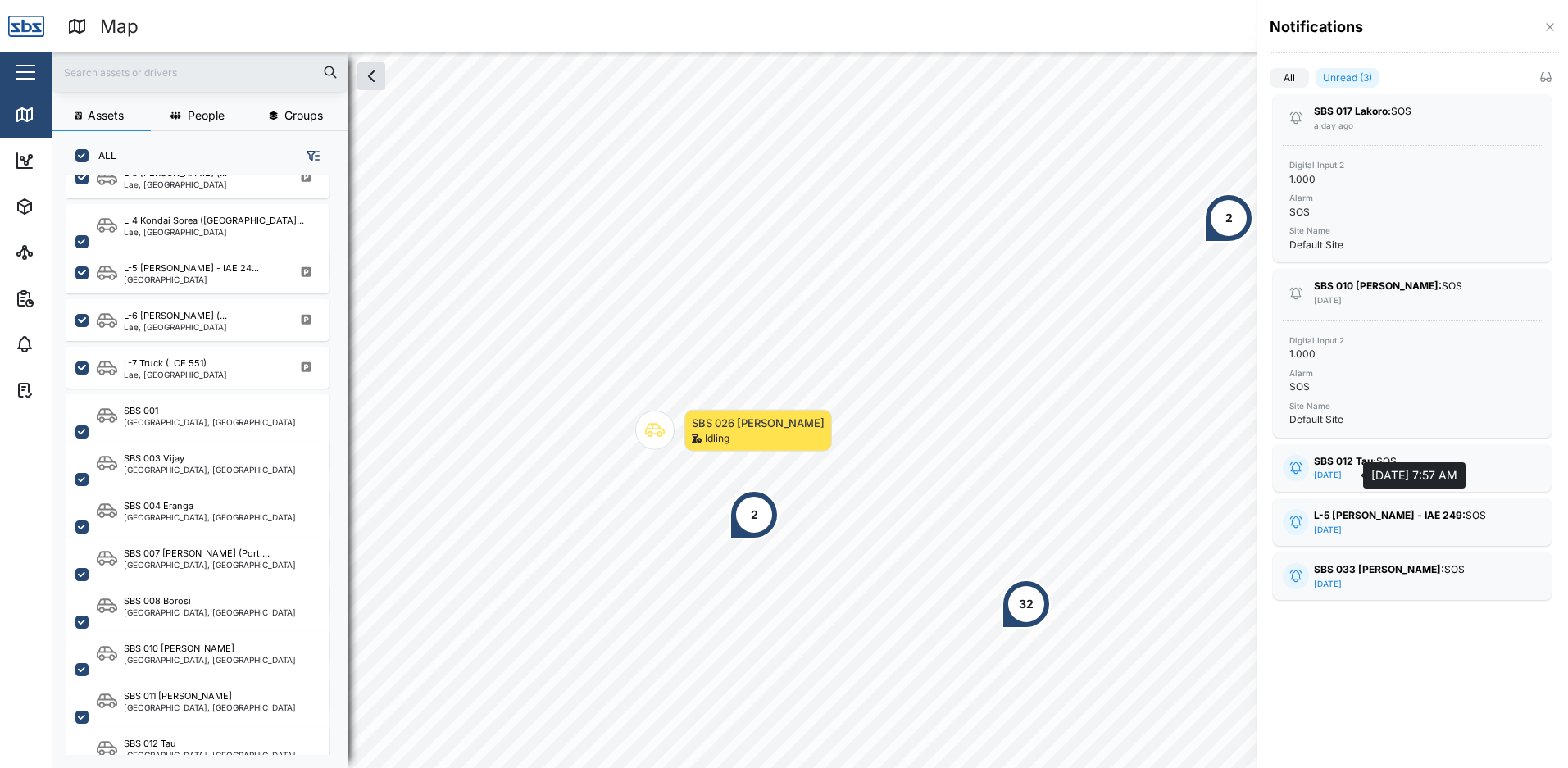
click at [1339, 469] on div "[DATE]" at bounding box center [1327, 475] width 28 height 13
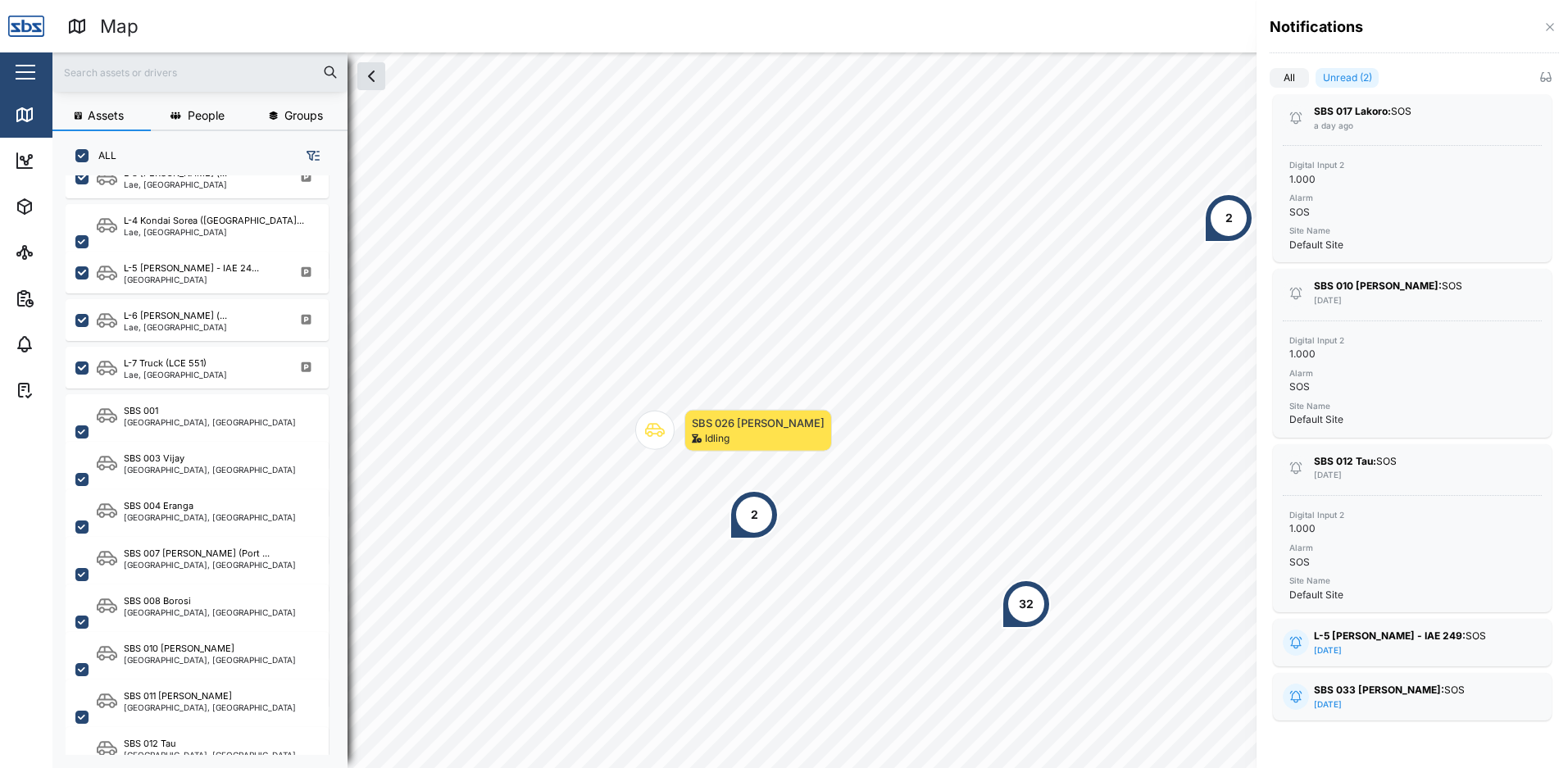
click at [1390, 707] on div "SBS 033 [PERSON_NAME]: SOS [DATE]" at bounding box center [1412, 696] width 196 height 28
click at [1383, 646] on div "L-5 [PERSON_NAME] - IAE 249: SOS [DATE]" at bounding box center [1412, 642] width 196 height 28
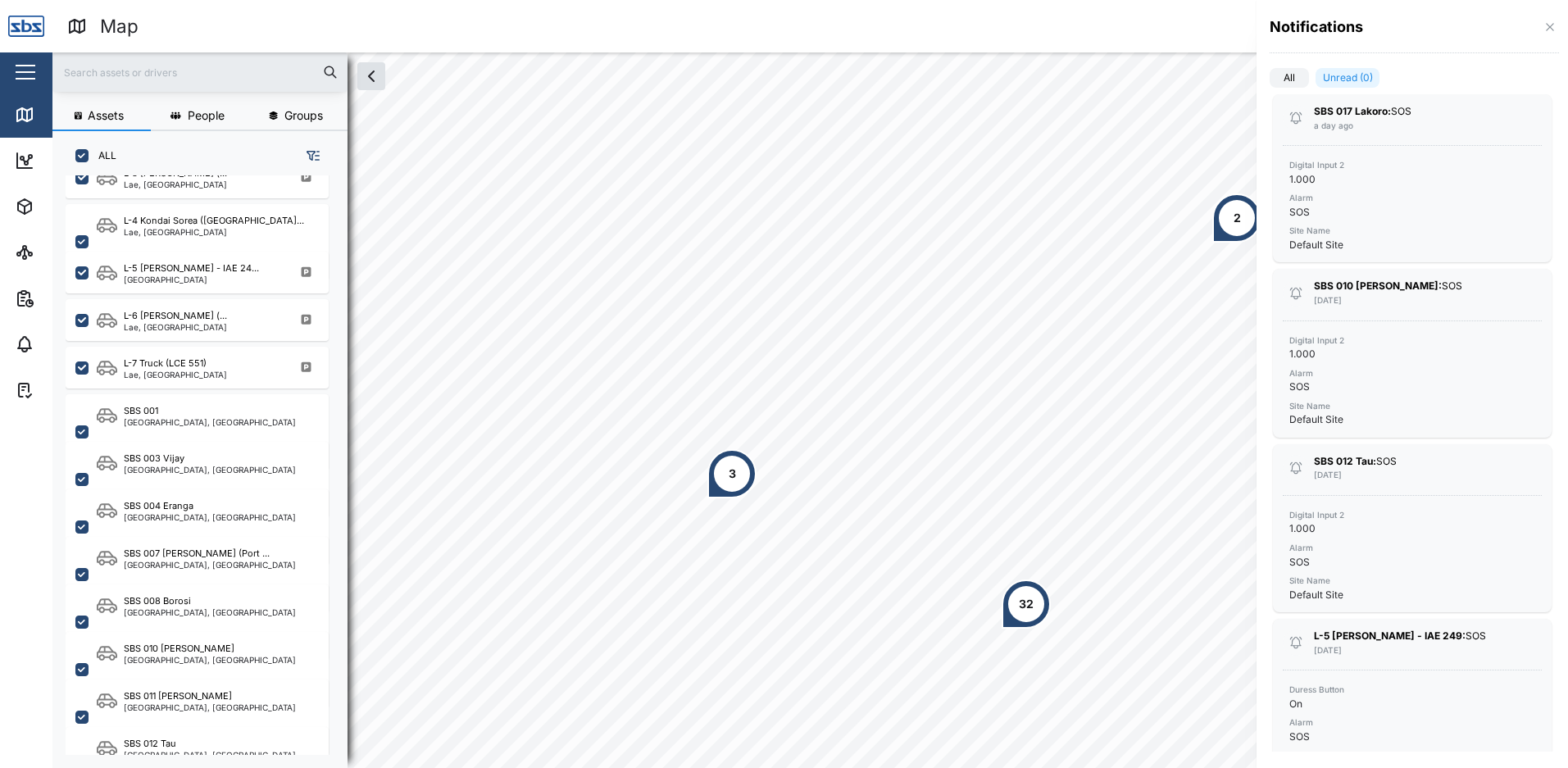
click at [1293, 77] on label "All" at bounding box center [1289, 77] width 39 height 20
click at [1270, 81] on input "All" at bounding box center [1270, 81] width 0 height 0
click at [1352, 71] on label "Unread (0)" at bounding box center [1341, 77] width 78 height 20
click at [1302, 81] on input "Unread (0)" at bounding box center [1302, 81] width 0 height 0
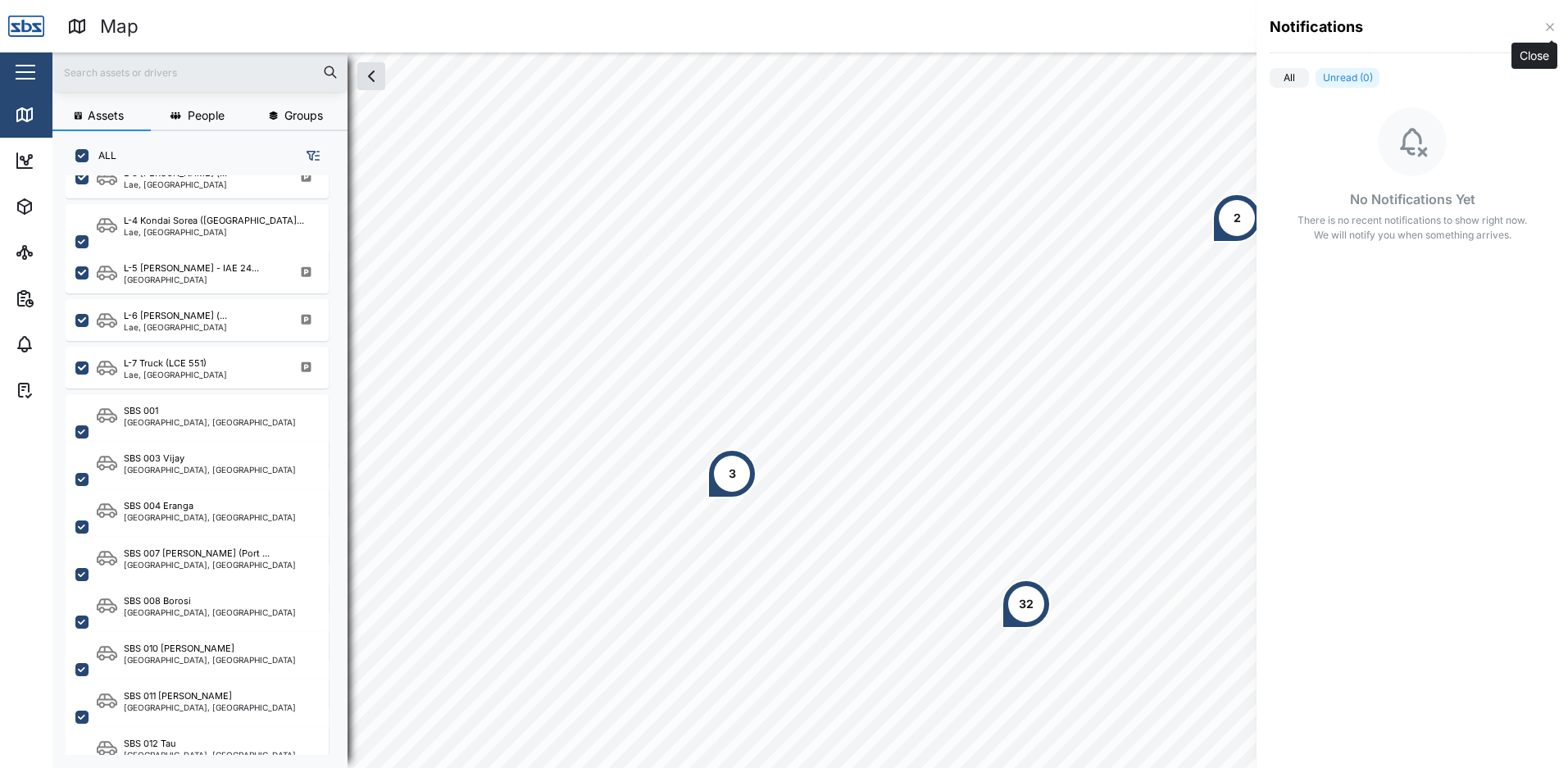
click at [1550, 31] on icon "button" at bounding box center [1549, 26] width 13 height 13
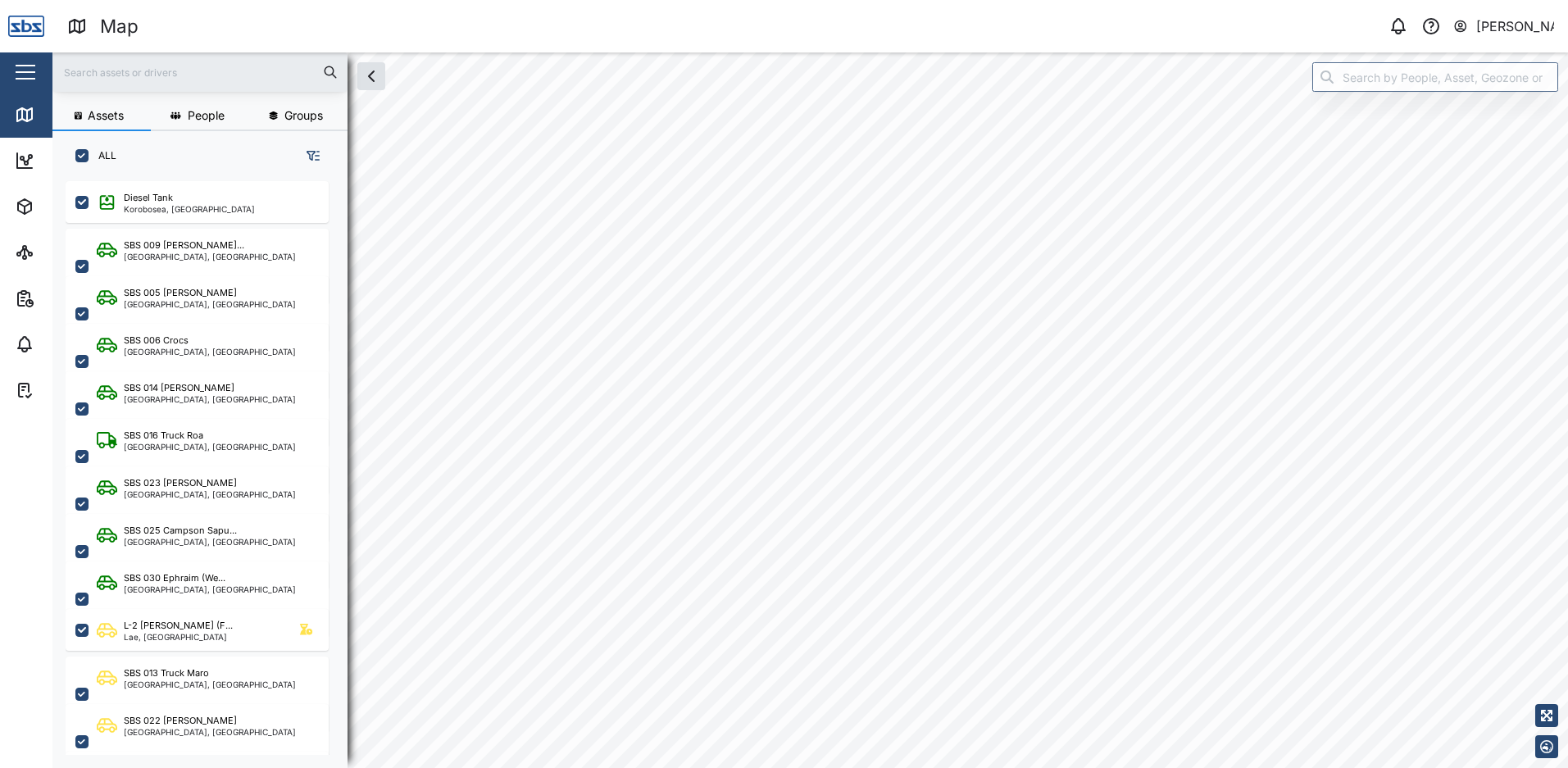
scroll to position [567, 257]
